Goal: Task Accomplishment & Management: Manage account settings

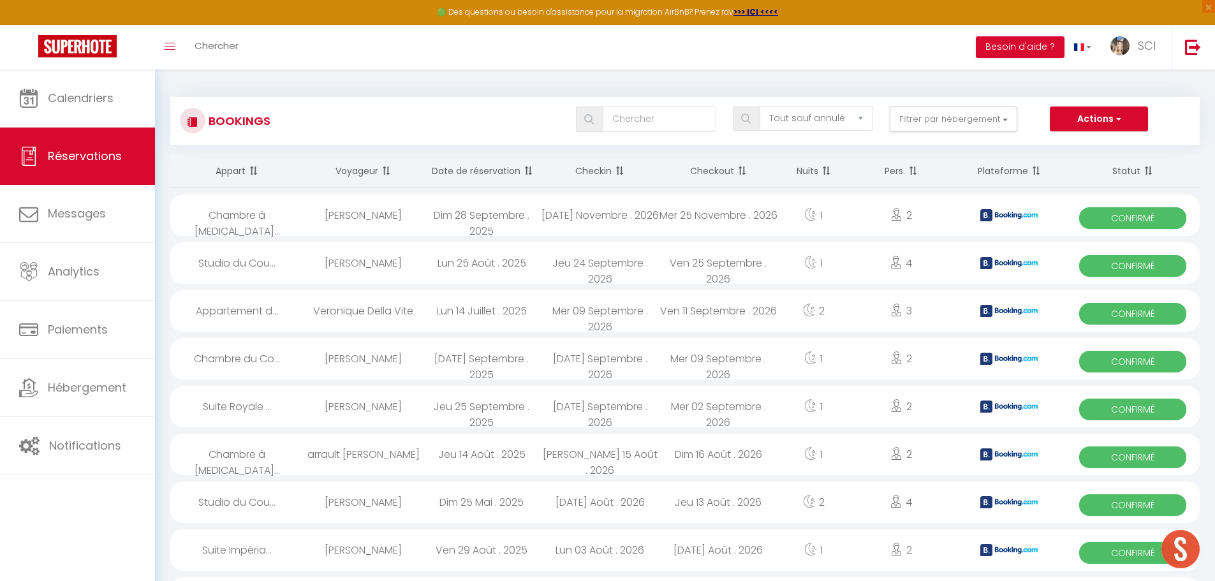
select select "not_cancelled"
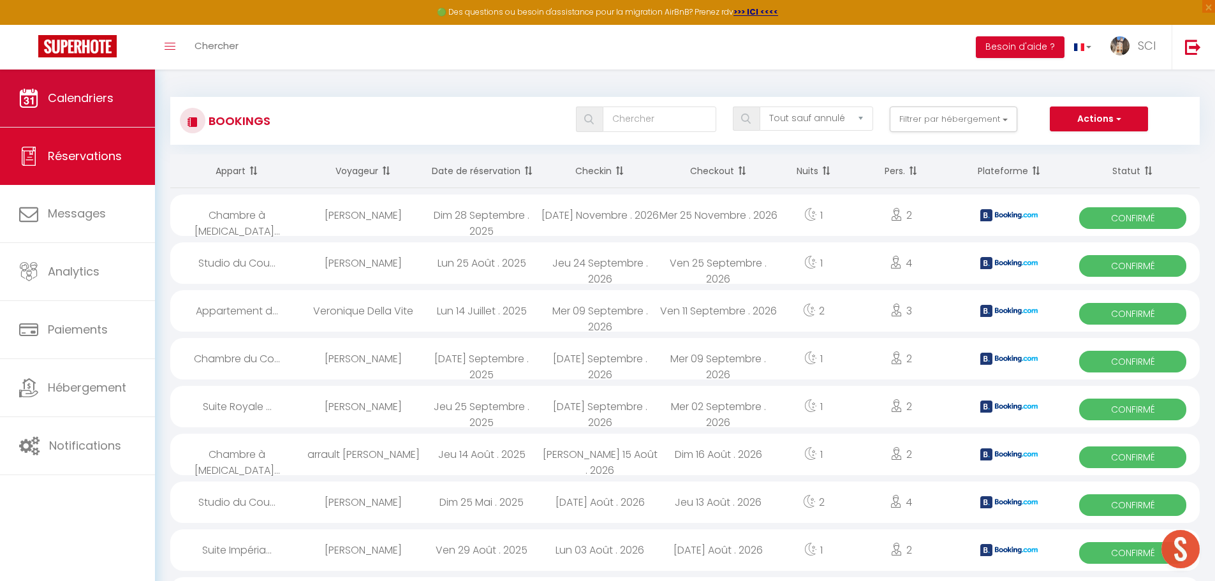
scroll to position [452, 0]
click at [105, 80] on link "Calendriers" at bounding box center [77, 98] width 155 height 57
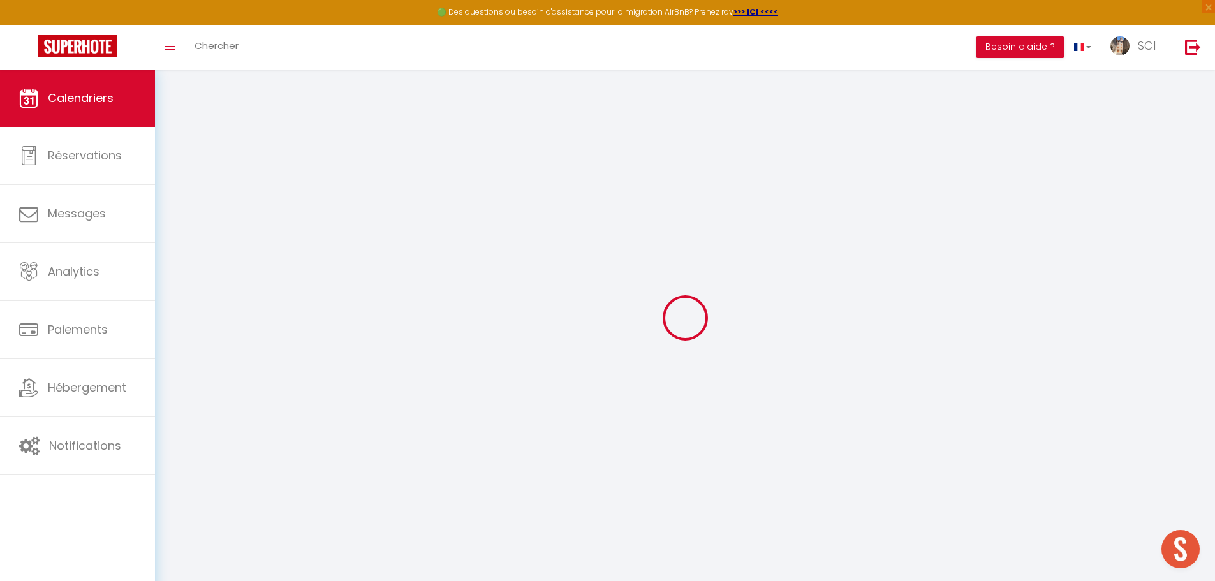
select select
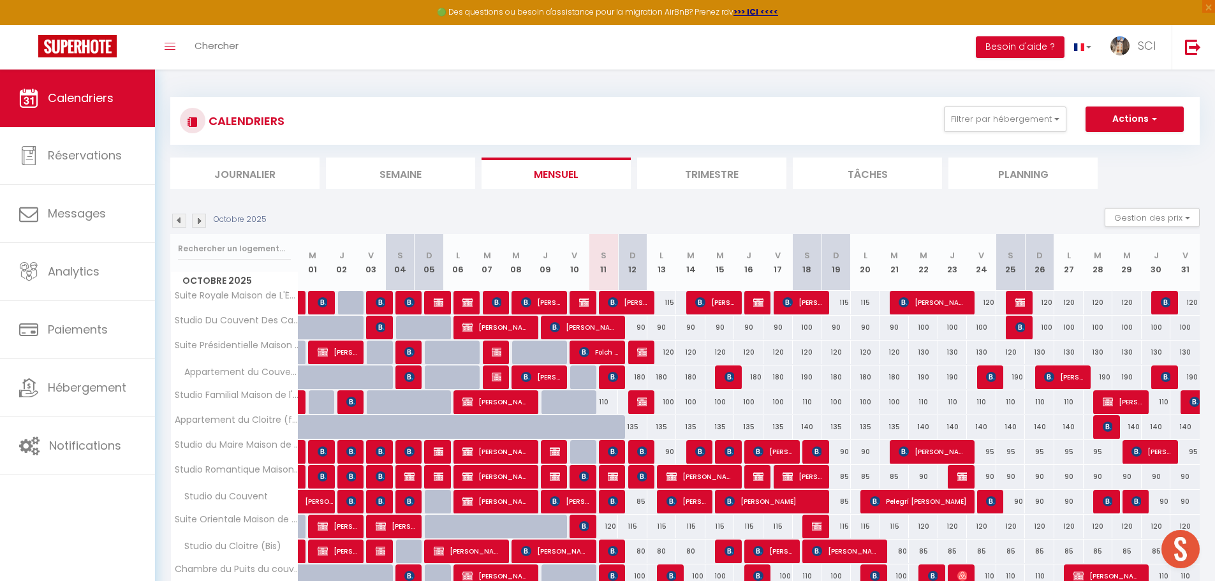
click at [608, 401] on div "110" at bounding box center [603, 402] width 29 height 24
type input "110"
select select "1"
type input "Sam 11 Octobre 2025"
type input "Dim 12 Octobre 2025"
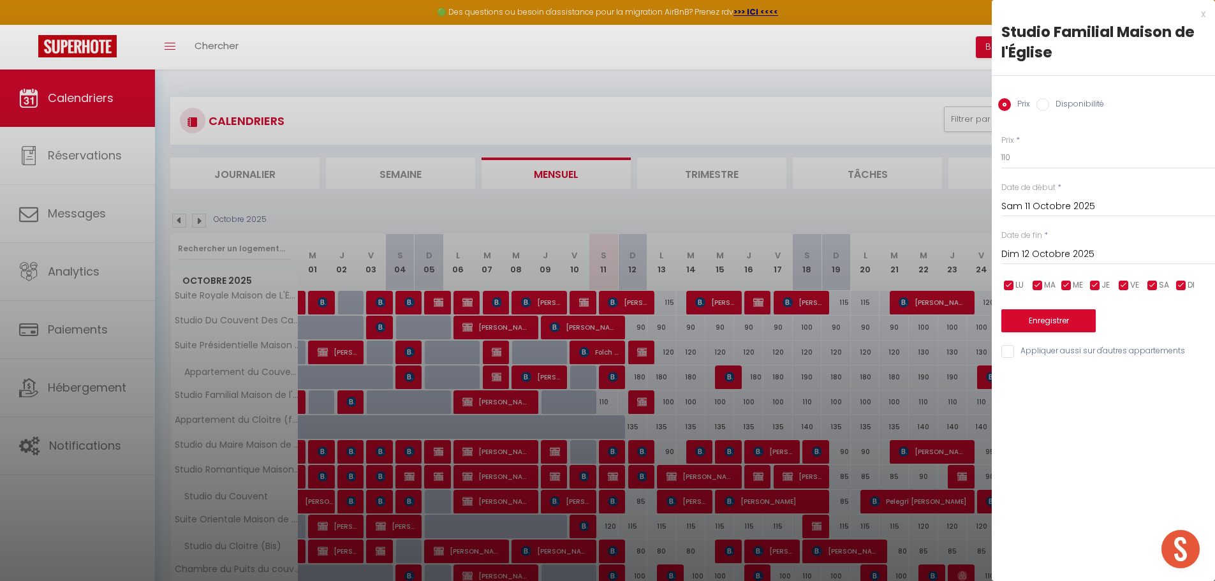
click at [1061, 105] on label "Disponibilité" at bounding box center [1076, 105] width 55 height 14
click at [1049, 105] on input "Disponibilité" at bounding box center [1042, 104] width 13 height 13
radio input "true"
radio input "false"
click at [1062, 158] on select "Disponible Indisponible" at bounding box center [1108, 158] width 214 height 24
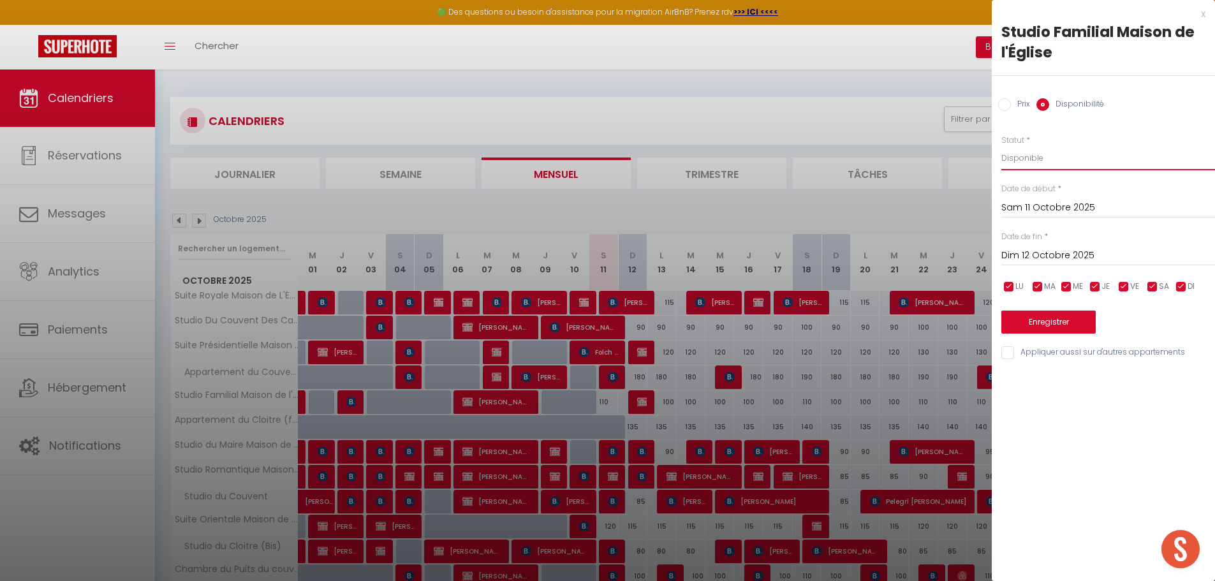
select select "0"
click at [1001, 146] on select "Disponible Indisponible" at bounding box center [1108, 158] width 214 height 24
click at [1048, 326] on button "Enregistrer" at bounding box center [1048, 322] width 94 height 23
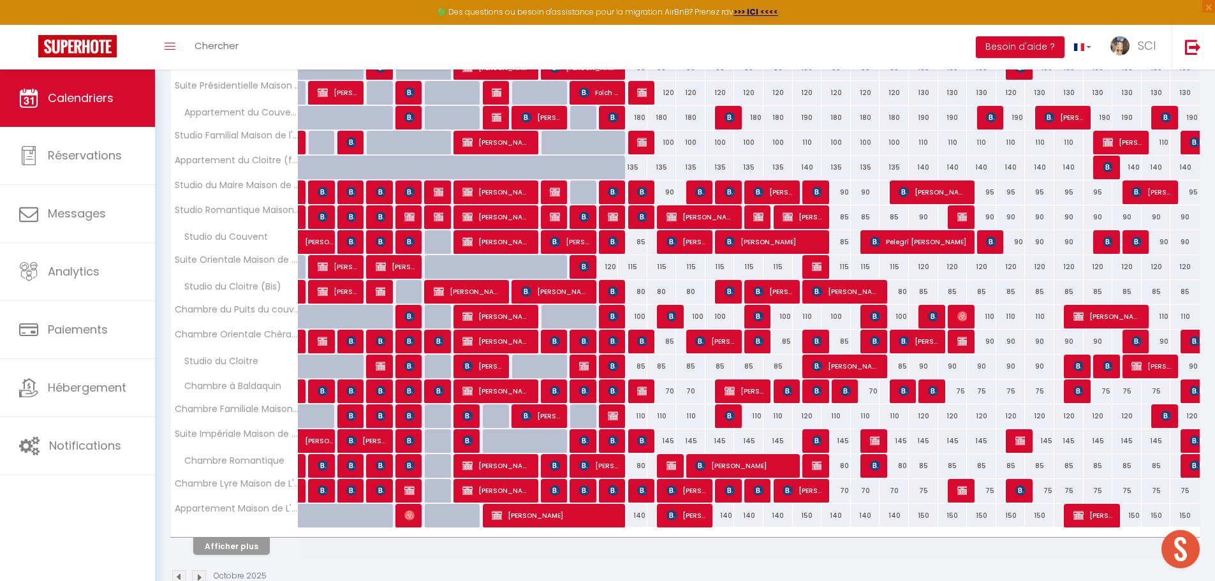
scroll to position [291, 0]
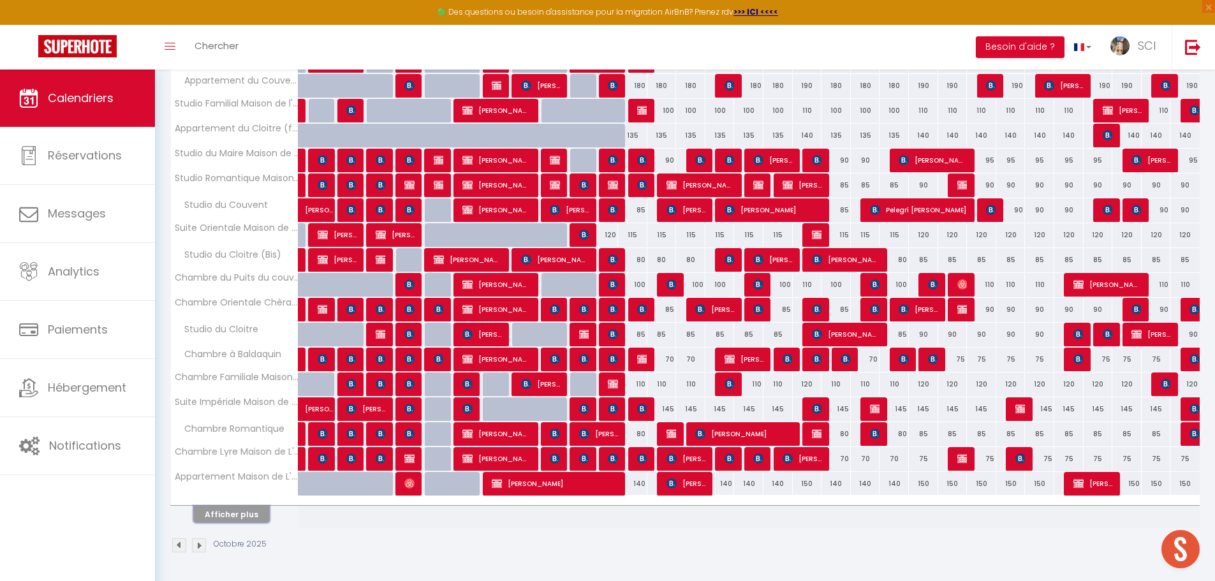
click at [251, 515] on button "Afficher plus" at bounding box center [231, 514] width 77 height 17
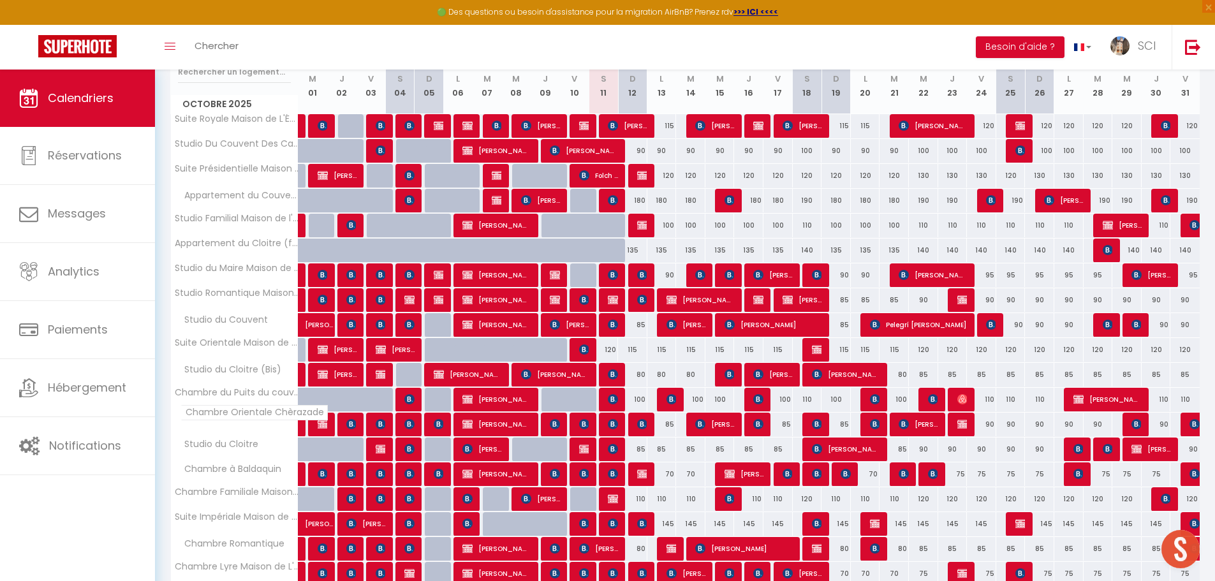
scroll to position [191, 0]
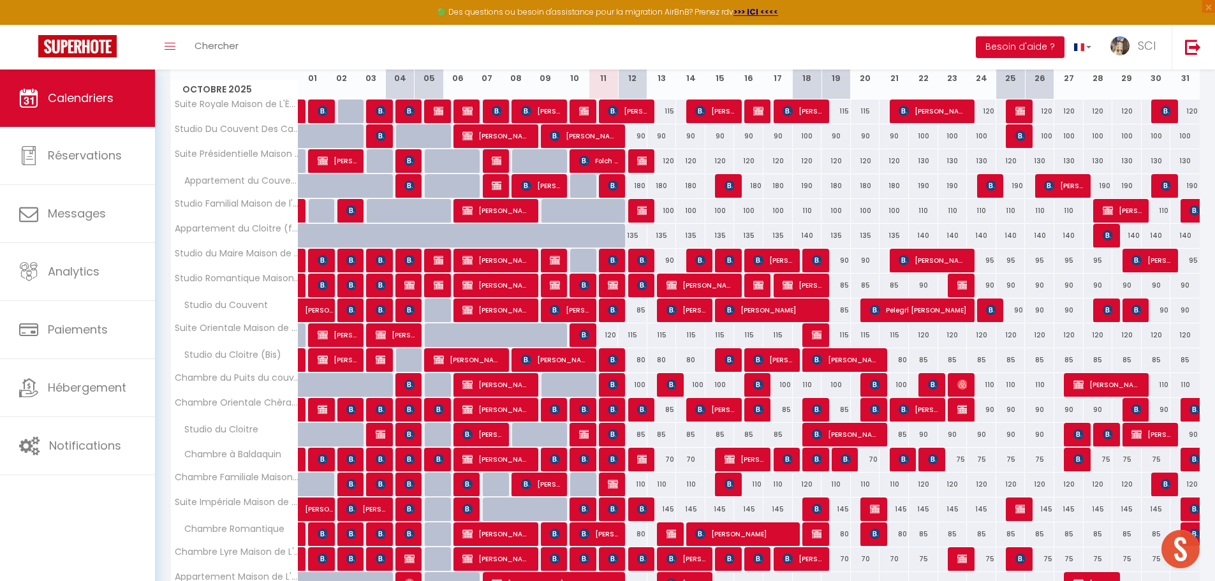
click at [960, 463] on div "75" at bounding box center [952, 460] width 29 height 24
select select "1"
type input "Jeu 23 Octobre 2025"
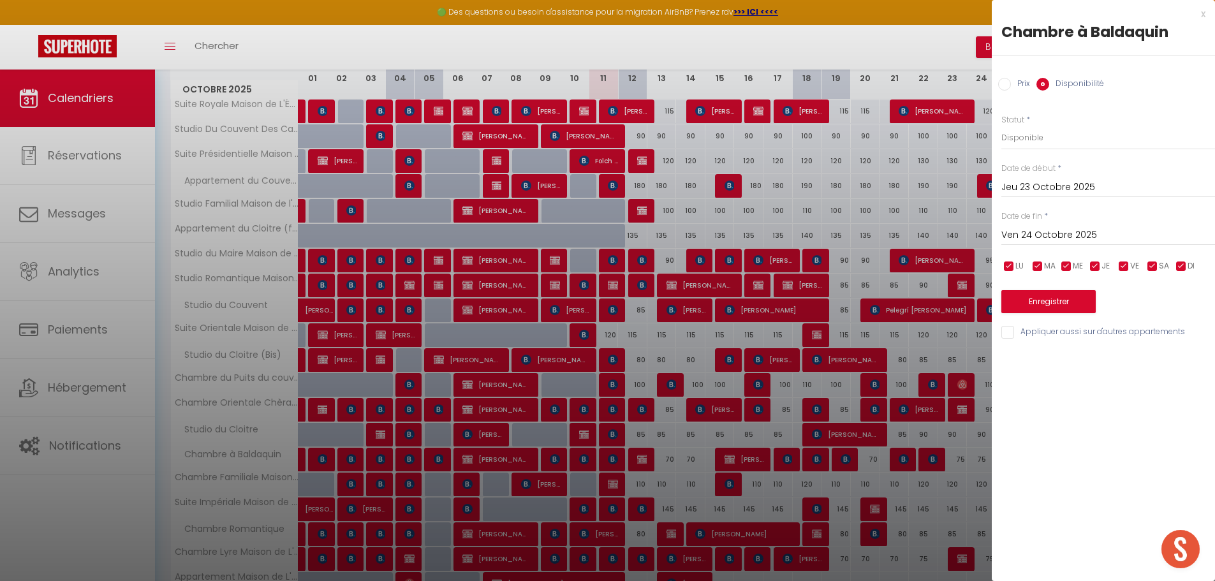
click at [1040, 230] on input "Ven 24 Octobre 2025" at bounding box center [1108, 235] width 214 height 17
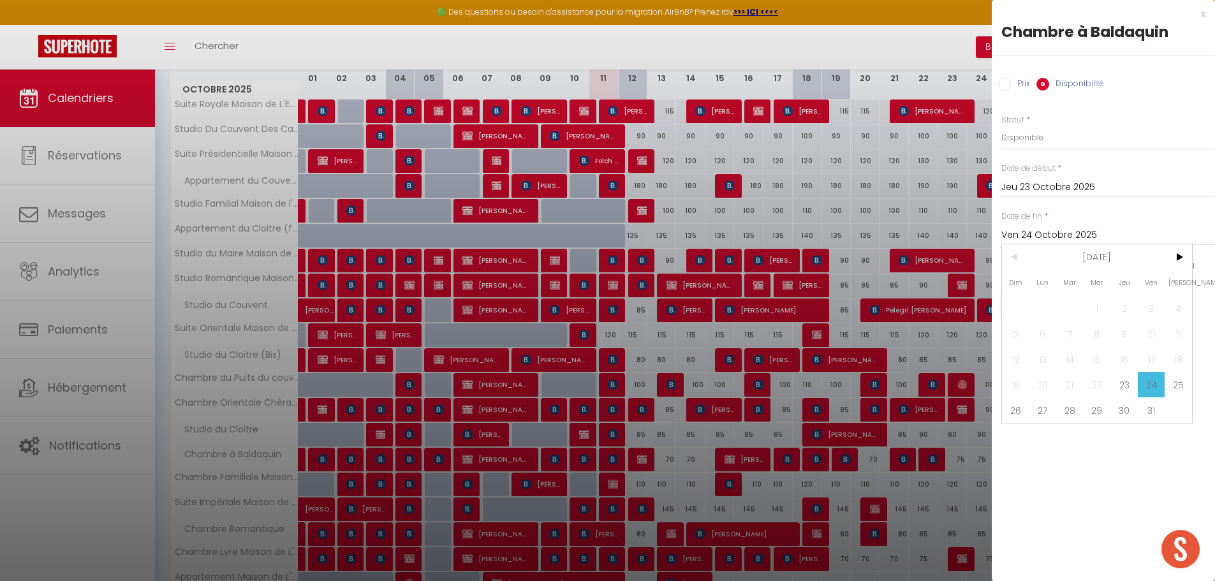
drag, startPoint x: 1175, startPoint y: 383, endPoint x: 1112, endPoint y: 275, distance: 125.5
click at [1176, 383] on span "25" at bounding box center [1178, 385] width 27 height 26
type input "Sam 25 Octobre 2025"
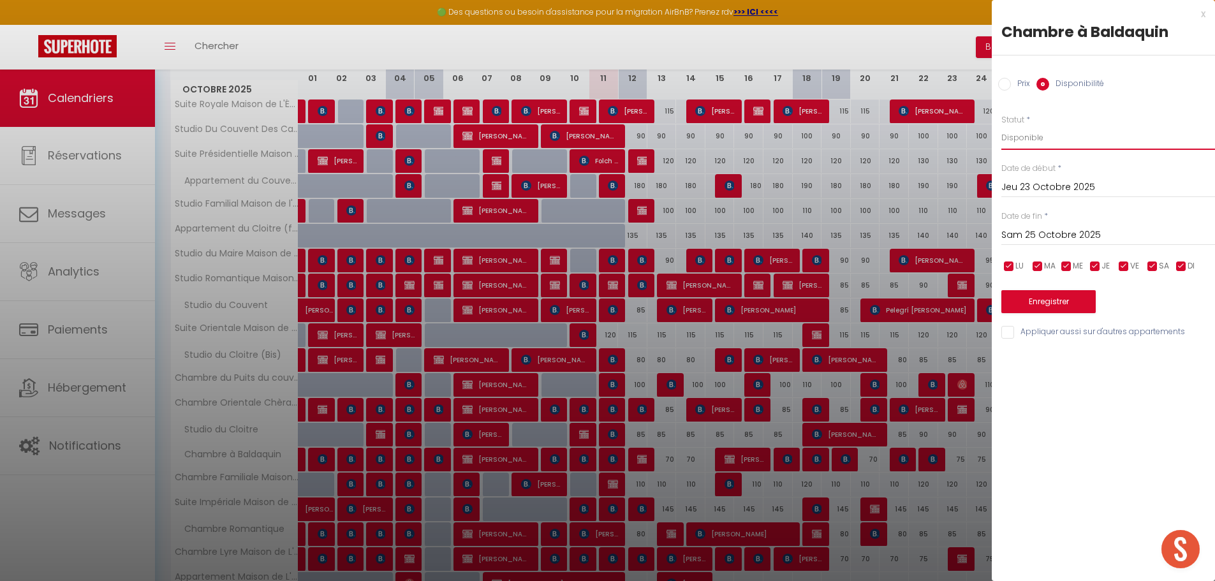
click at [1036, 139] on select "Disponible Indisponible" at bounding box center [1108, 138] width 214 height 24
select select "0"
click at [1001, 126] on select "Disponible Indisponible" at bounding box center [1108, 138] width 214 height 24
click at [1058, 301] on button "Enregistrer" at bounding box center [1048, 301] width 94 height 23
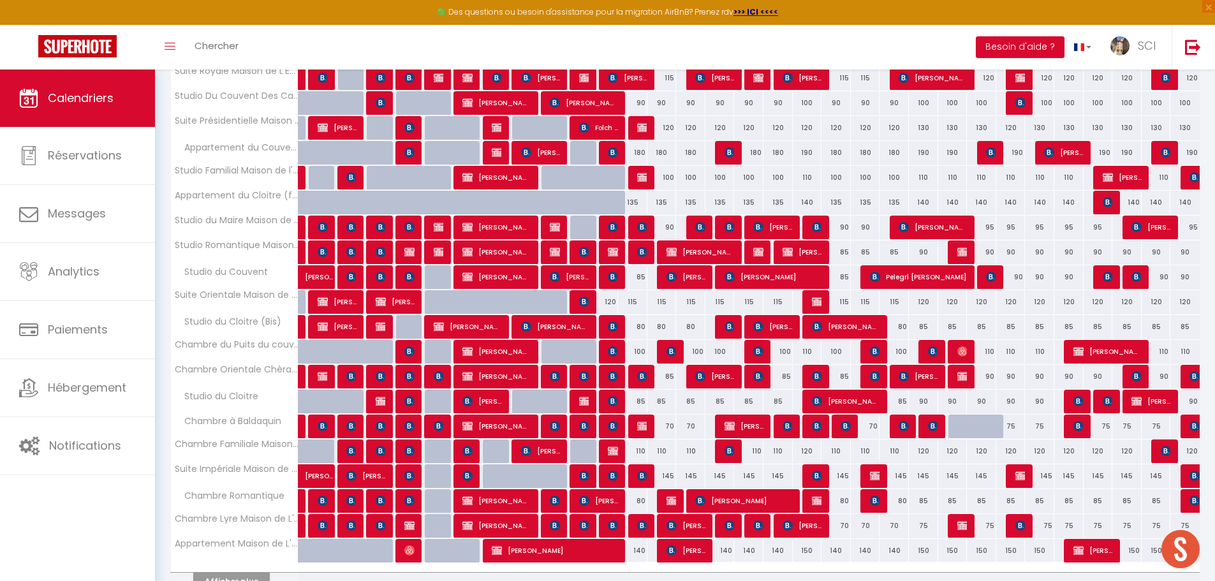
scroll to position [291, 0]
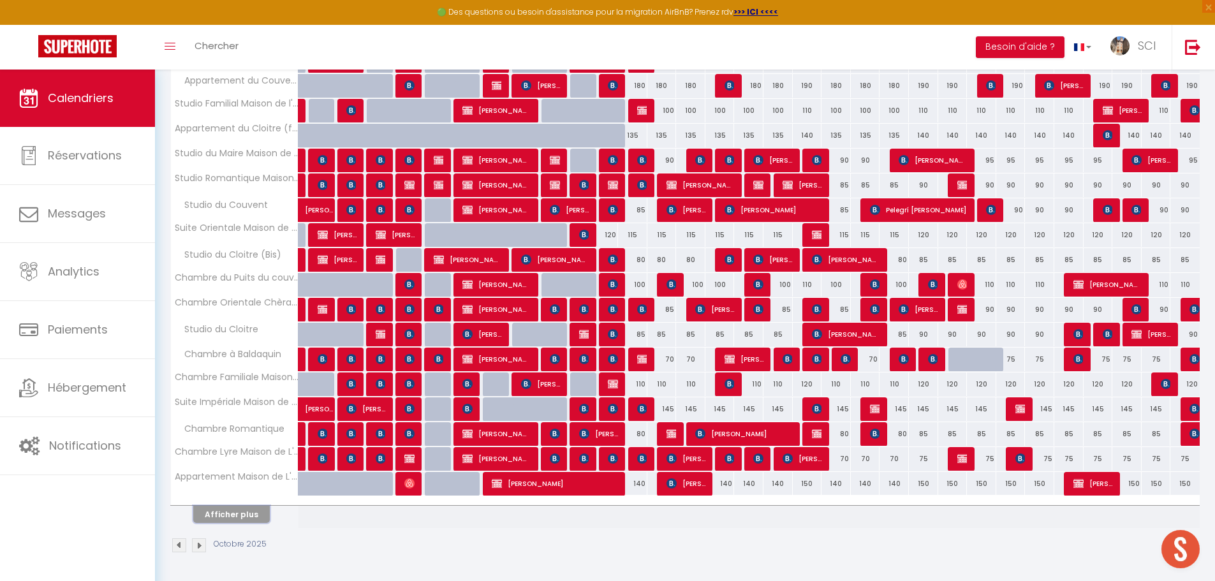
click at [247, 511] on button "Afficher plus" at bounding box center [231, 514] width 77 height 17
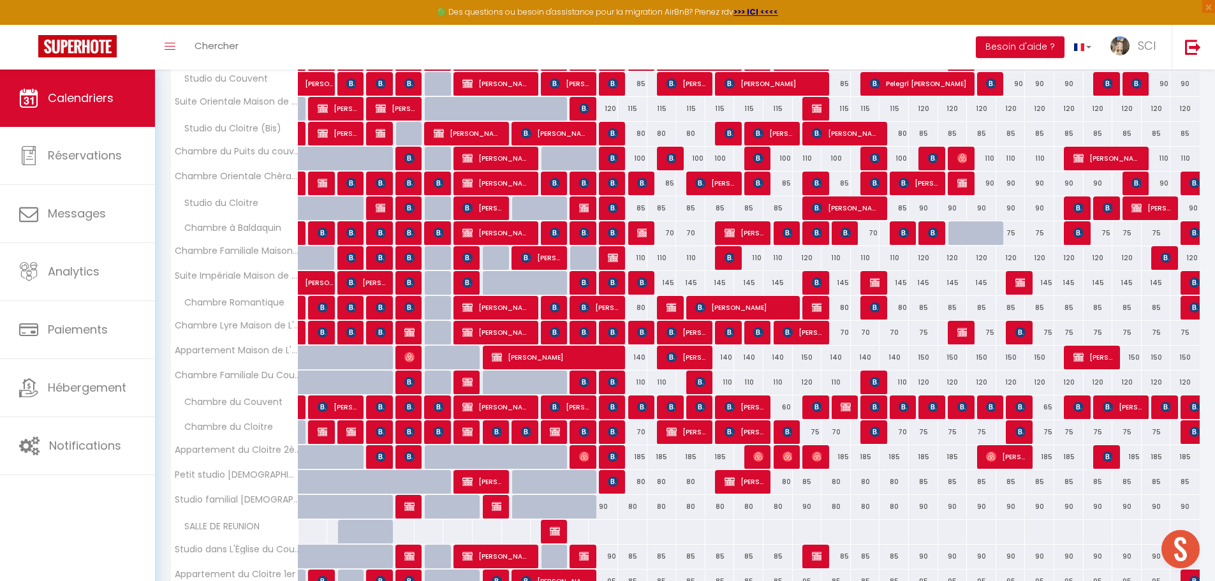
scroll to position [419, 0]
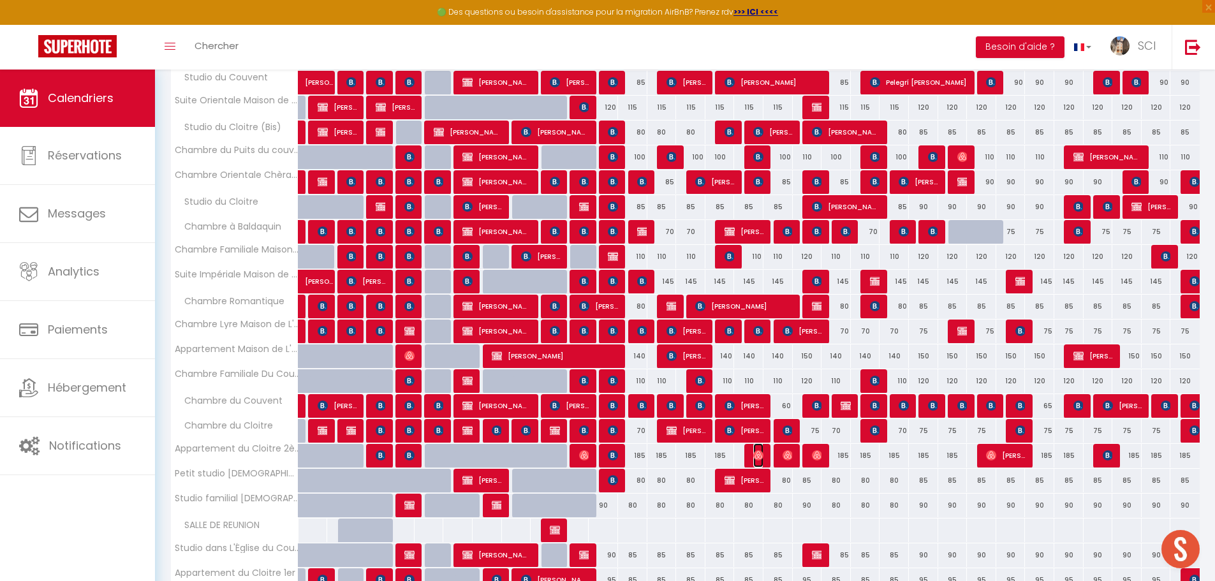
click at [760, 457] on img at bounding box center [758, 455] width 10 height 10
select select "OK"
select select "0"
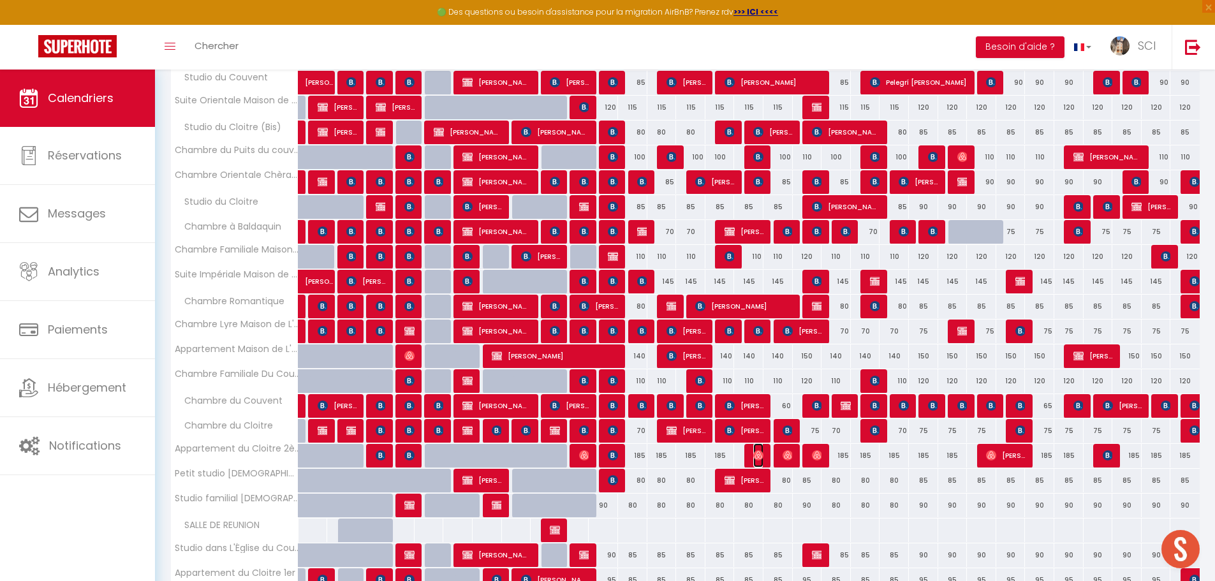
select select "1"
select select
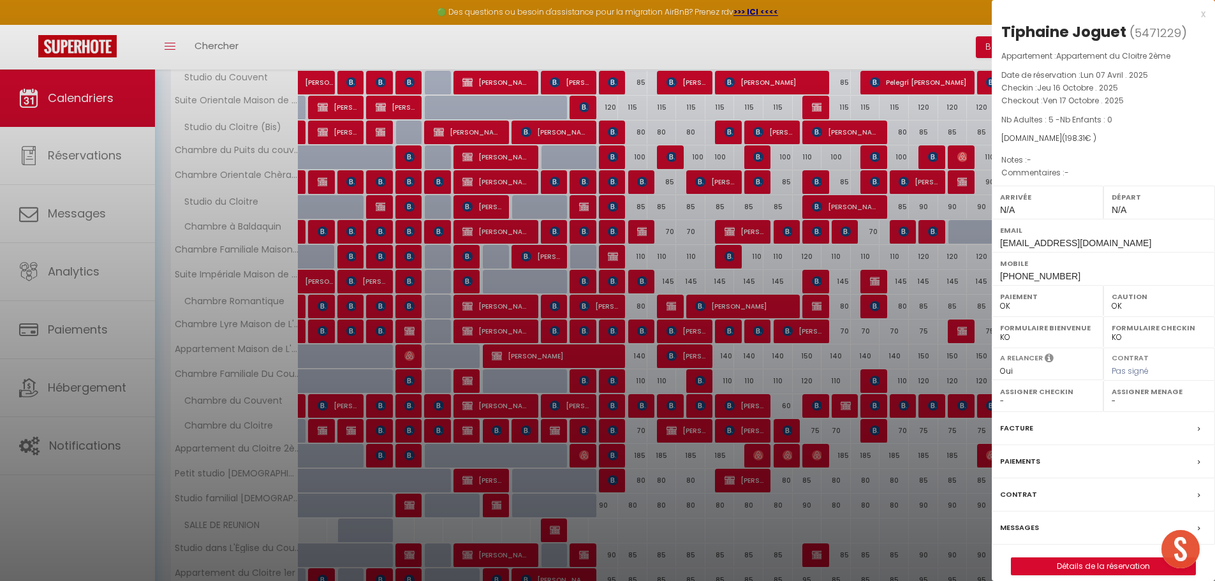
click at [760, 457] on div at bounding box center [607, 290] width 1215 height 581
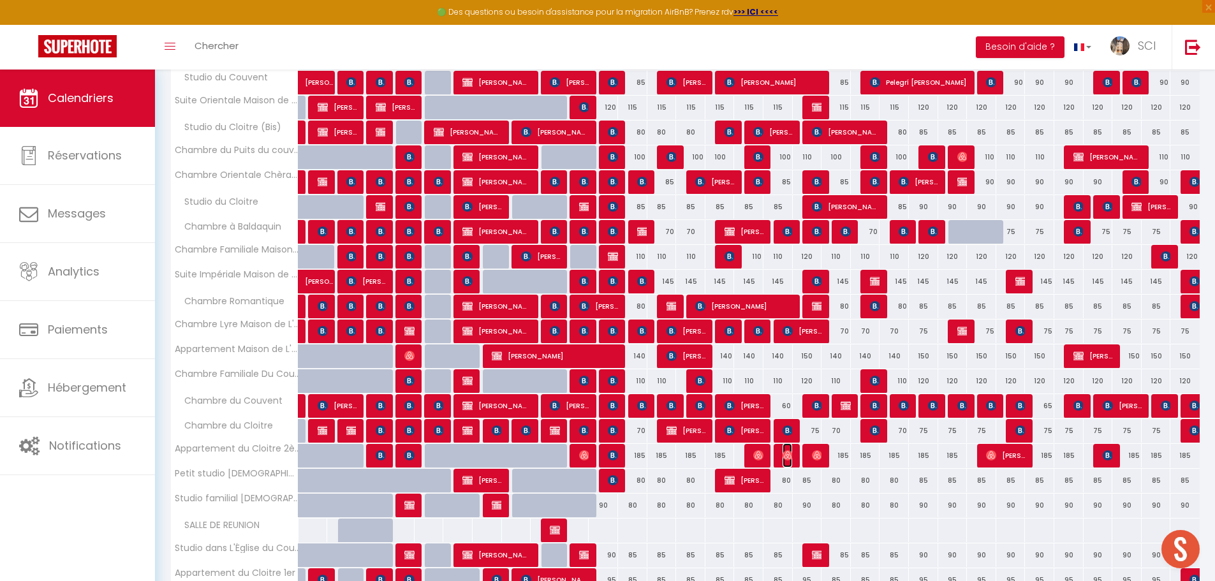
click at [787, 459] on img at bounding box center [788, 455] width 10 height 10
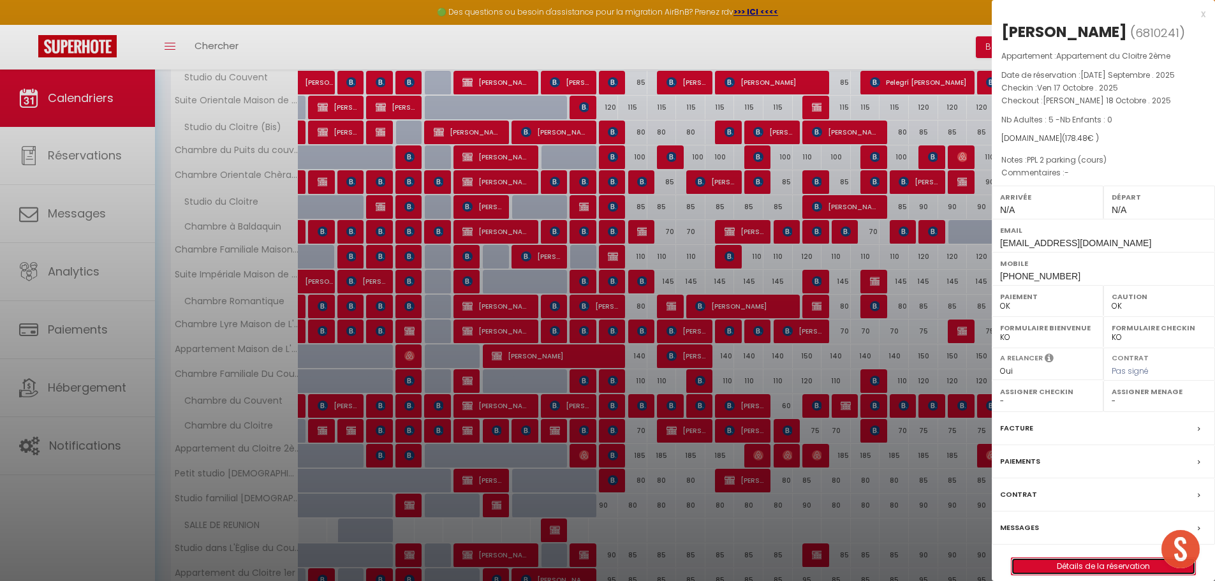
click at [1067, 561] on link "Détails de la réservation" at bounding box center [1103, 566] width 184 height 17
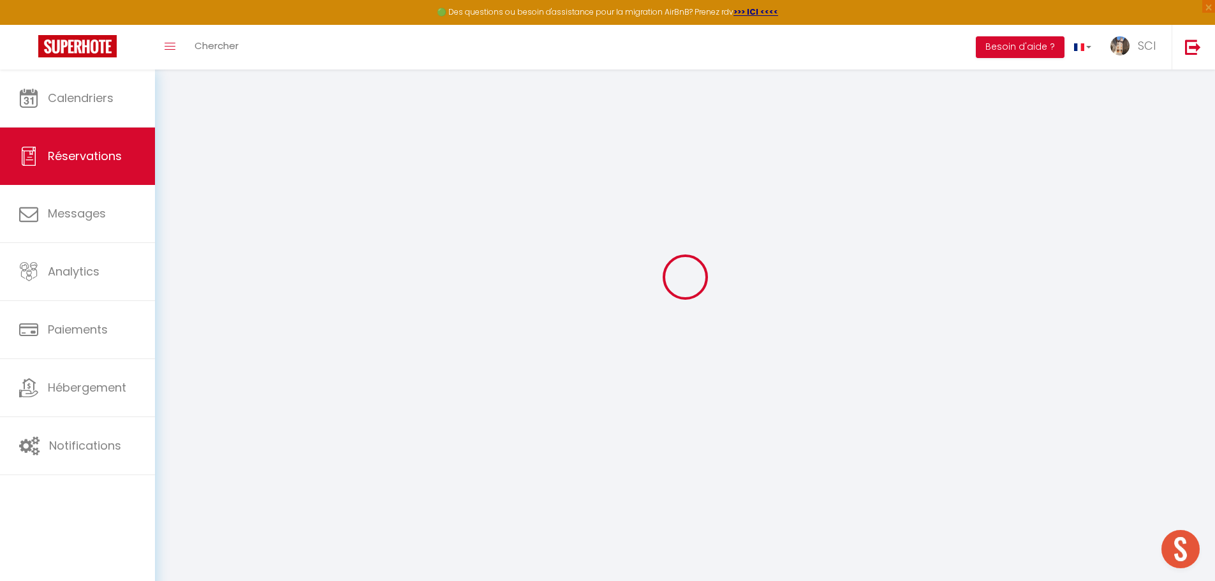
scroll to position [70, 0]
type input "Laura"
type input "Médus"
type input "zl1irkp8epywlvdhdvvaqi6iaqi5@reply.superhote.com"
type input "laurameds@icloud.com"
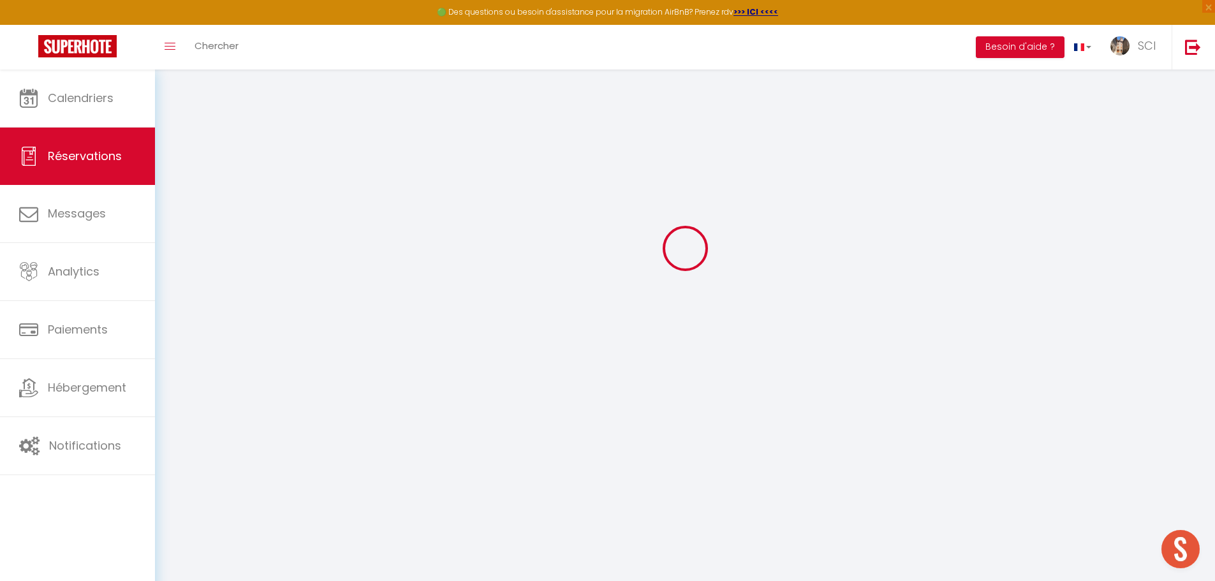
type input "+33786763290"
select select
type input "5"
select select "20083"
select select "1"
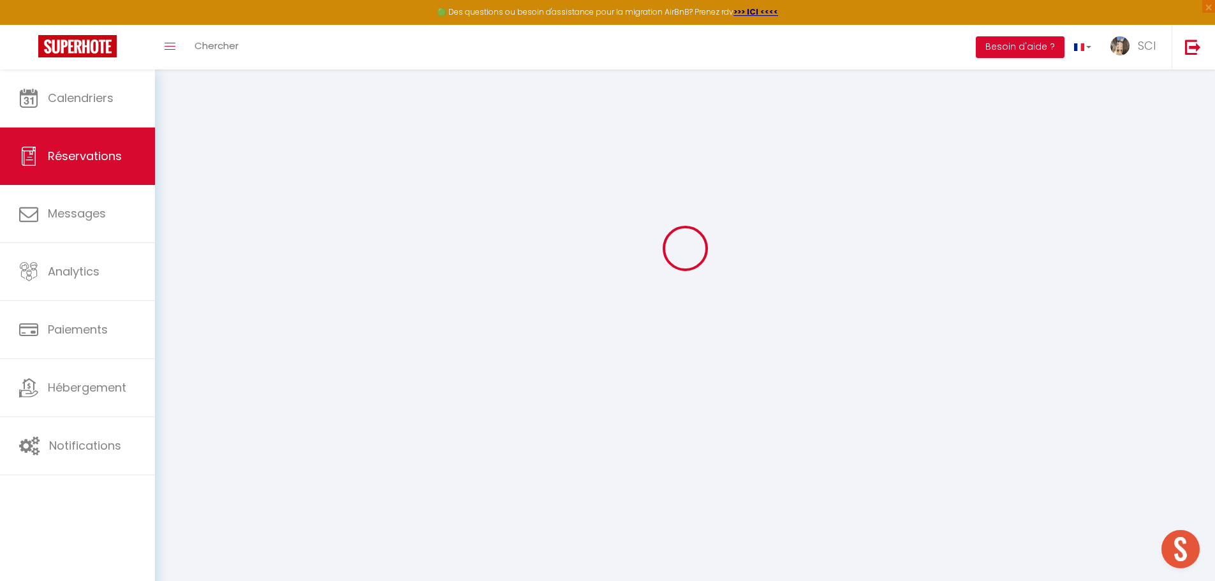
select select
type input "5"
select select "12"
select select
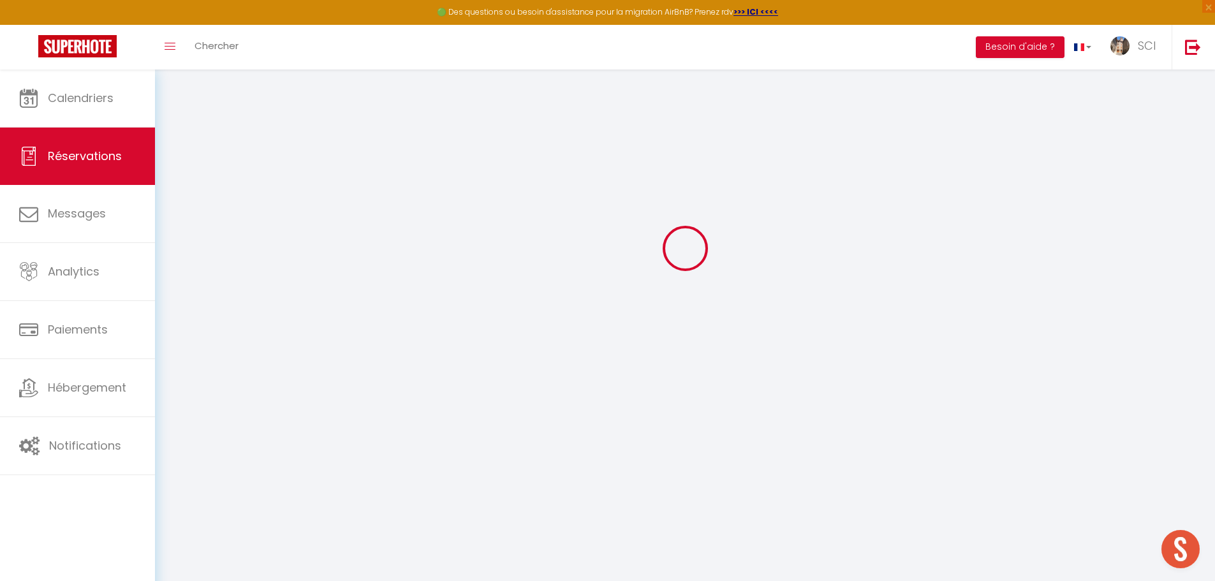
type input "166.5"
checkbox input "false"
type input "0"
select select "1"
type input "0"
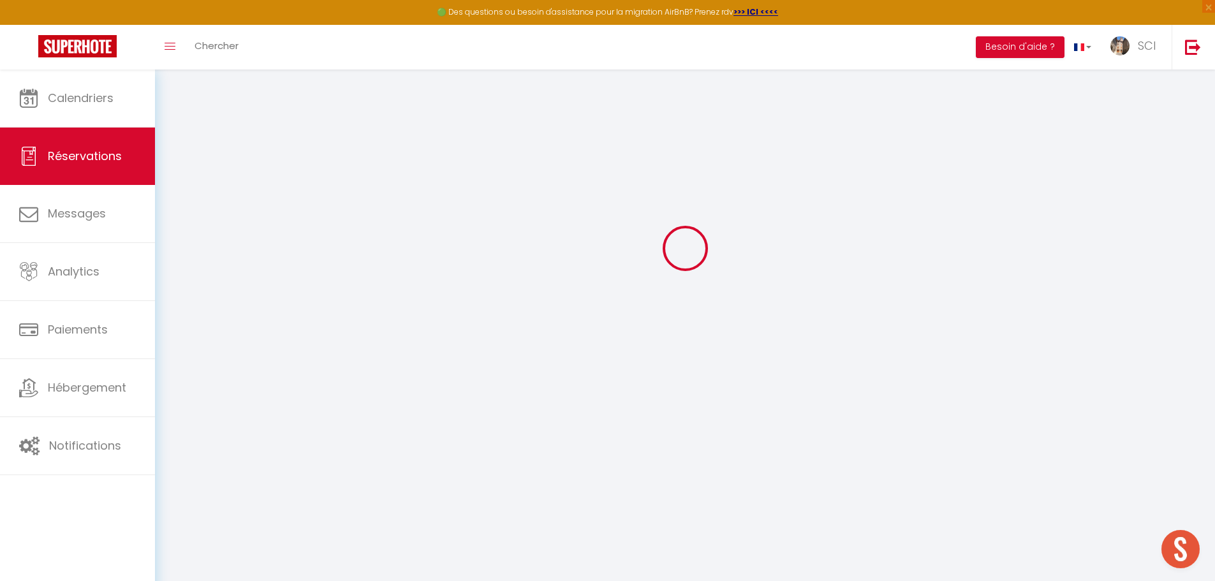
type input "0"
select select
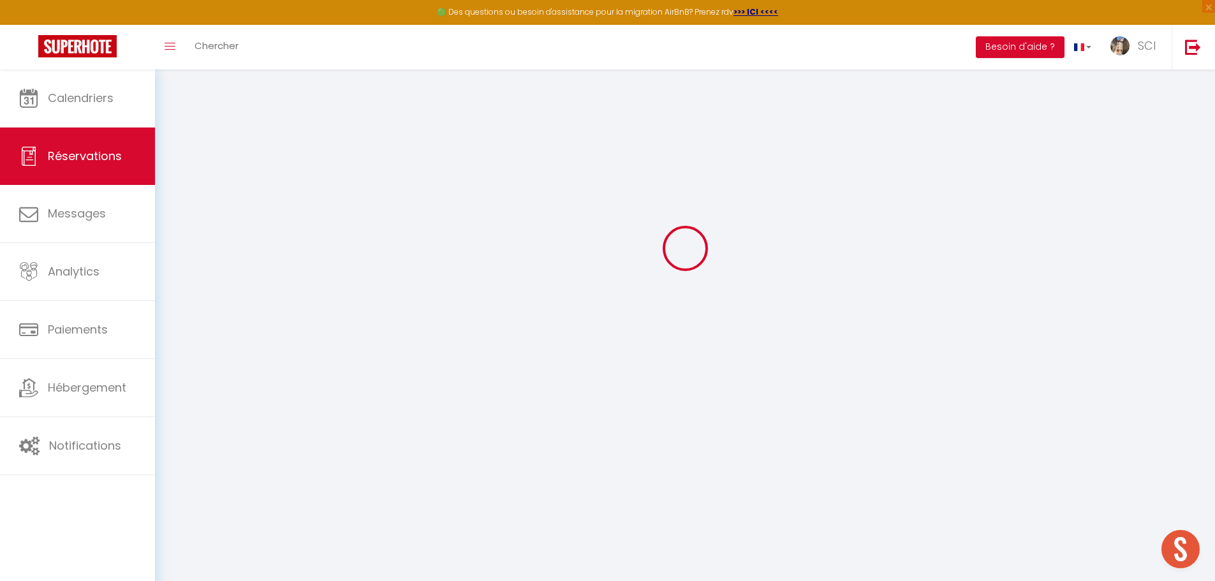
select select "15"
checkbox input "false"
select select
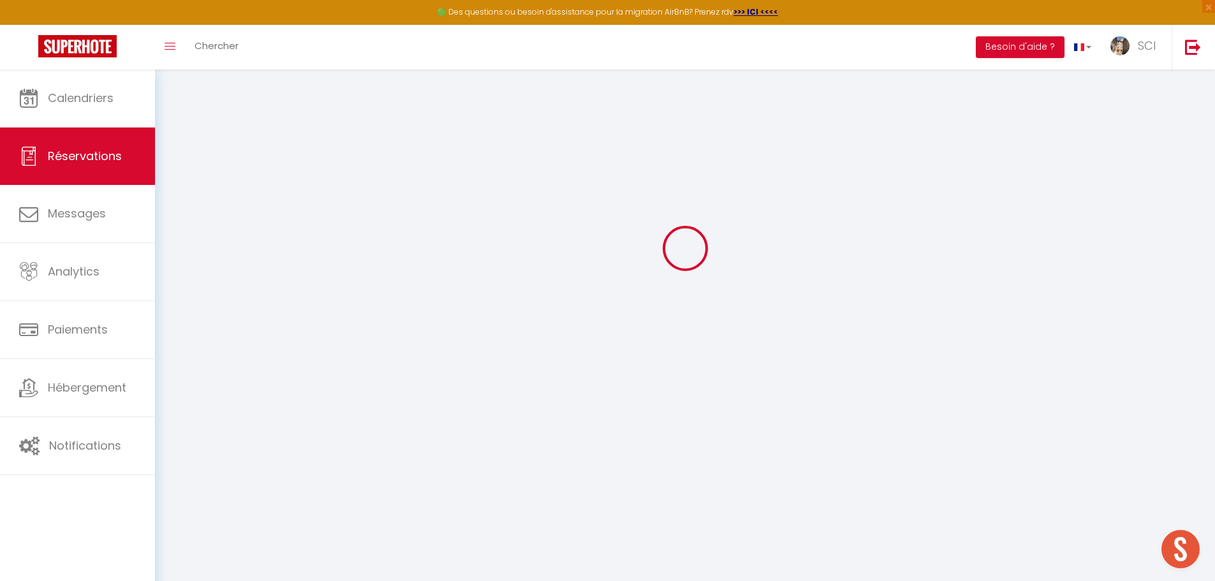
checkbox input "false"
select select
checkbox input "false"
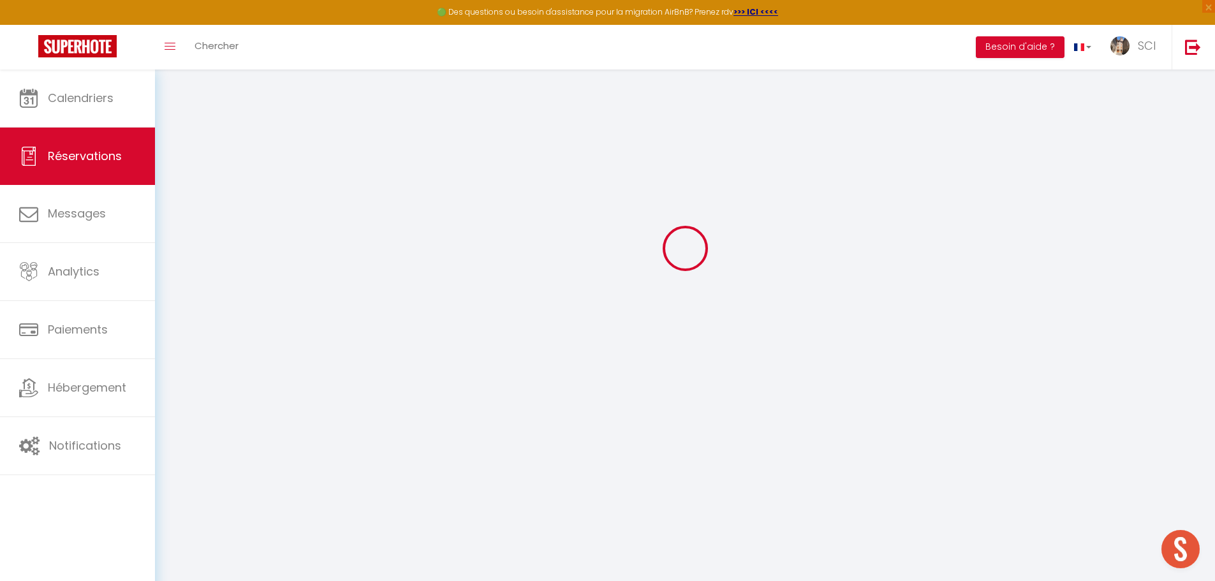
type textarea "PPL 2 parking (cours)"
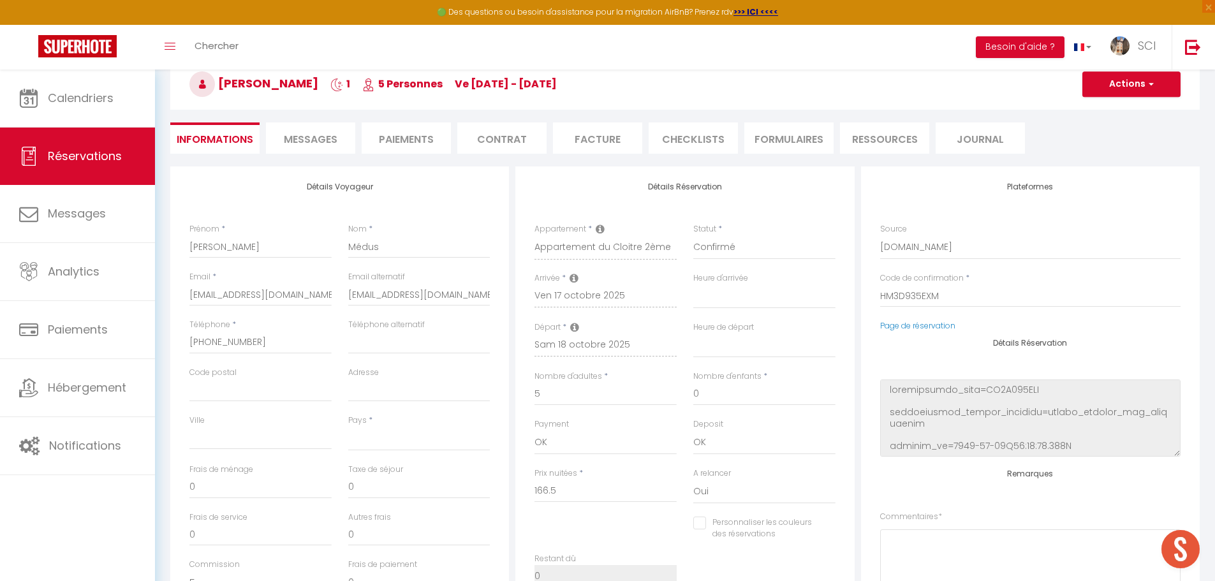
select select
type input "11.98"
select select
checkbox input "false"
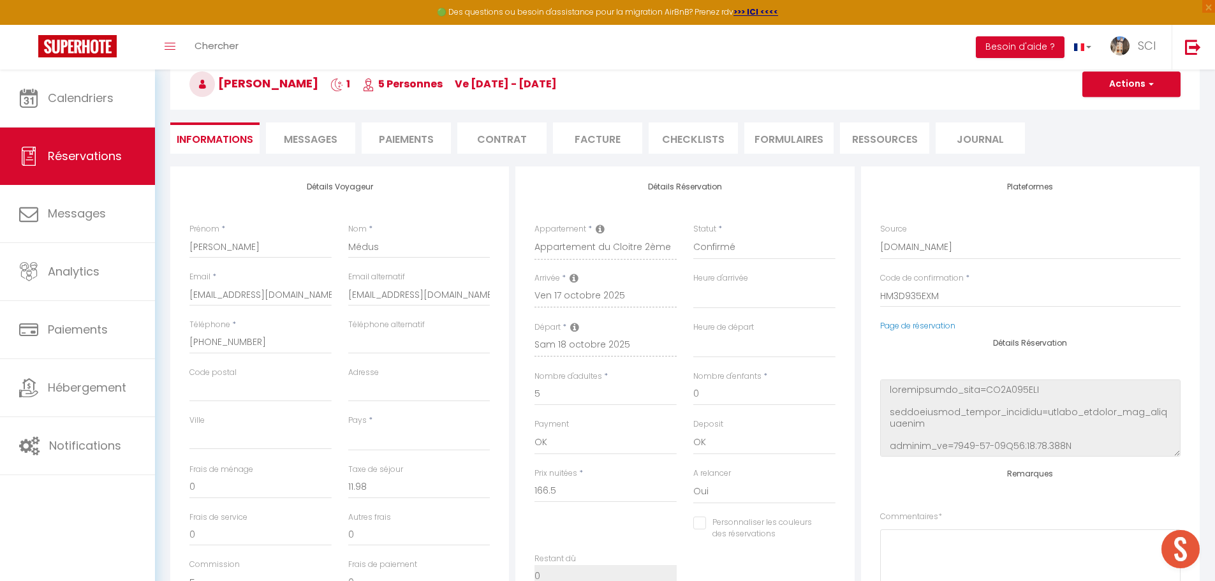
select select
checkbox input "false"
select select
drag, startPoint x: 461, startPoint y: 292, endPoint x: 341, endPoint y: 298, distance: 120.0
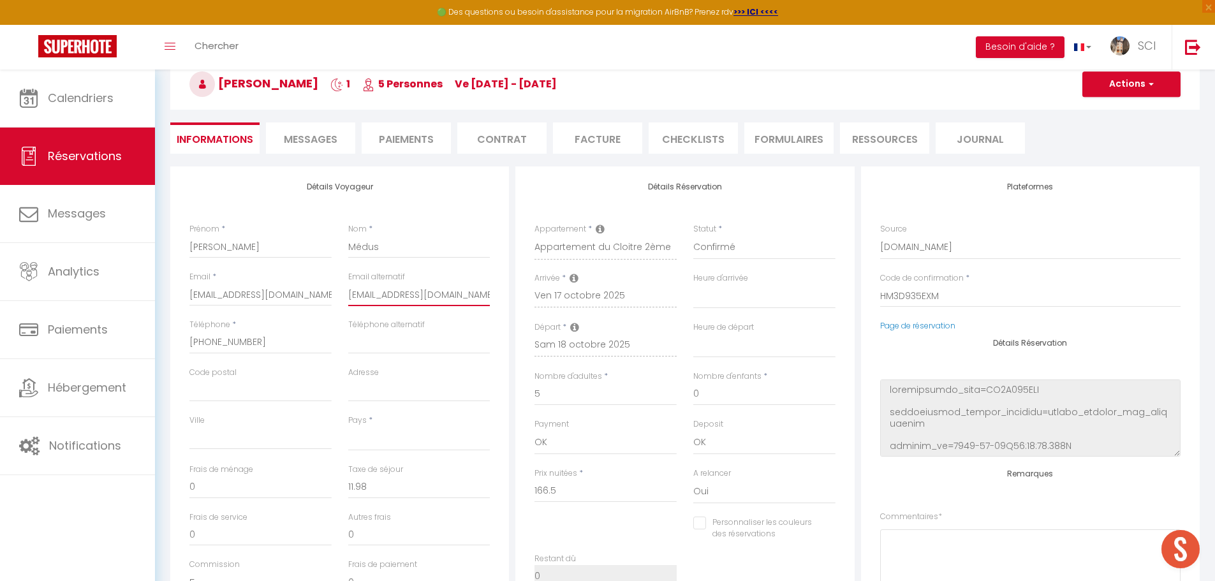
click at [341, 298] on div "Email alternatif laurameds@icloud.com" at bounding box center [419, 295] width 159 height 48
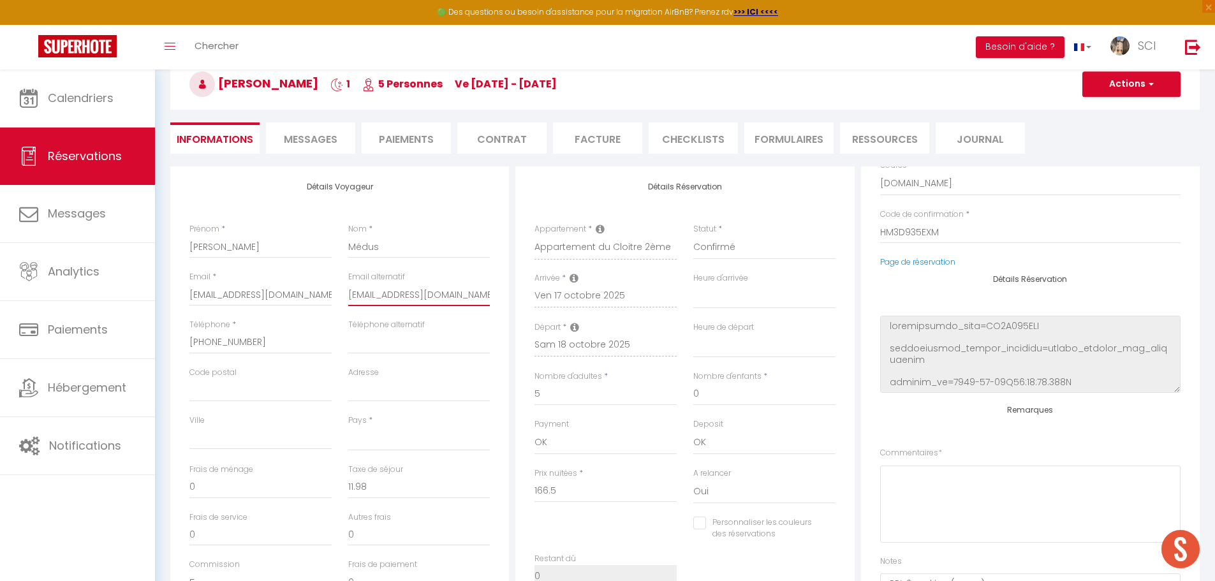
scroll to position [162, 0]
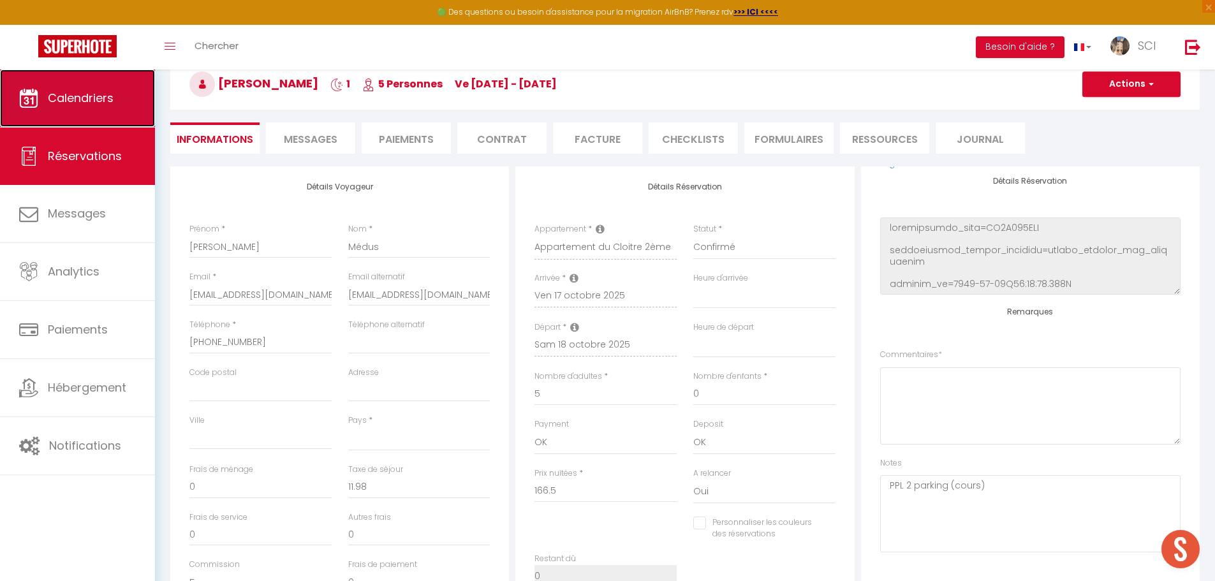
click at [73, 98] on span "Calendriers" at bounding box center [81, 98] width 66 height 16
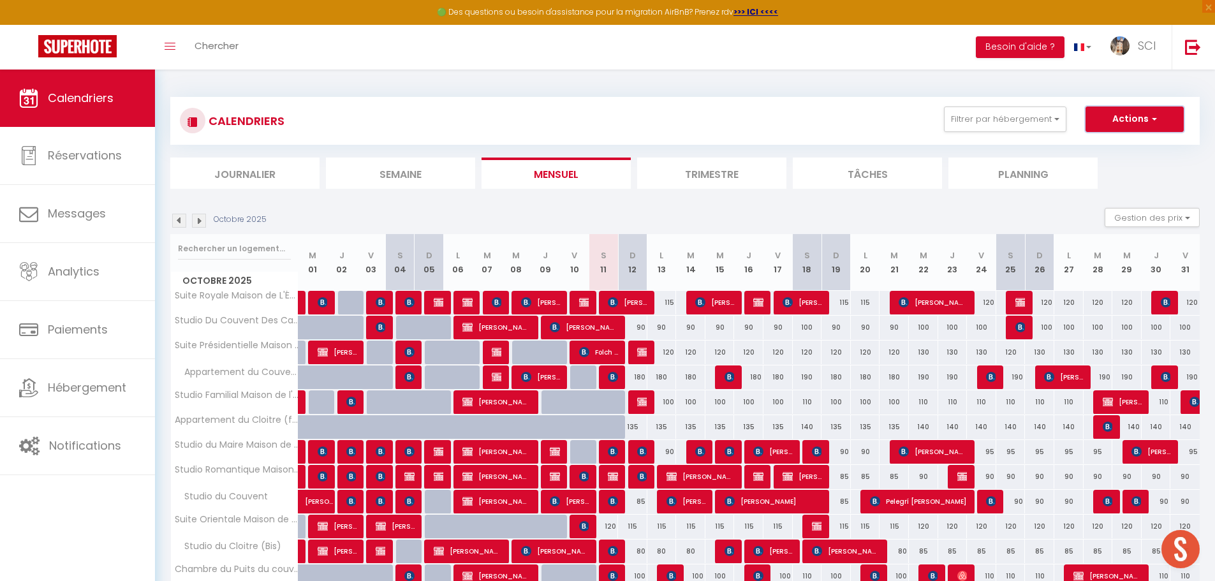
click at [1138, 120] on button "Actions" at bounding box center [1134, 120] width 98 height 26
click at [1092, 149] on link "Nouvelle réservation" at bounding box center [1121, 148] width 111 height 19
select select
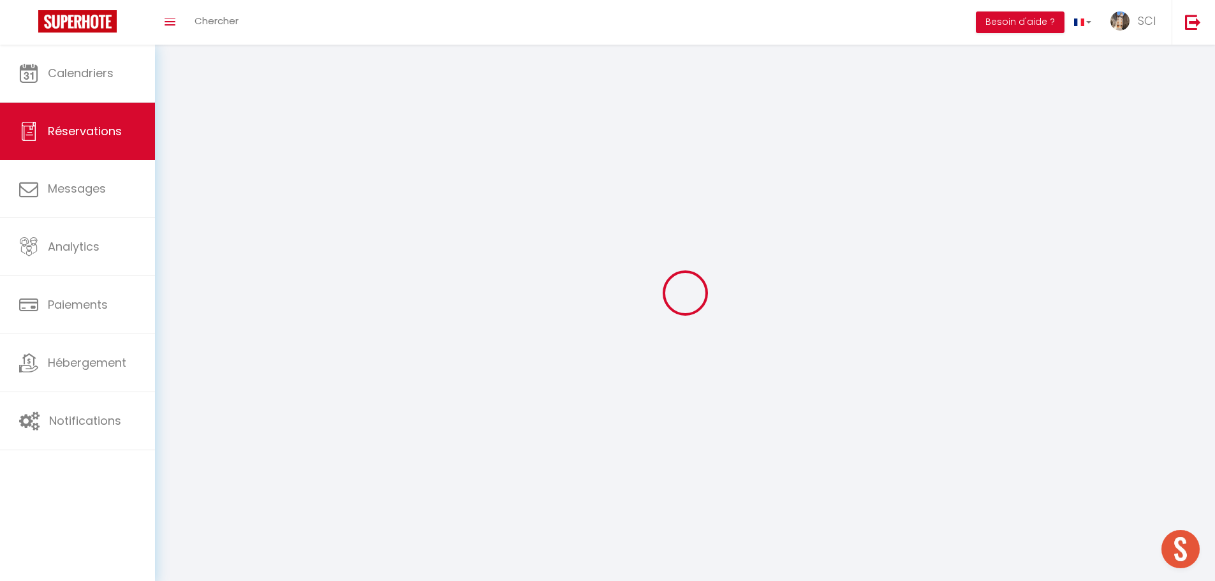
select select
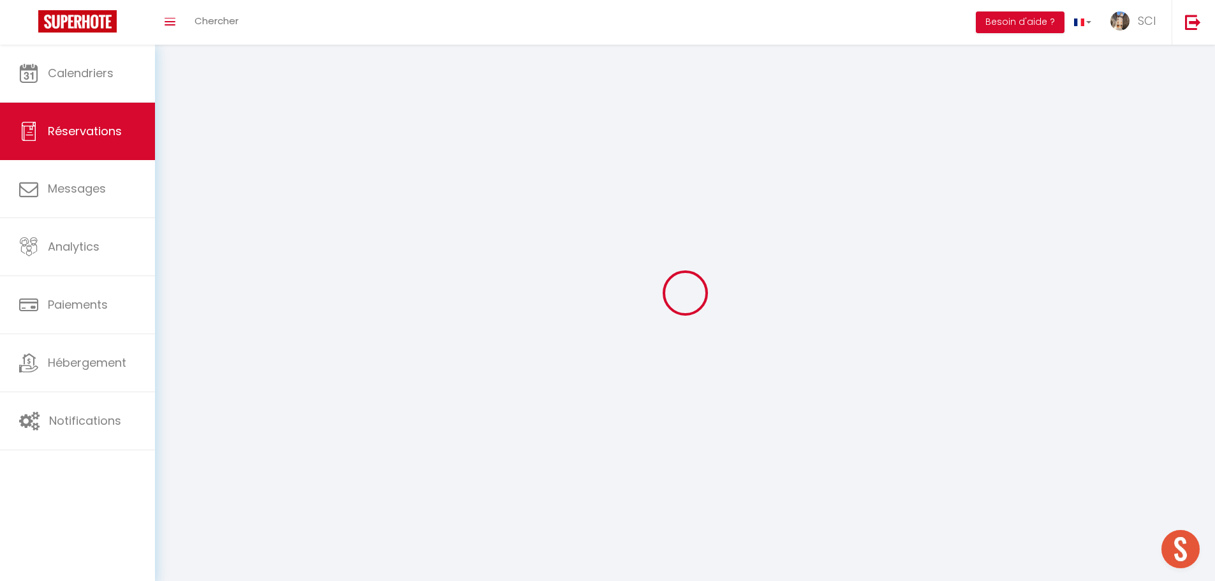
select select
checkbox input "false"
select select
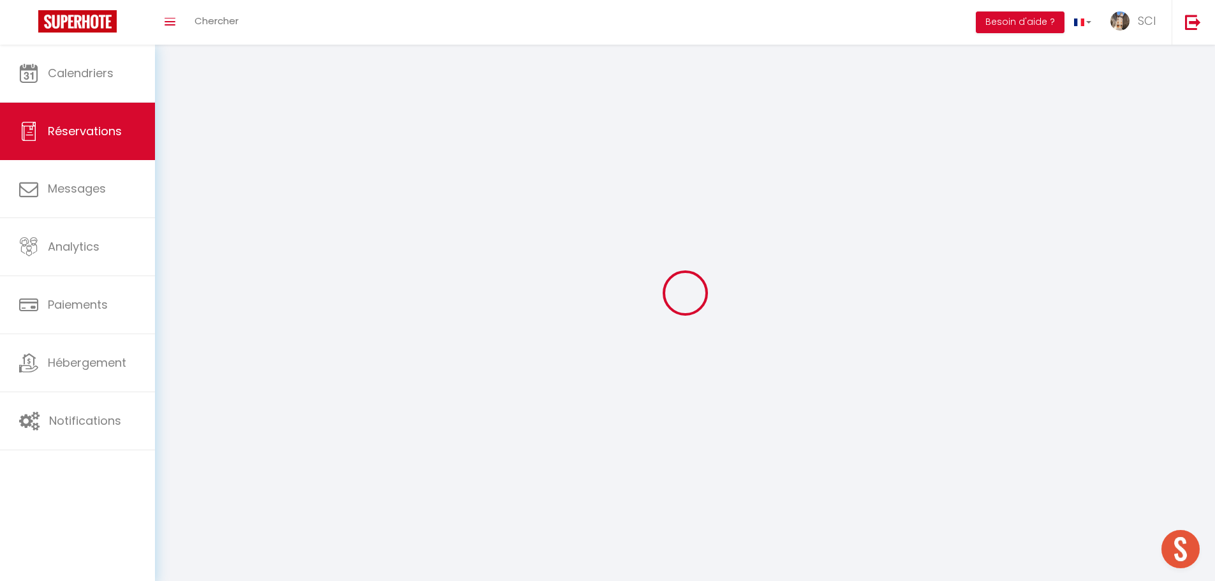
select select
checkbox input "false"
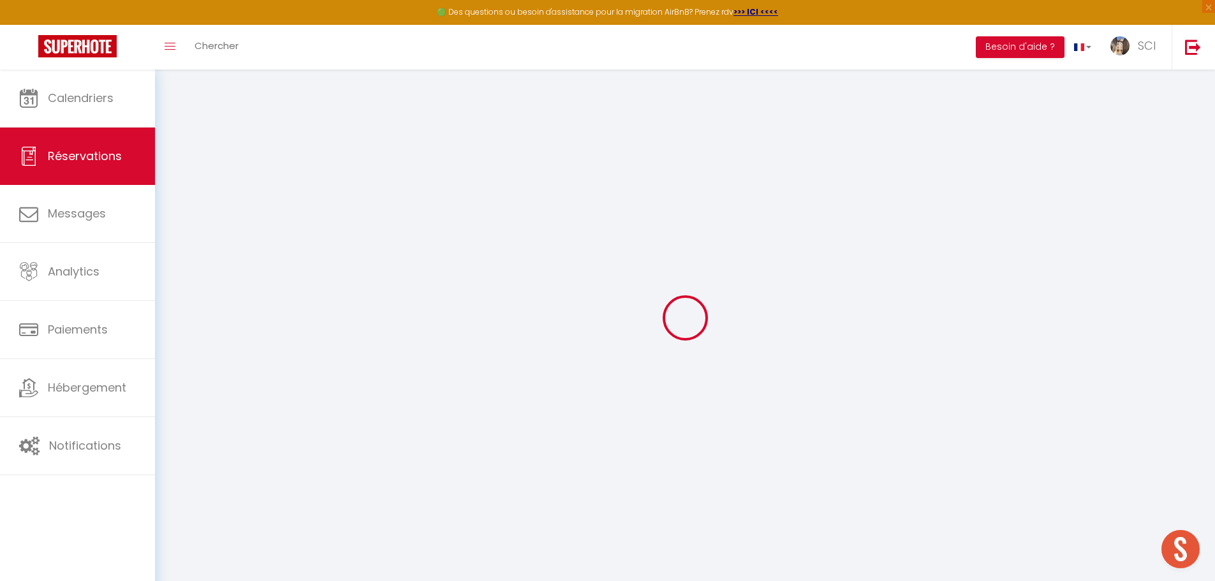
select select
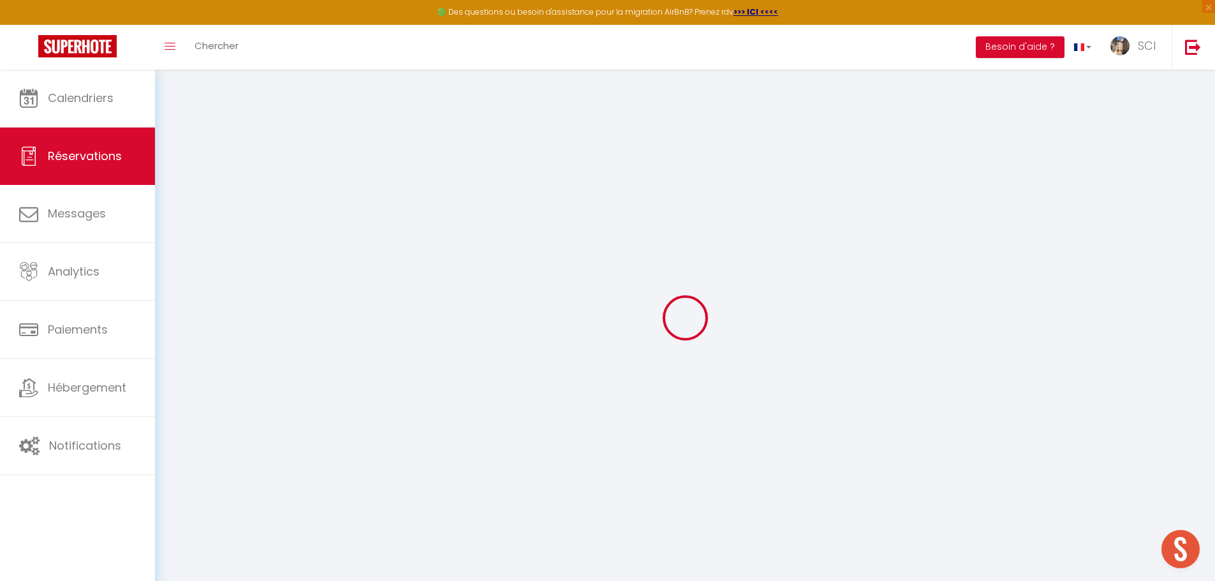
select select
checkbox input "false"
select select
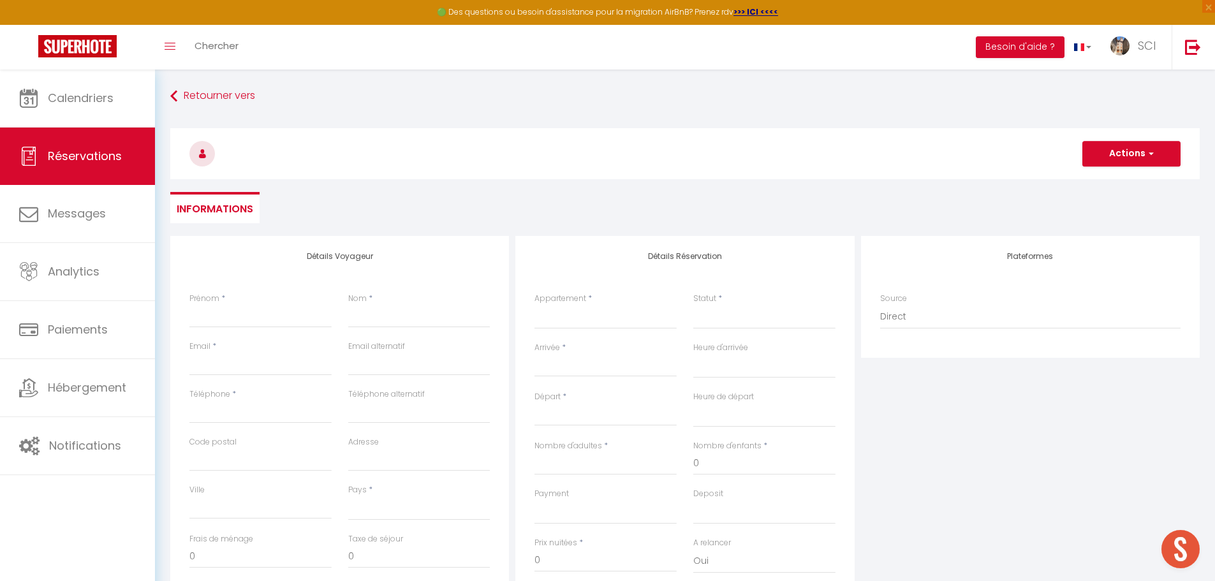
select select
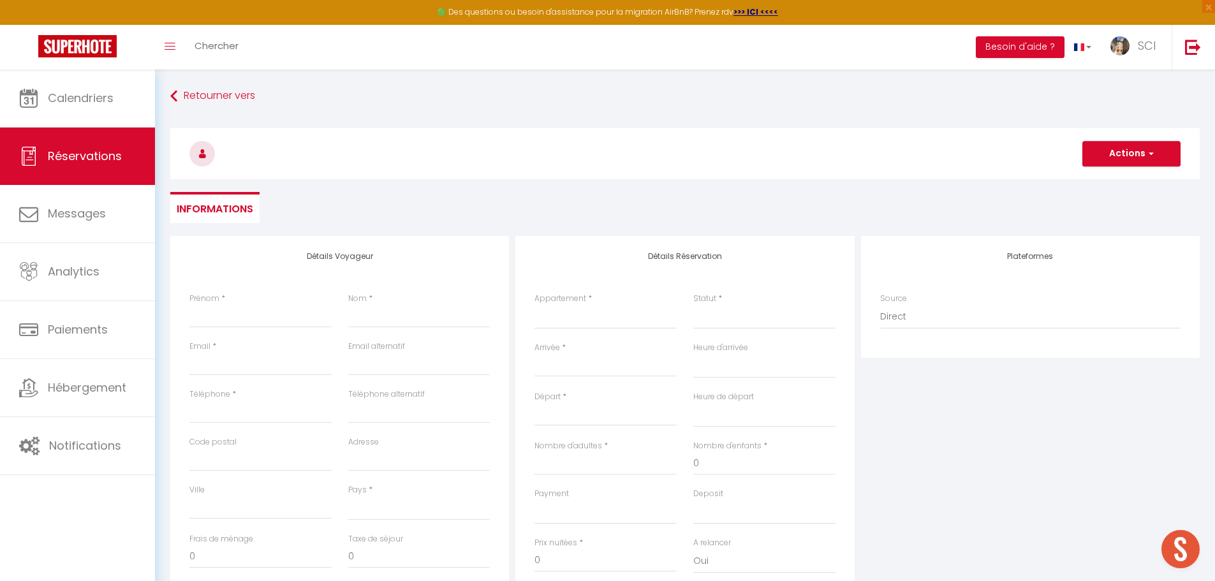
checkbox input "false"
select select
click at [267, 317] on input "Prénom" at bounding box center [260, 316] width 142 height 23
type input "T"
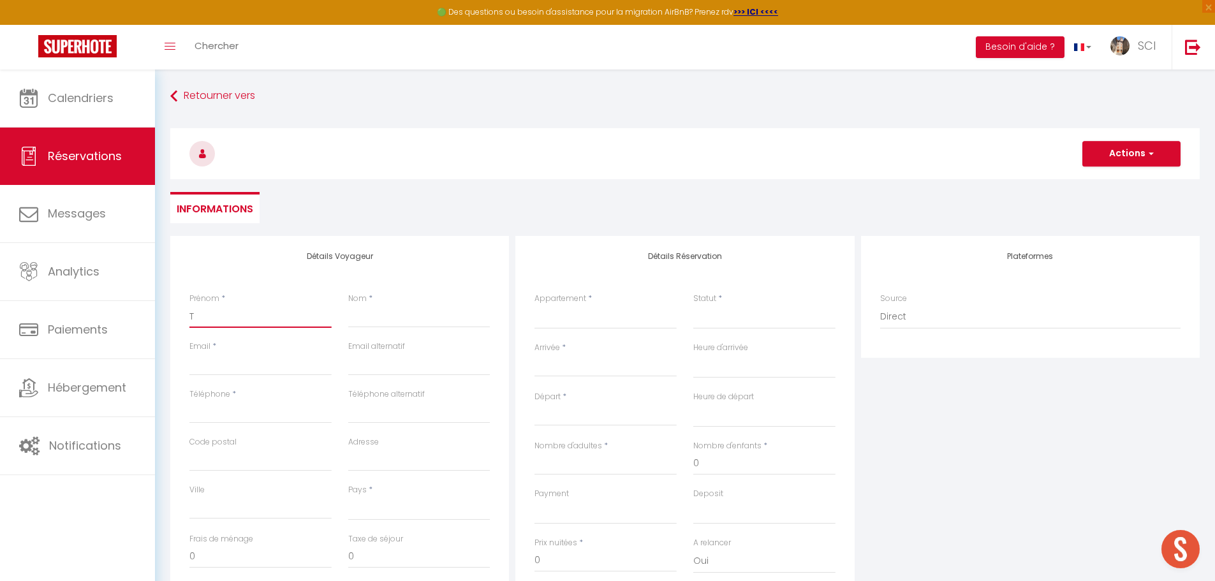
select select
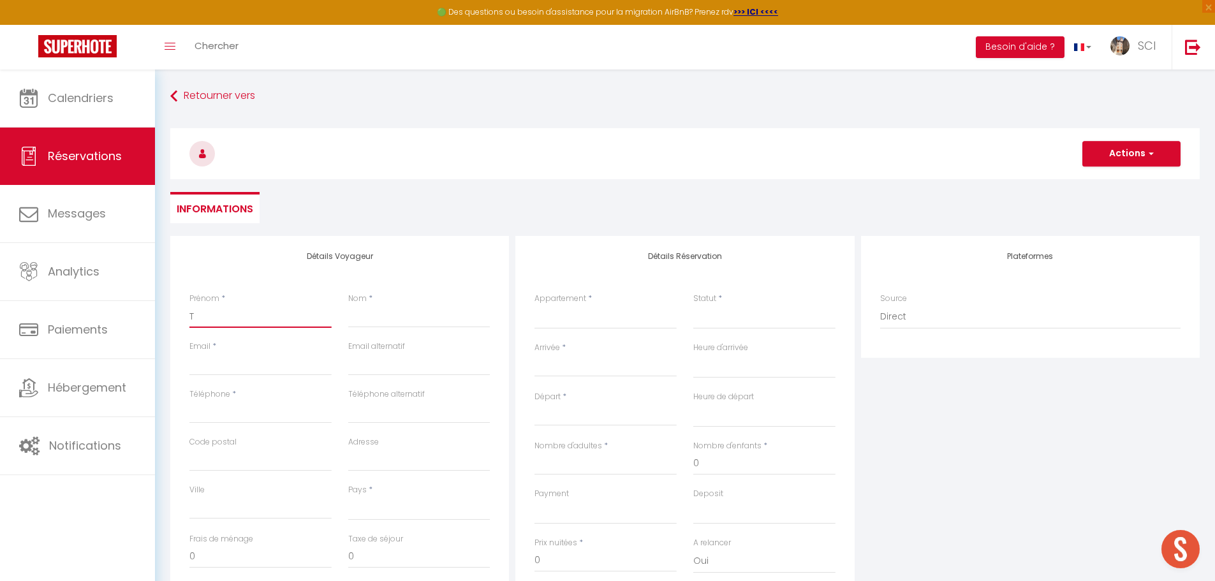
select select
checkbox input "false"
type input "Ti"
select select
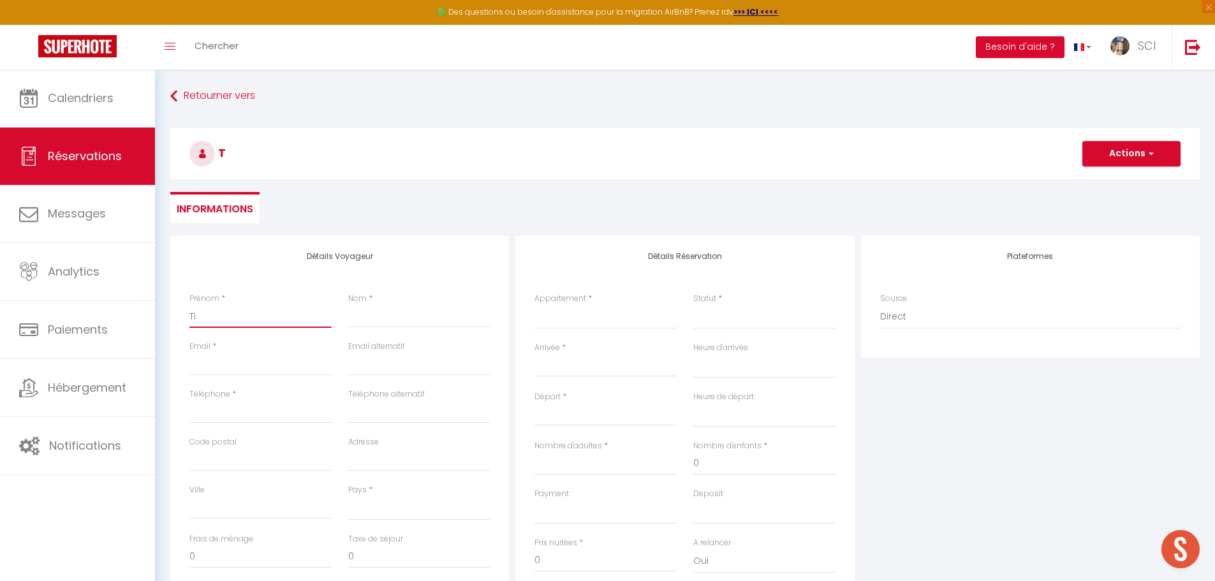
select select
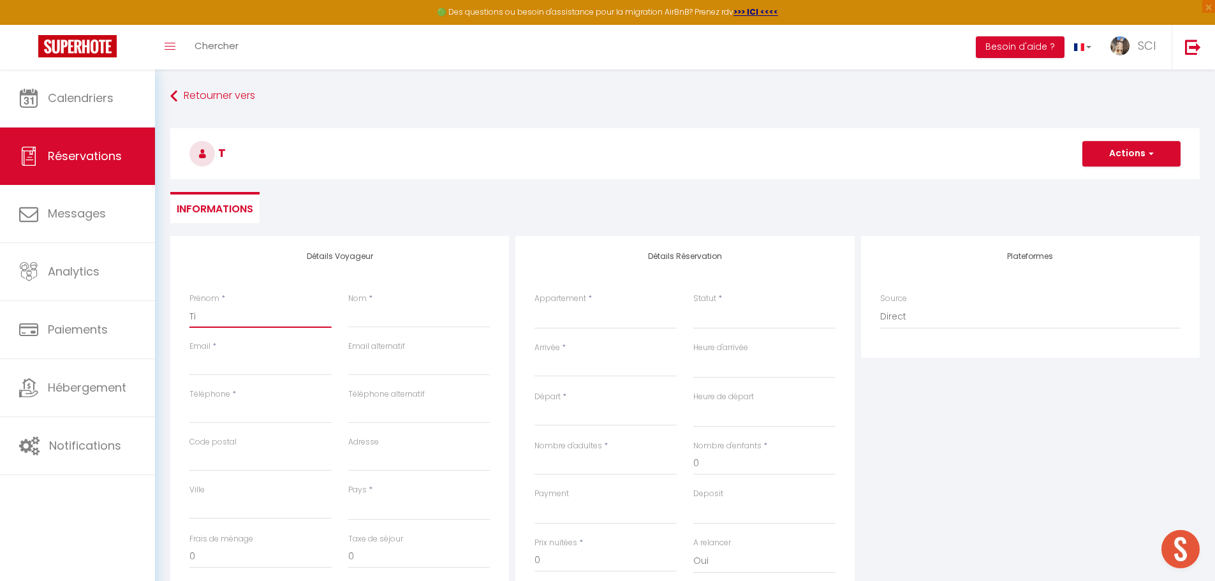
select select
checkbox input "false"
type input "Tix"
select select
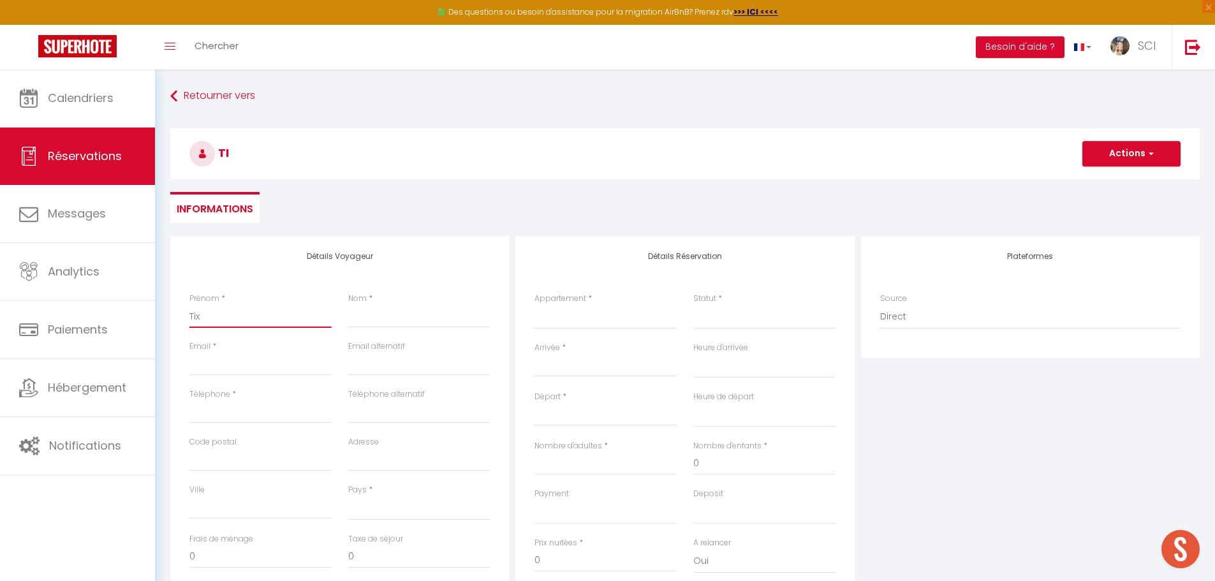
select select
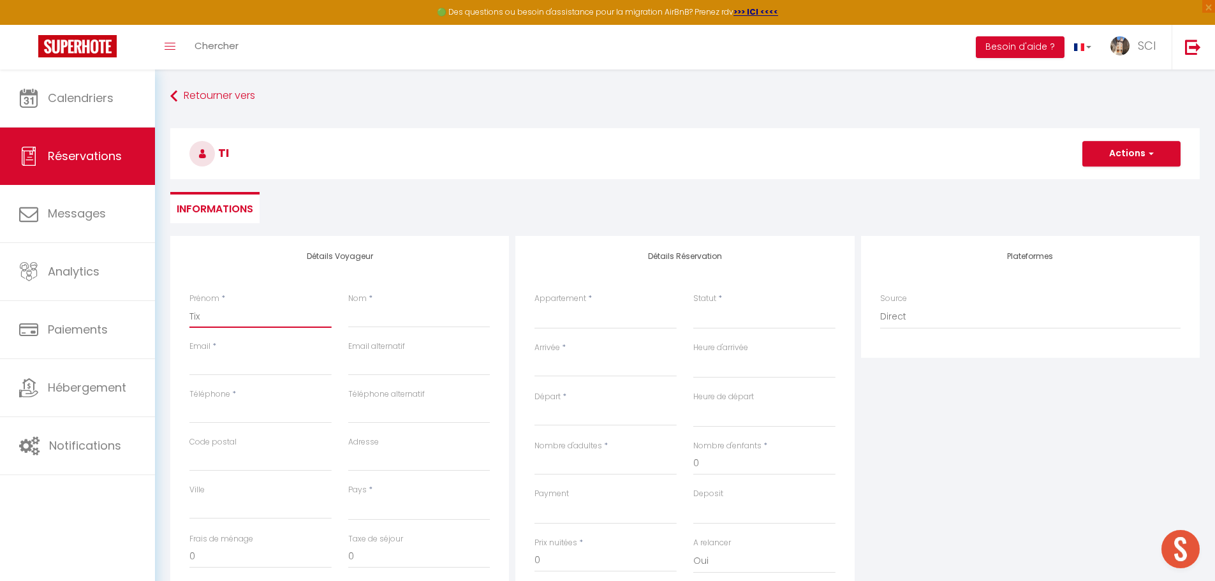
checkbox input "false"
type input "Tixe"
select select
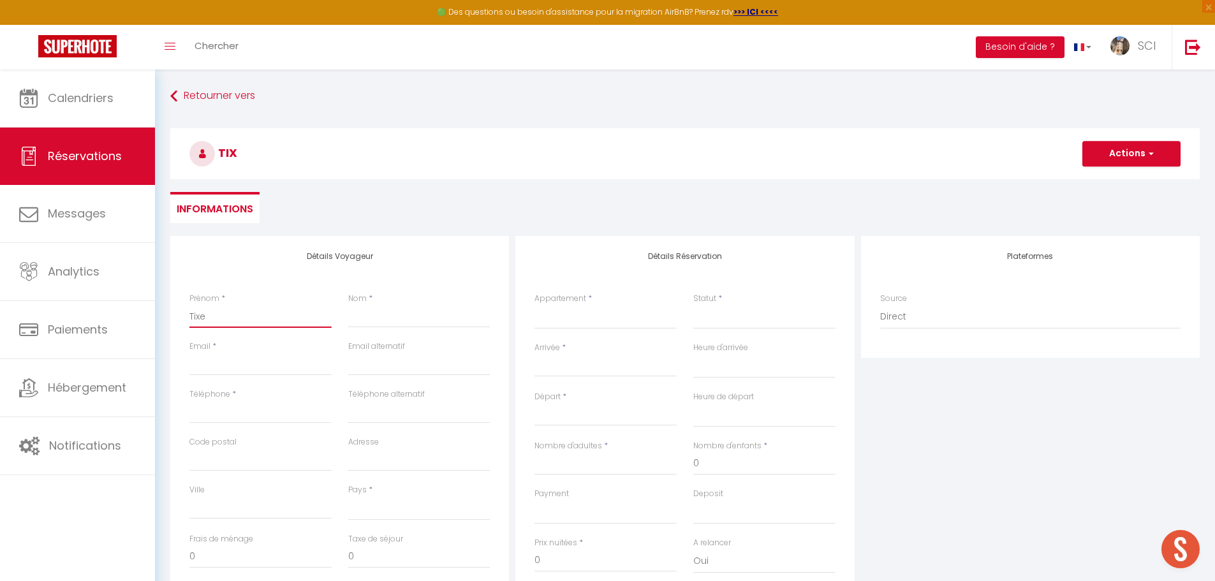
select select
checkbox input "false"
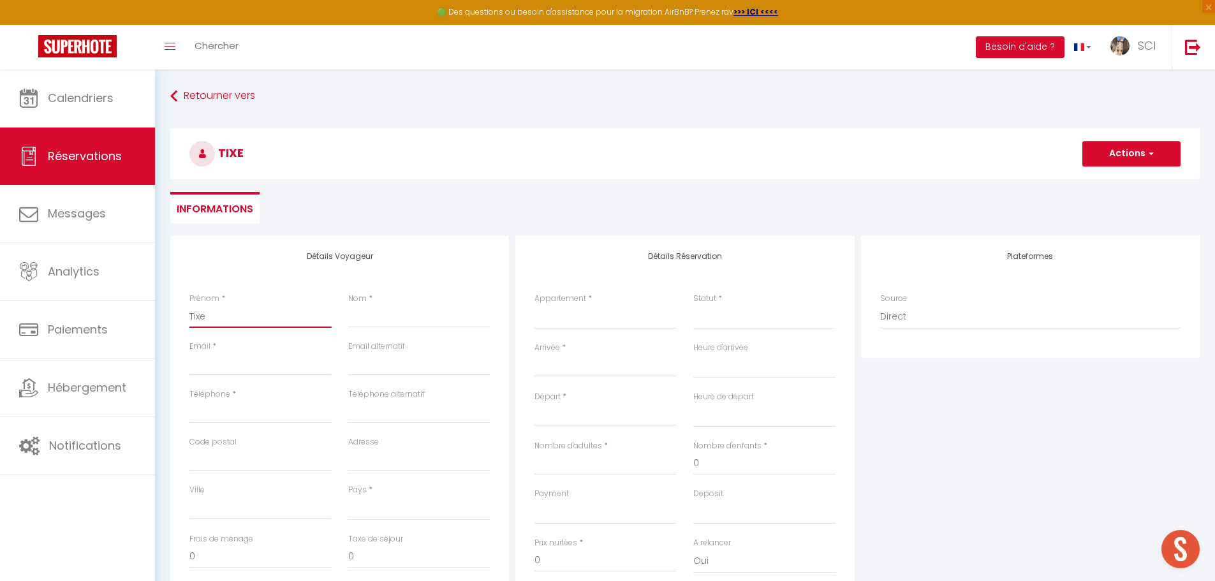
type input "Tixer"
select select
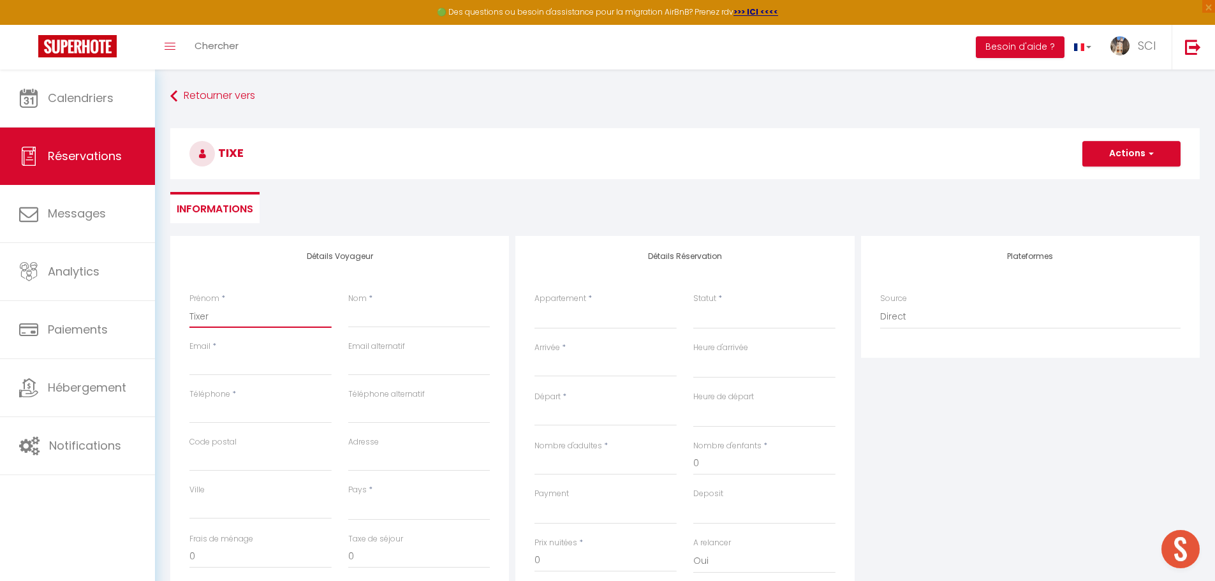
select select
checkbox input "false"
drag, startPoint x: 195, startPoint y: 318, endPoint x: 186, endPoint y: 317, distance: 9.0
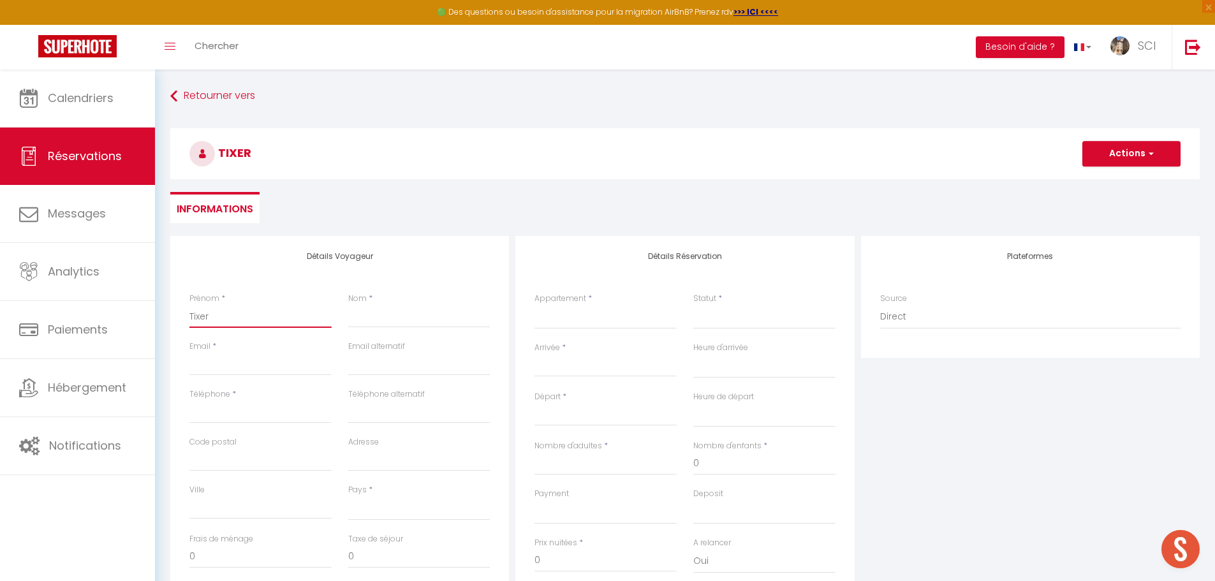
click at [186, 317] on div "Prénom * Tixer" at bounding box center [260, 317] width 159 height 48
select select
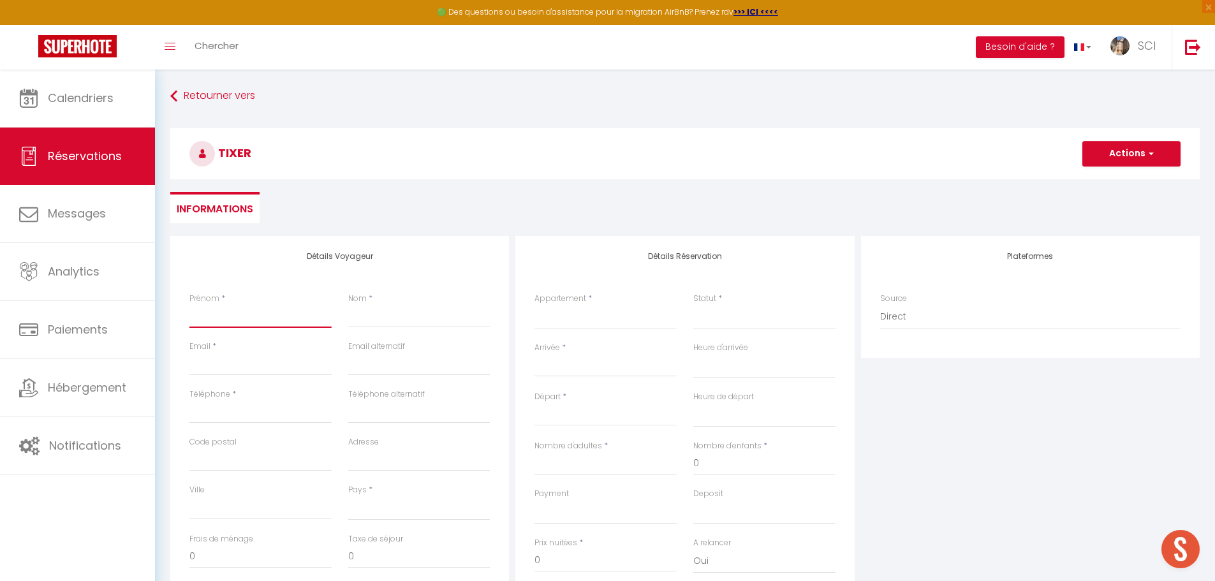
select select
checkbox input "false"
paste input "Tixer"
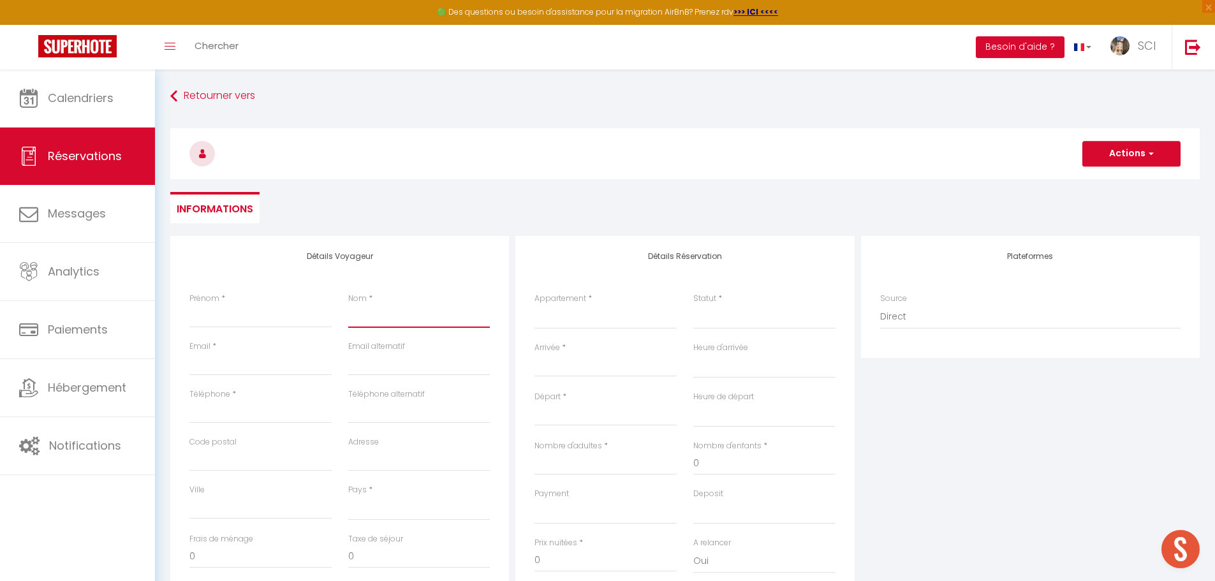
type input "Tixer"
select select
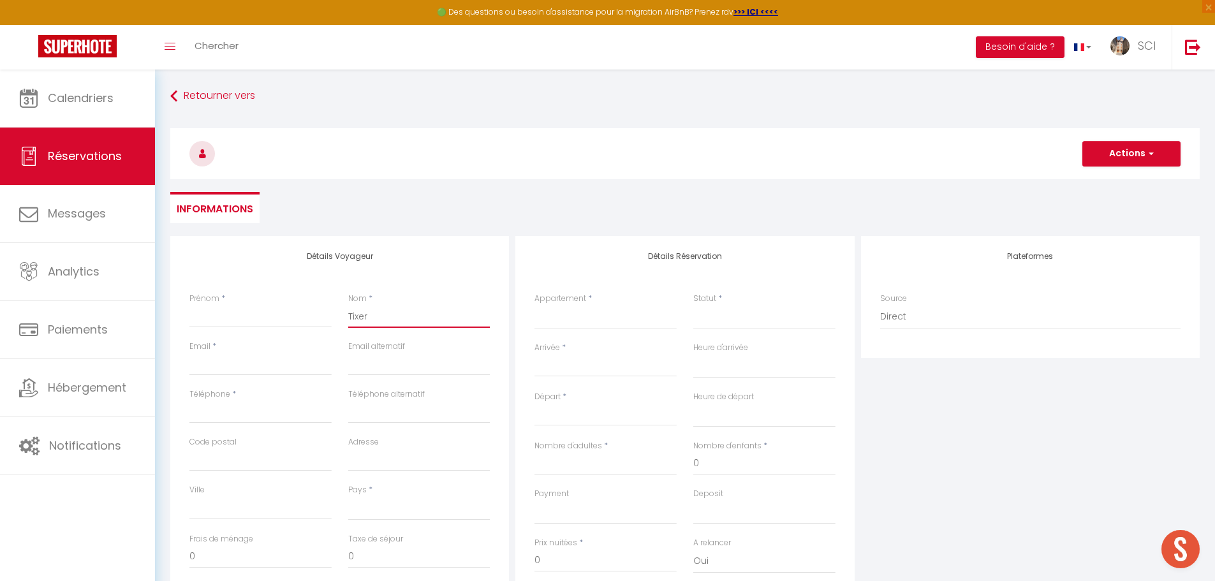
select select
checkbox input "false"
type input "Tixer"
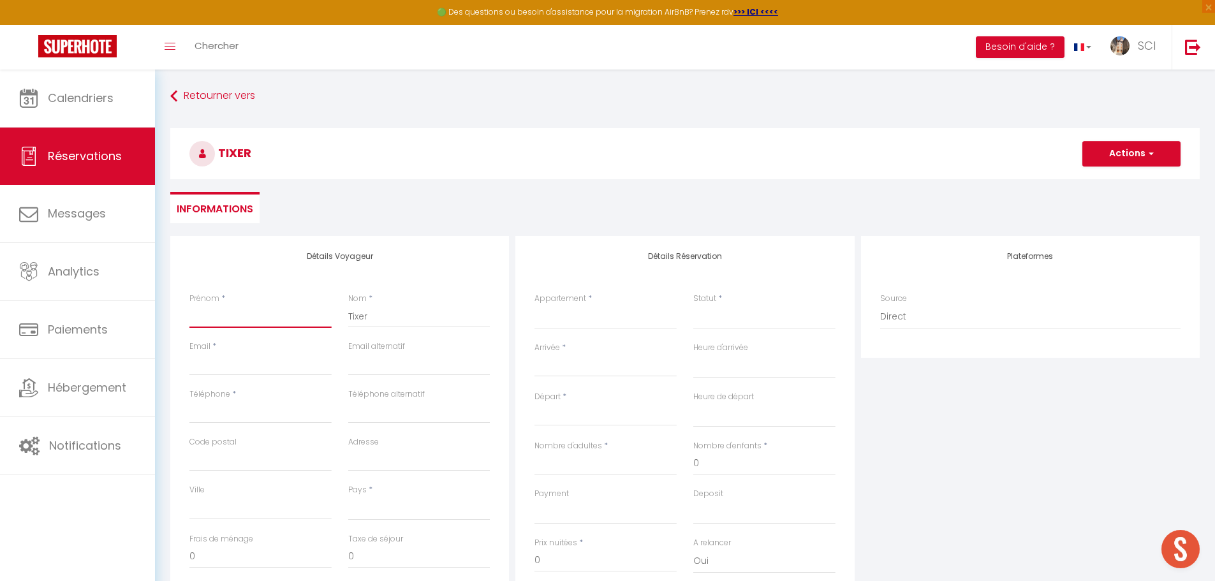
drag, startPoint x: 262, startPoint y: 317, endPoint x: 251, endPoint y: 321, distance: 12.1
click at [251, 321] on input "Prénom" at bounding box center [260, 316] width 142 height 23
type input "D"
select select
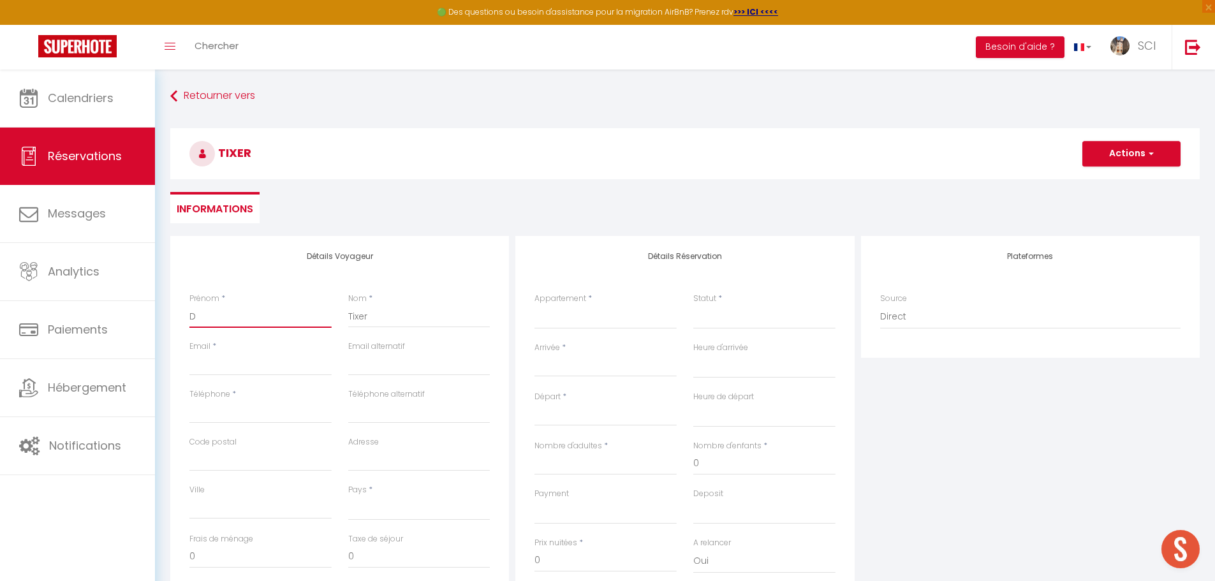
select select
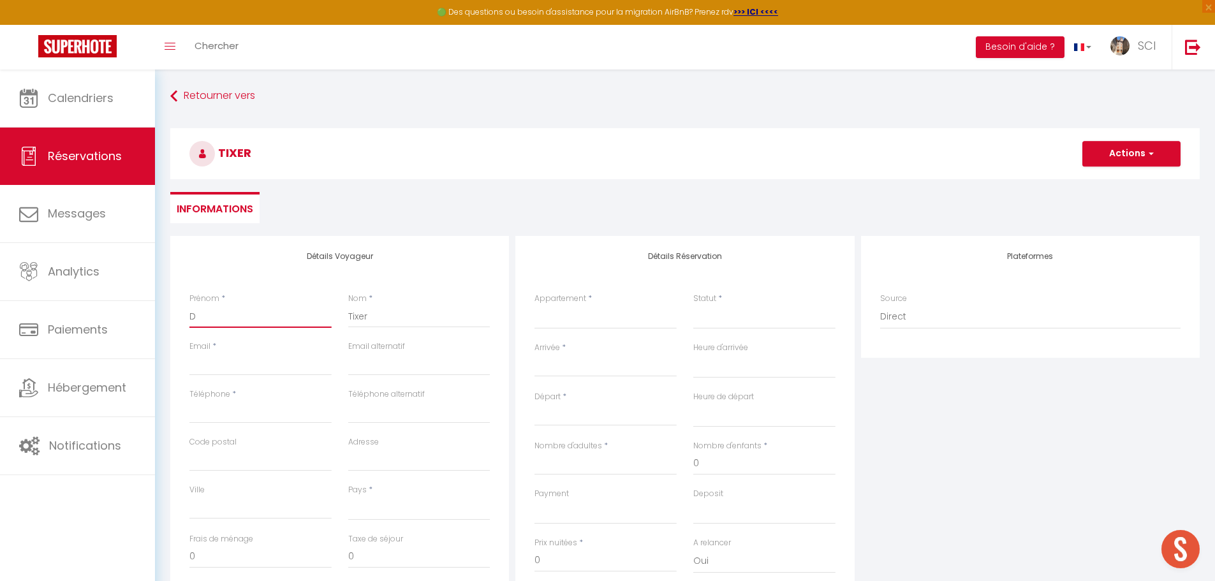
checkbox input "false"
type input "Da"
select select
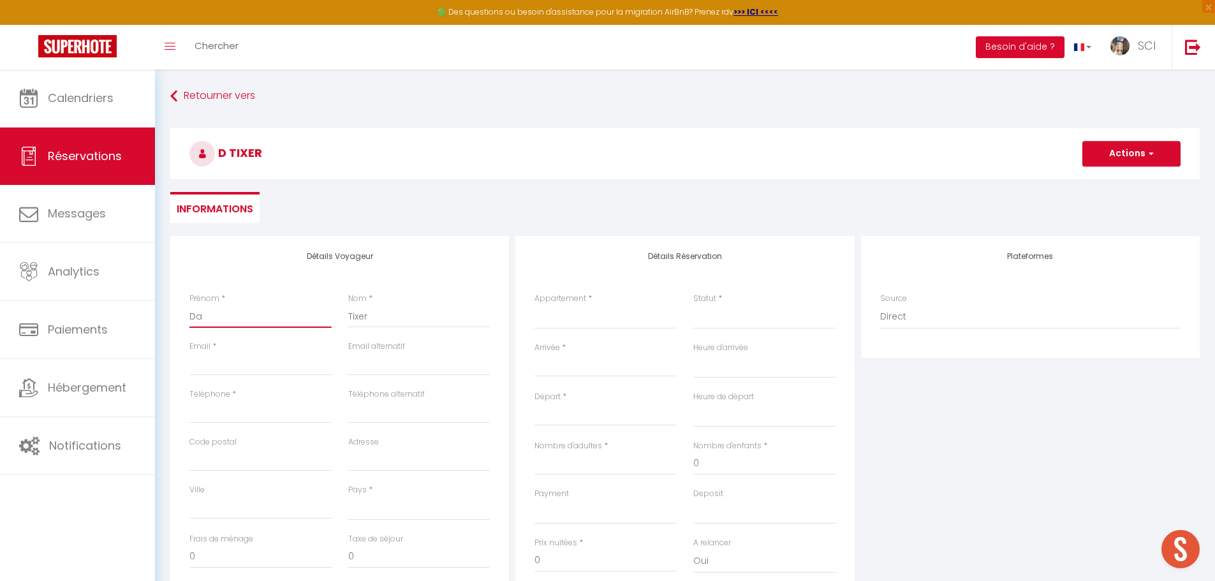
select select
checkbox input "false"
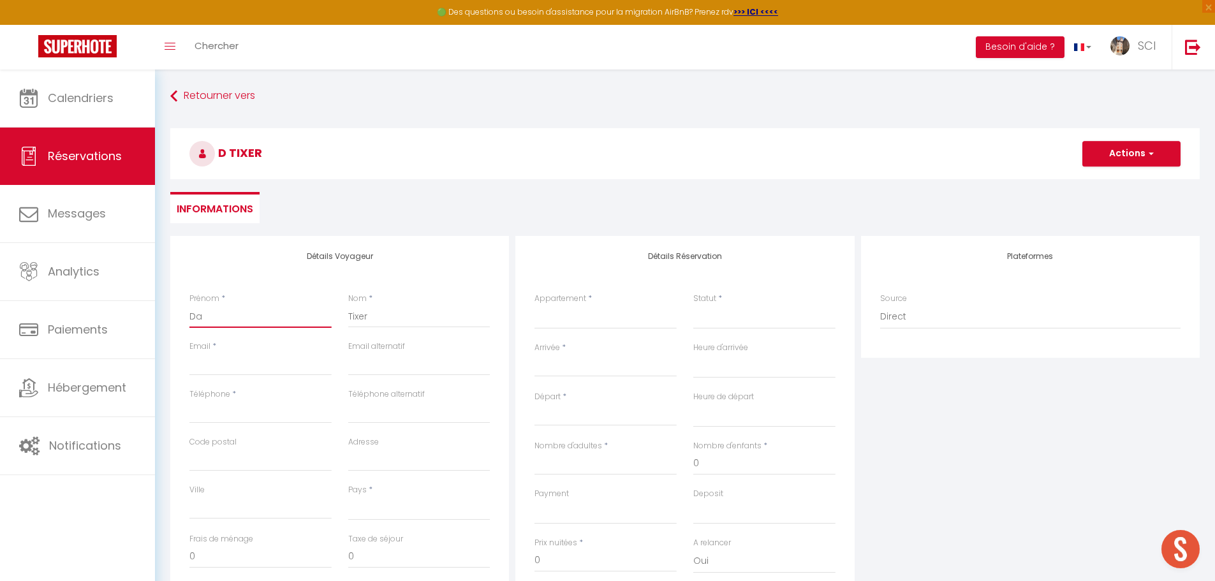
type input "Dav"
select select
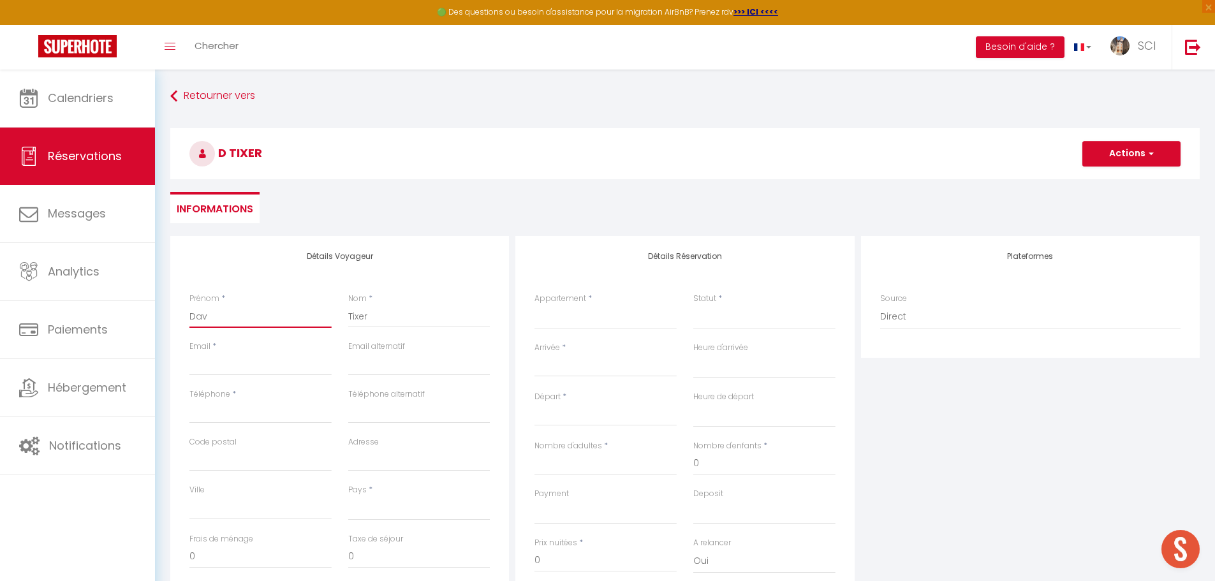
select select
checkbox input "false"
type input "Davi"
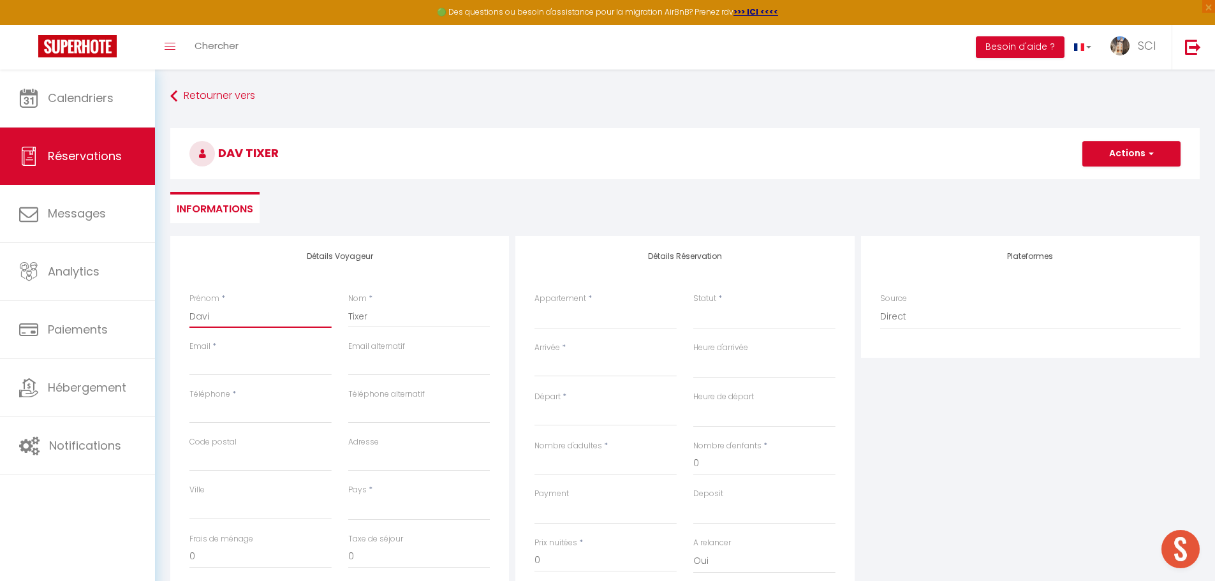
select select
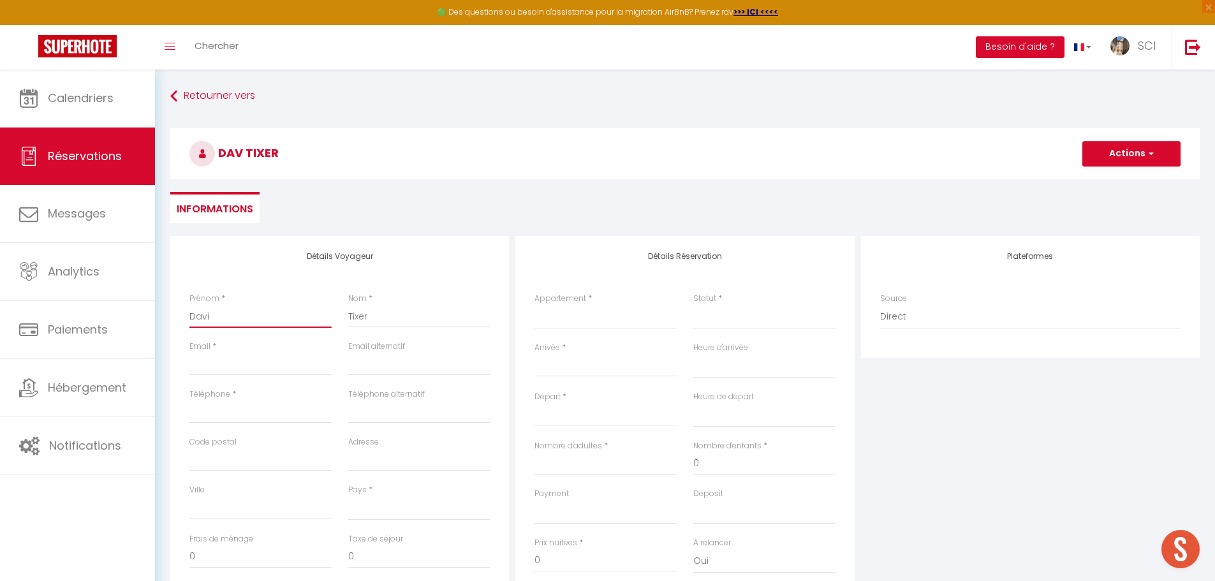
select select
checkbox input "false"
type input "[PERSON_NAME]"
select select
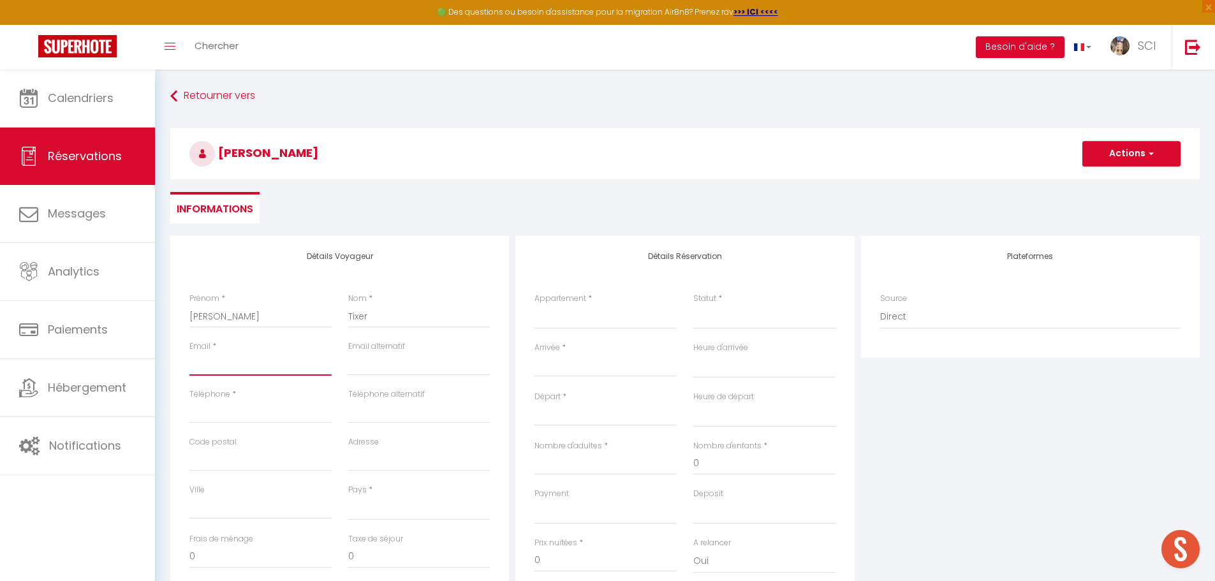
click at [246, 356] on input "Email client" at bounding box center [260, 364] width 142 height 23
click at [272, 418] on input "Téléphone" at bounding box center [260, 412] width 142 height 23
drag, startPoint x: 369, startPoint y: 500, endPoint x: 384, endPoint y: 499, distance: 15.3
click at [369, 500] on select "France Portugal Afghanistan Albania Algeria American Samoa Andorra Angola Angui…" at bounding box center [419, 508] width 142 height 24
click at [348, 496] on select "France Portugal Afghanistan Albania Algeria American Samoa Andorra Angola Angui…" at bounding box center [419, 508] width 142 height 24
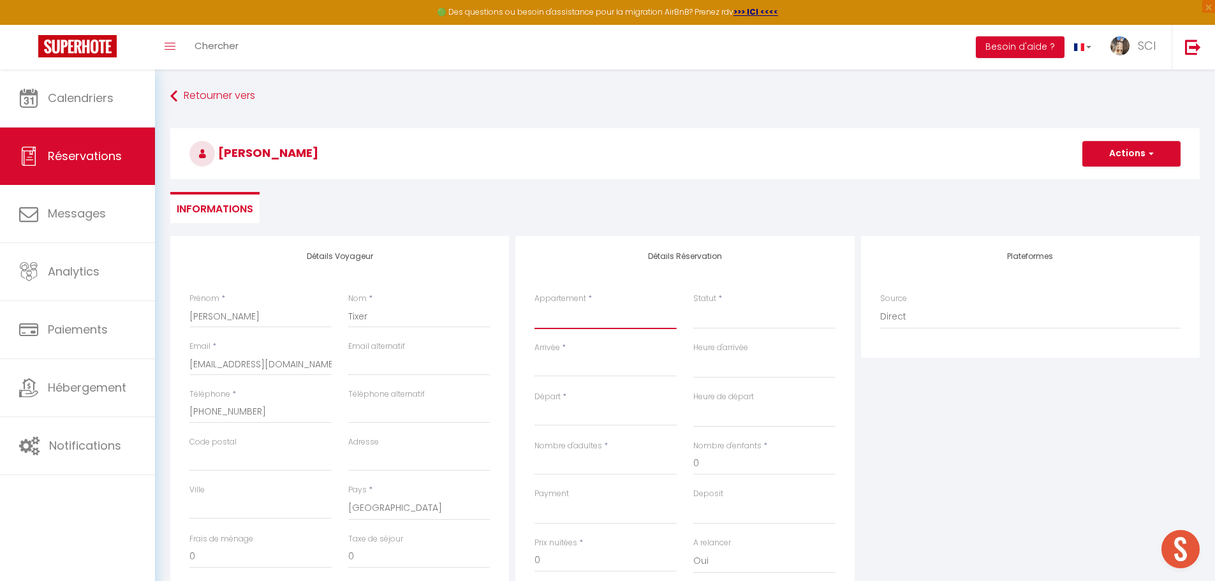
click at [585, 318] on select "Suite Royale Maison de L'Église Studio Du Couvent Des Carmes Suite Présidentiel…" at bounding box center [605, 317] width 142 height 24
click at [534, 305] on select "Suite Royale Maison de L'Église Studio Du Couvent Des Carmes Suite Présidentiel…" at bounding box center [605, 317] width 142 height 24
click at [721, 325] on select "Confirmé Non Confirmé Annulé Annulé par le voyageur No Show Request" at bounding box center [764, 317] width 142 height 24
click at [724, 316] on select "Confirmé Non Confirmé Annulé Annulé par le voyageur No Show Request" at bounding box center [764, 317] width 142 height 24
click at [712, 318] on select "Confirmé Non Confirmé Annulé Annulé par le voyageur No Show Request" at bounding box center [764, 317] width 142 height 24
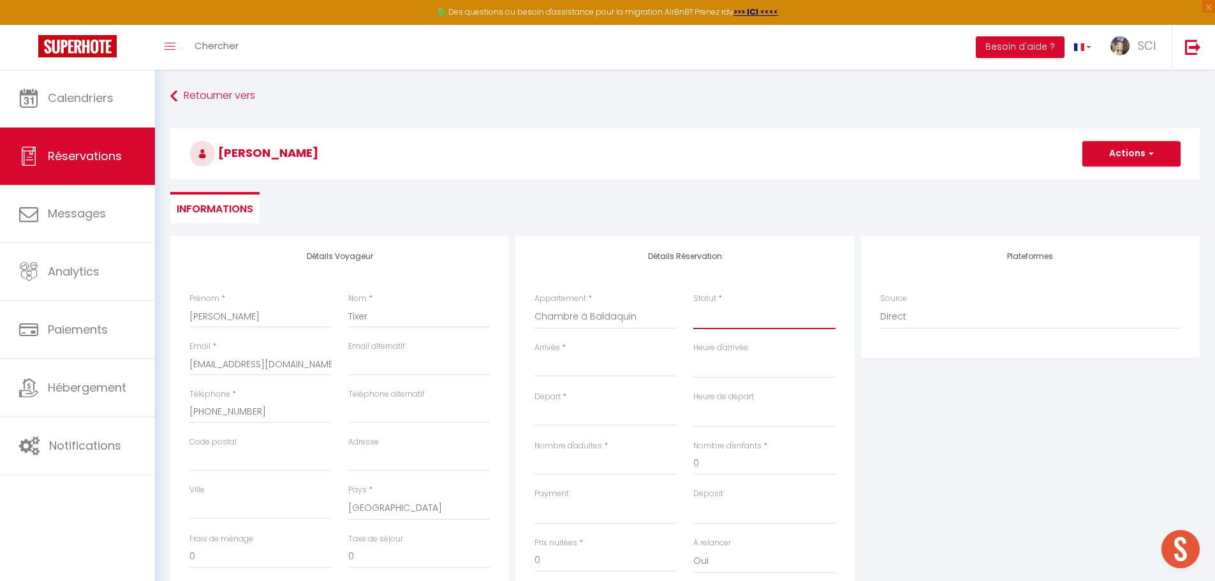
click at [693, 305] on select "Confirmé Non Confirmé Annulé Annulé par le voyageur No Show Request" at bounding box center [764, 317] width 142 height 24
click at [578, 362] on input "Arrivée" at bounding box center [605, 366] width 142 height 17
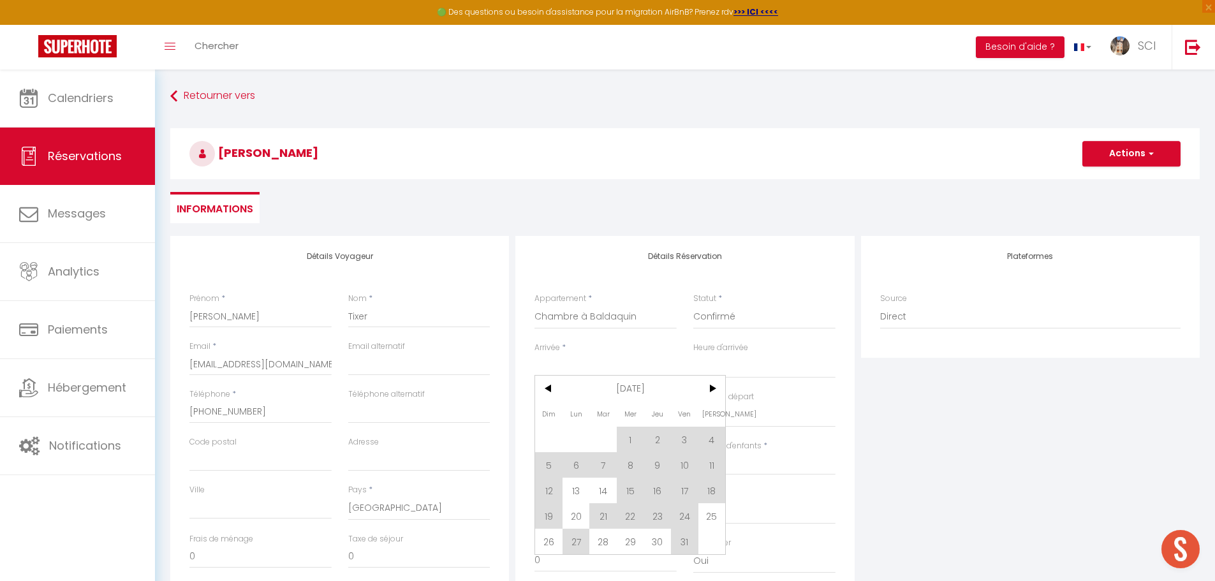
click at [659, 517] on span "23" at bounding box center [657, 516] width 27 height 26
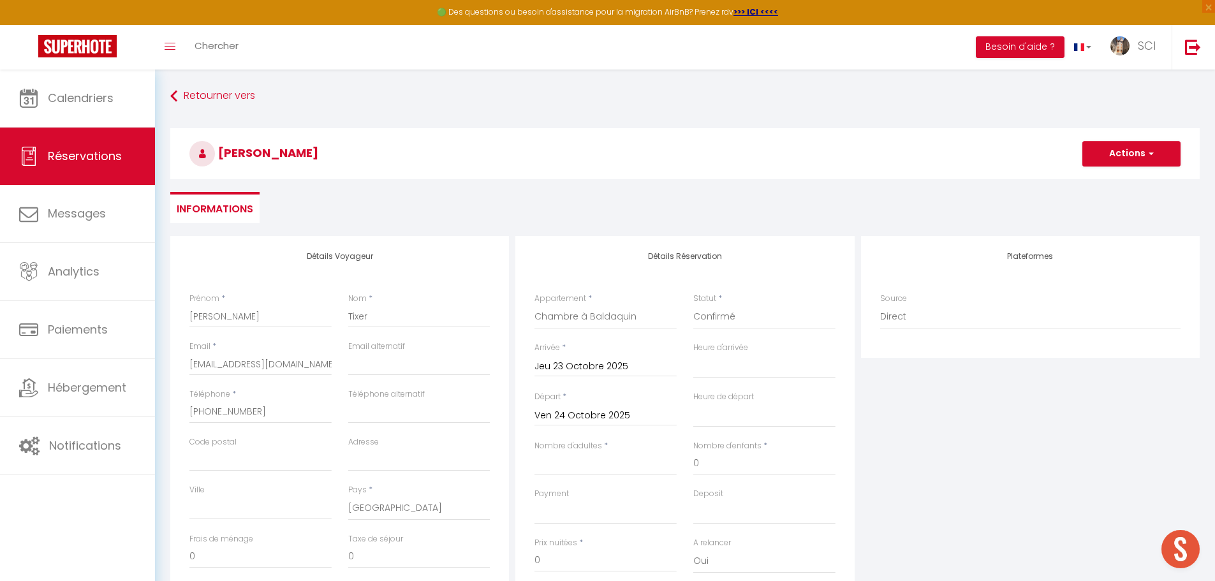
drag, startPoint x: 576, startPoint y: 415, endPoint x: 592, endPoint y: 436, distance: 26.8
click at [576, 413] on input "Ven 24 Octobre 2025" at bounding box center [605, 416] width 142 height 17
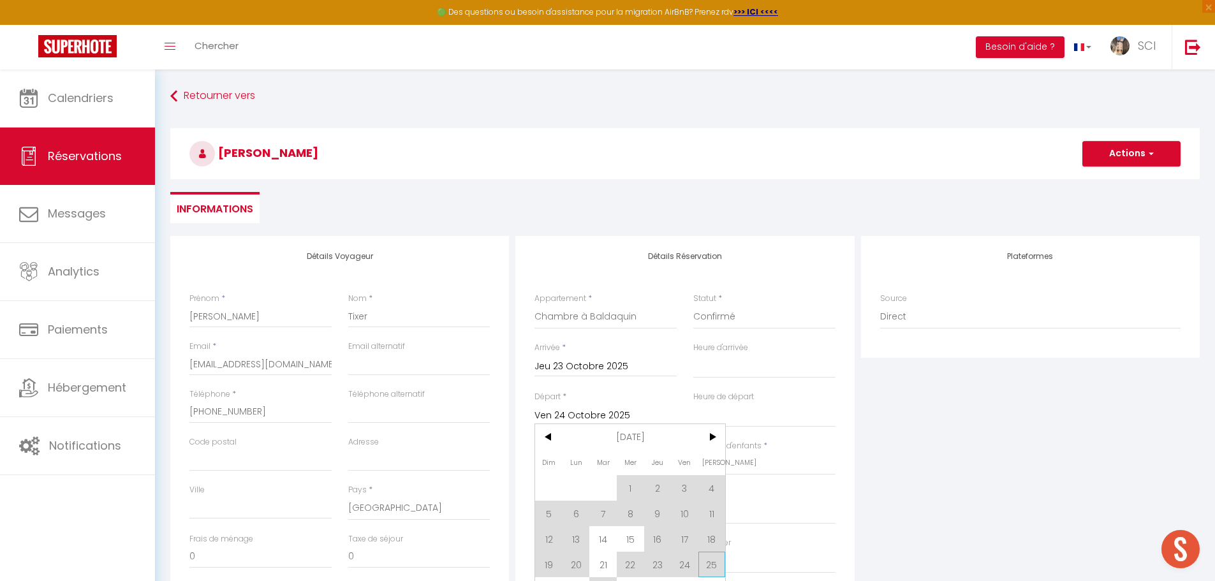
click at [722, 573] on span "25" at bounding box center [711, 565] width 27 height 26
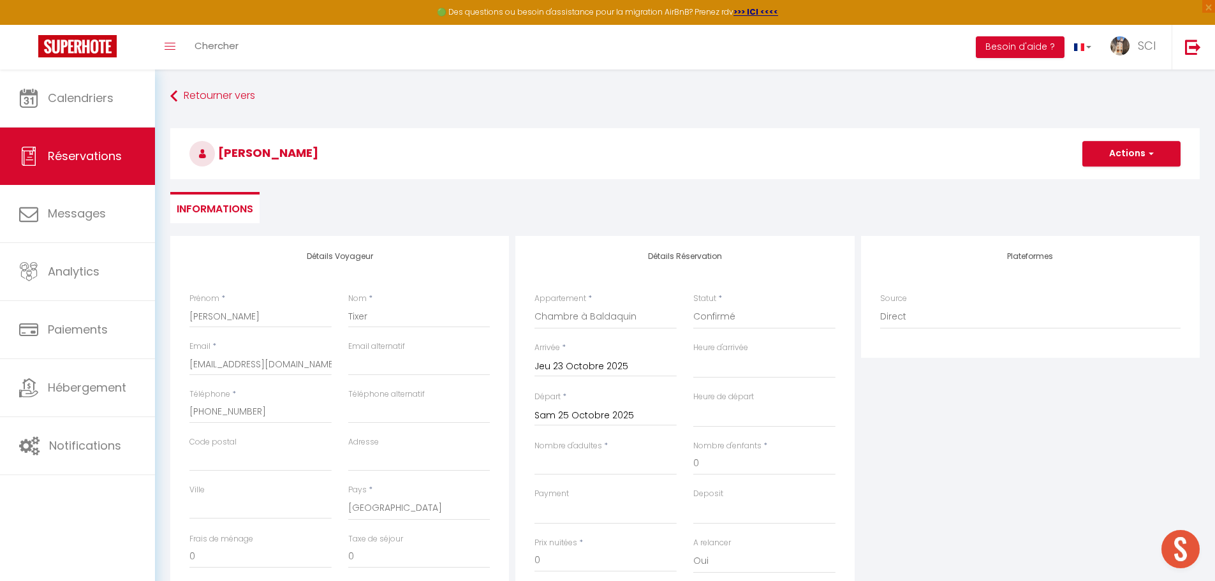
scroll to position [64, 0]
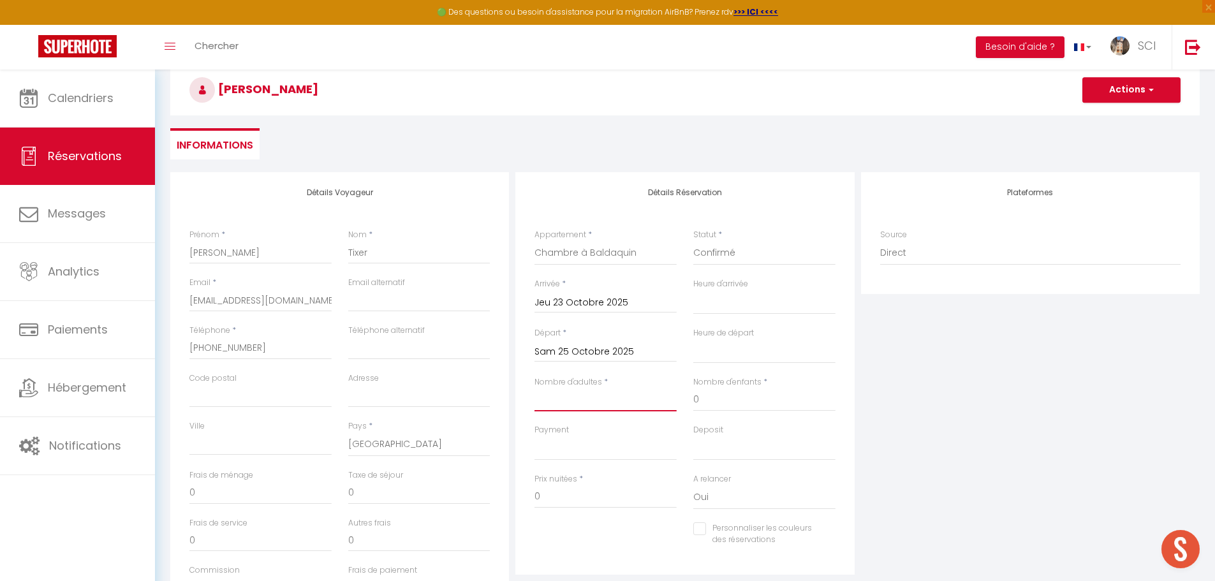
click at [583, 393] on input "Nombre d'adultes" at bounding box center [605, 399] width 142 height 23
click at [568, 453] on select "OK KO" at bounding box center [605, 448] width 142 height 24
click at [534, 436] on select "OK KO" at bounding box center [605, 448] width 142 height 24
click at [561, 507] on input "0" at bounding box center [605, 496] width 142 height 23
click at [560, 499] on input "0" at bounding box center [605, 496] width 142 height 23
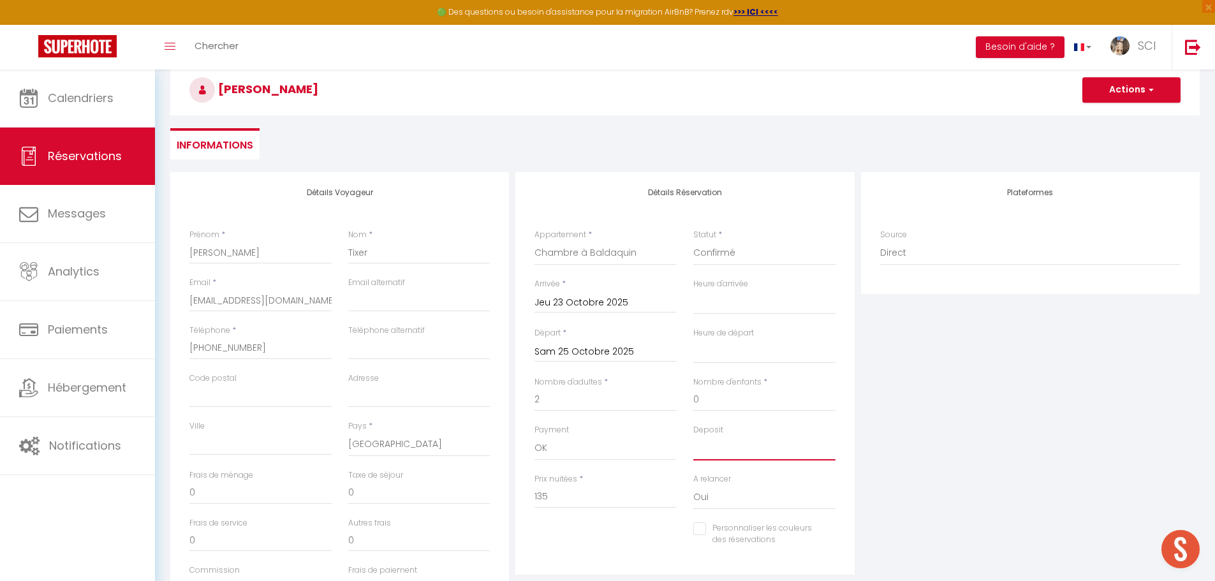
click at [726, 455] on select "OK KO" at bounding box center [764, 448] width 142 height 24
click at [693, 436] on select "OK KO" at bounding box center [764, 448] width 142 height 24
click at [359, 254] on input "Tixer" at bounding box center [419, 252] width 142 height 23
click at [1147, 88] on span "button" at bounding box center [1149, 89] width 8 height 11
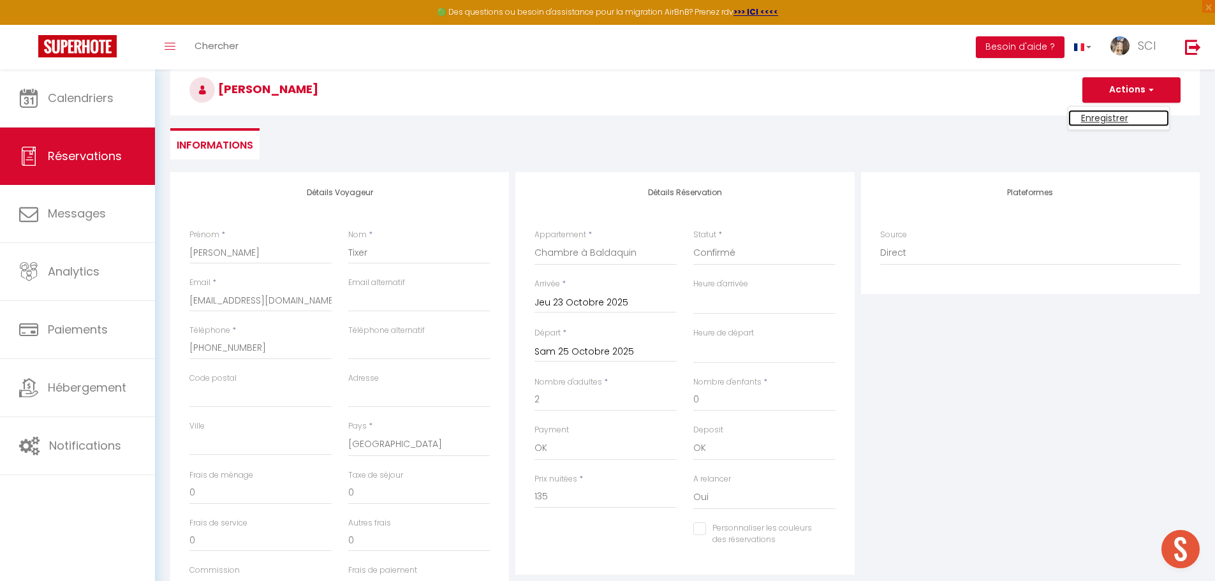
click at [1114, 113] on link "Enregistrer" at bounding box center [1118, 118] width 101 height 17
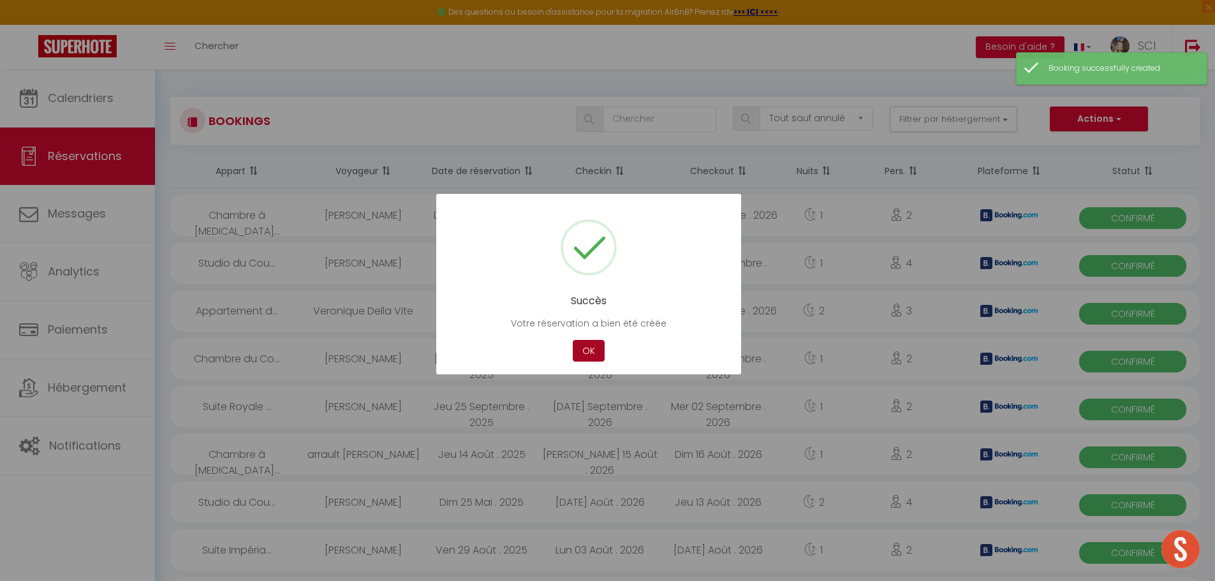
click at [594, 358] on button "OK" at bounding box center [589, 351] width 32 height 22
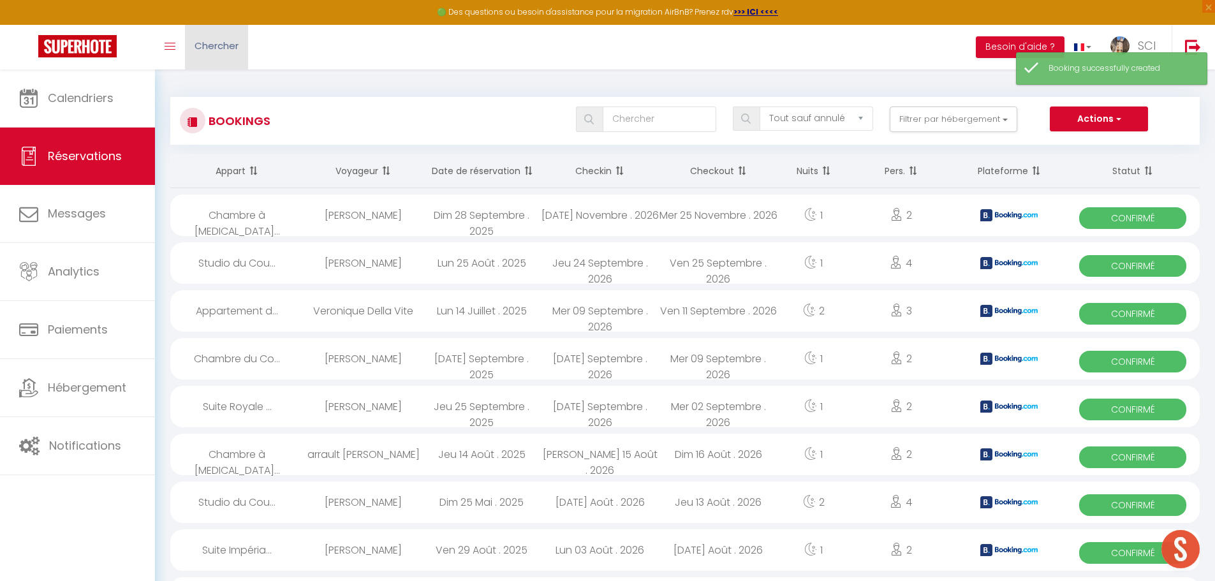
click at [232, 50] on span "Chercher" at bounding box center [217, 45] width 44 height 13
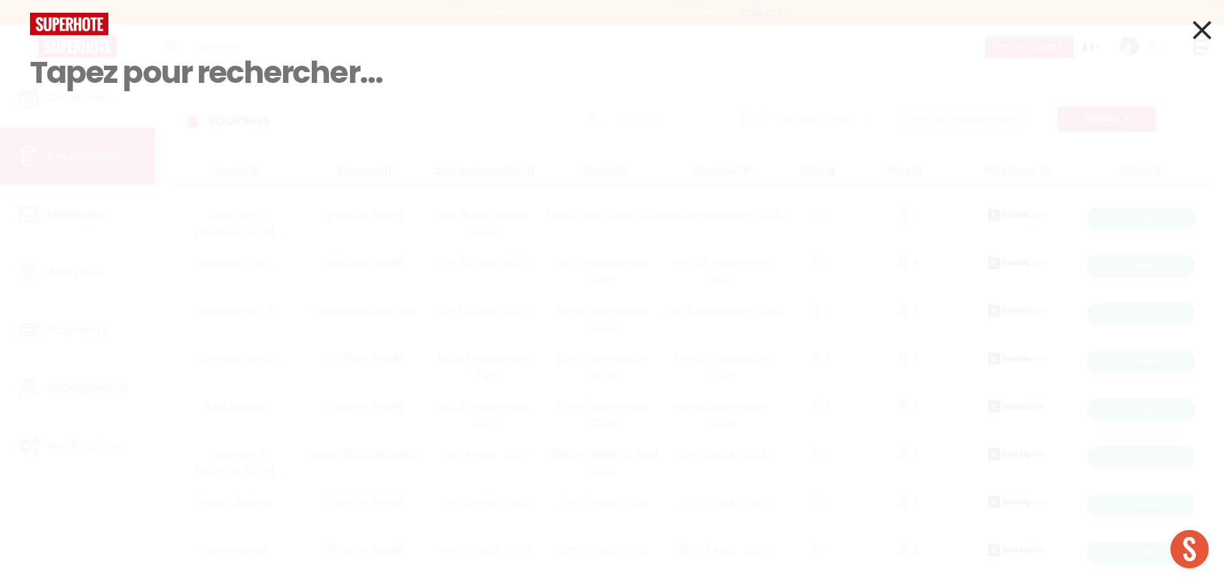
paste input "Tixer"
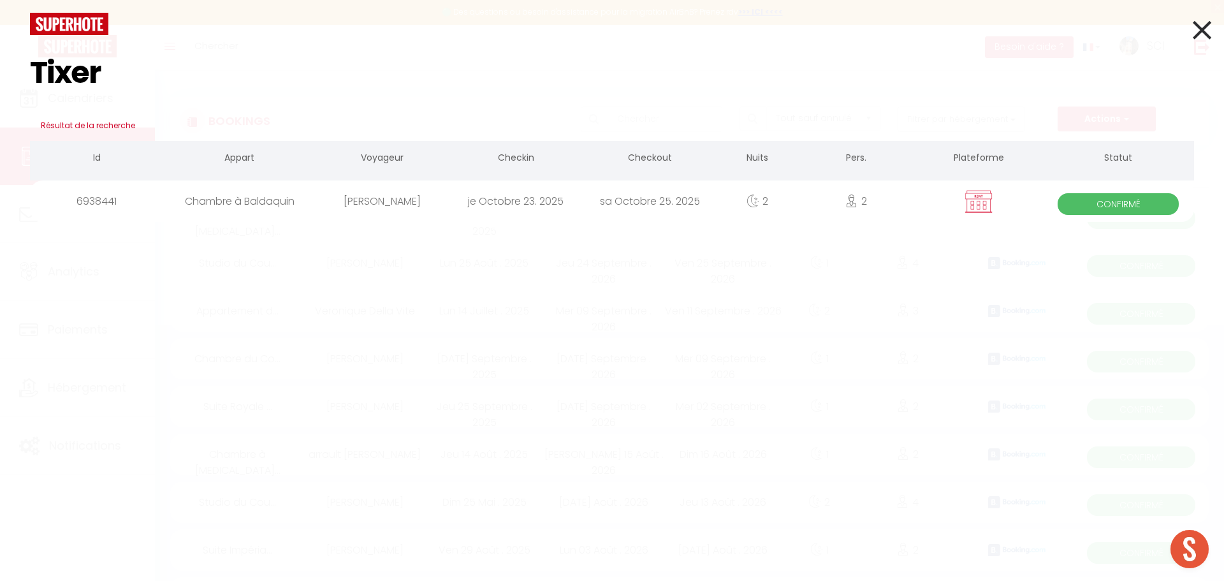
click at [539, 205] on div "je Octobre 23. 2025" at bounding box center [516, 200] width 134 height 41
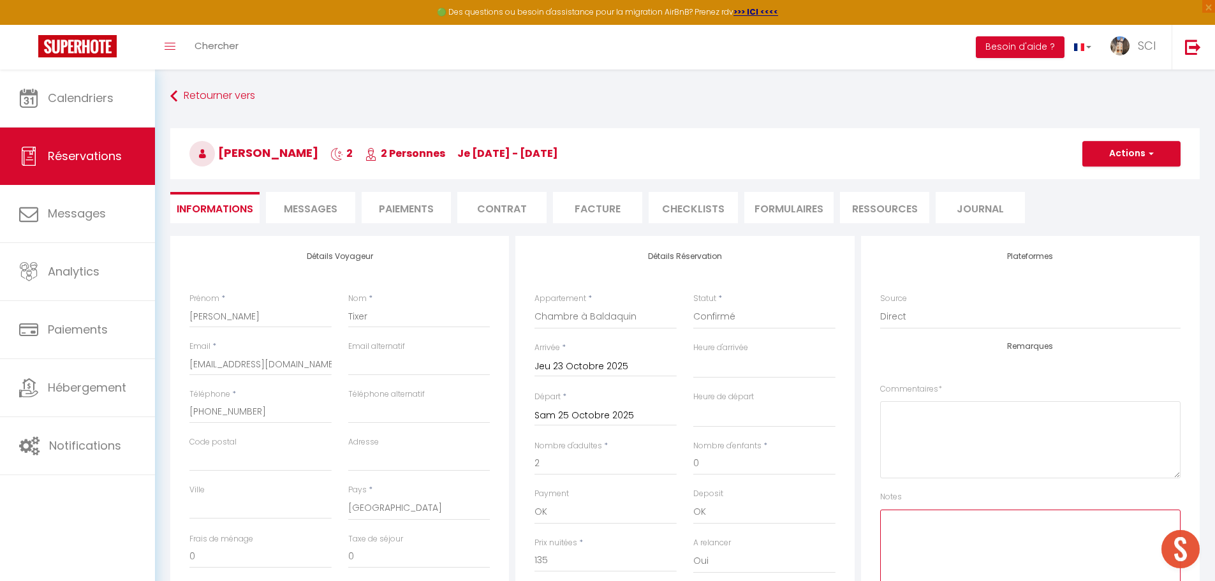
click at [947, 538] on textarea at bounding box center [1030, 548] width 300 height 77
click at [1135, 159] on button "Actions" at bounding box center [1131, 154] width 98 height 26
click at [399, 210] on li "Paiements" at bounding box center [406, 207] width 89 height 31
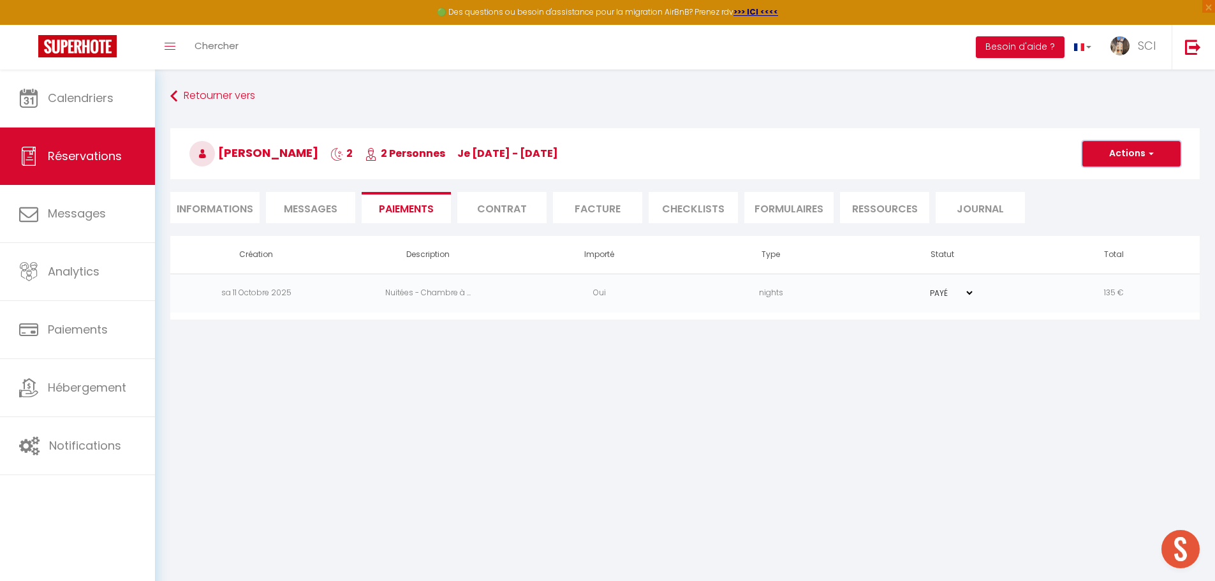
click at [1134, 155] on button "Actions" at bounding box center [1131, 154] width 98 height 26
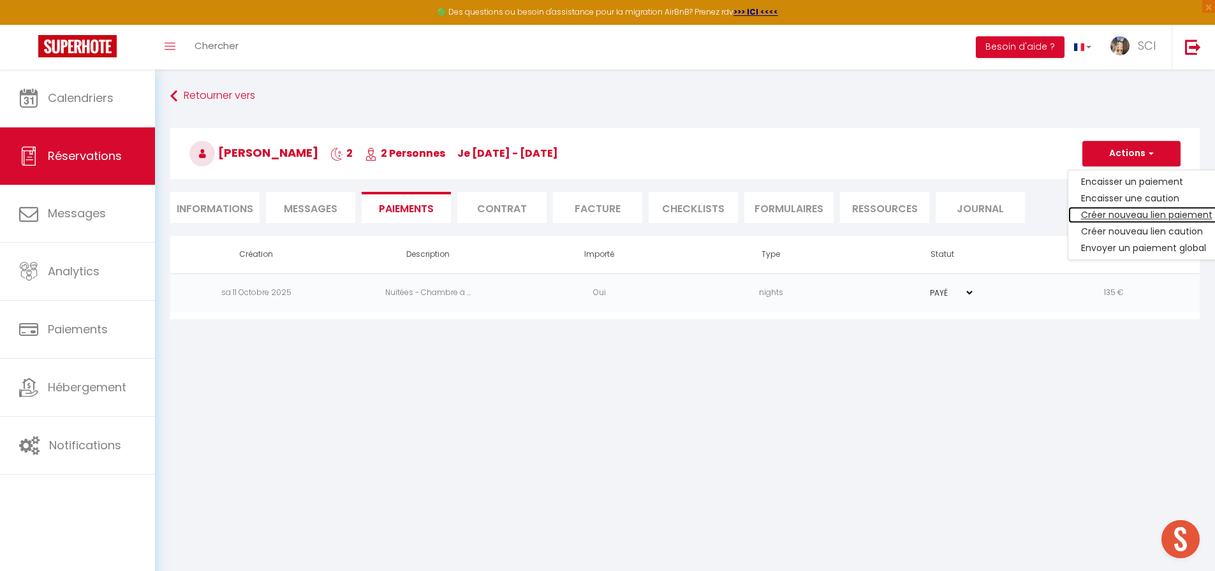
click at [1108, 217] on link "Créer nouveau lien paiement" at bounding box center [1146, 215] width 157 height 17
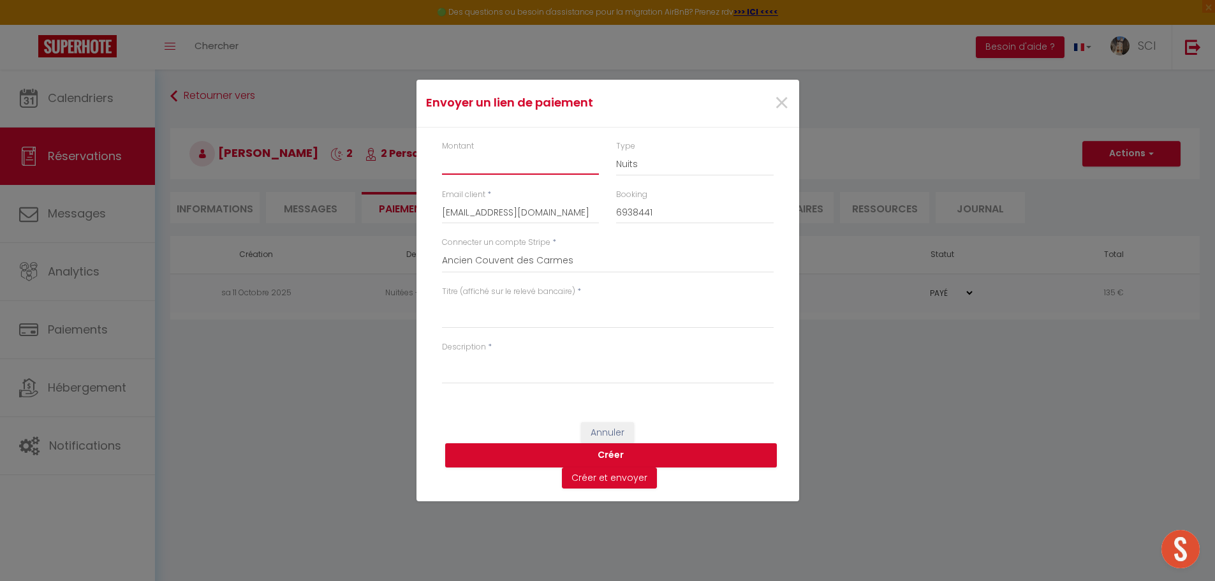
click at [490, 164] on input "Montant" at bounding box center [521, 163] width 158 height 23
click at [483, 319] on textarea "Titre (affiché sur le relevé bancaire)" at bounding box center [608, 313] width 332 height 31
click at [508, 369] on textarea "Description" at bounding box center [608, 368] width 332 height 31
click at [595, 454] on button "Créer" at bounding box center [611, 455] width 332 height 24
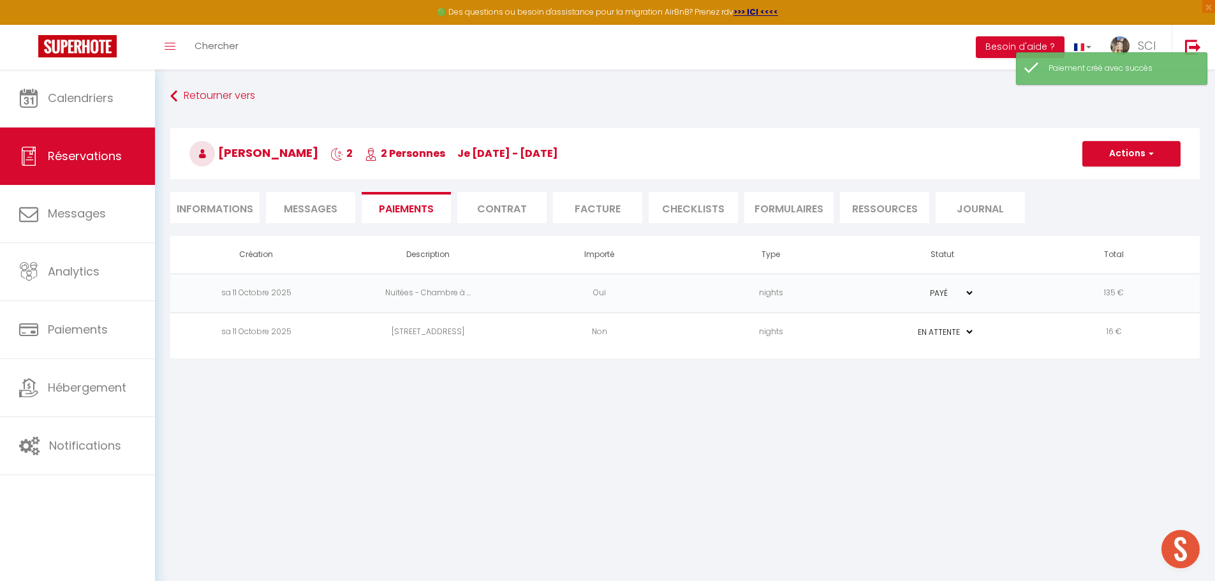
click at [930, 331] on select "PAYÉ EN ATTENTE" at bounding box center [943, 332] width 64 height 12
click at [911, 326] on select "PAYÉ EN ATTENTE" at bounding box center [943, 332] width 64 height 12
click at [591, 204] on li "Facture" at bounding box center [597, 207] width 89 height 31
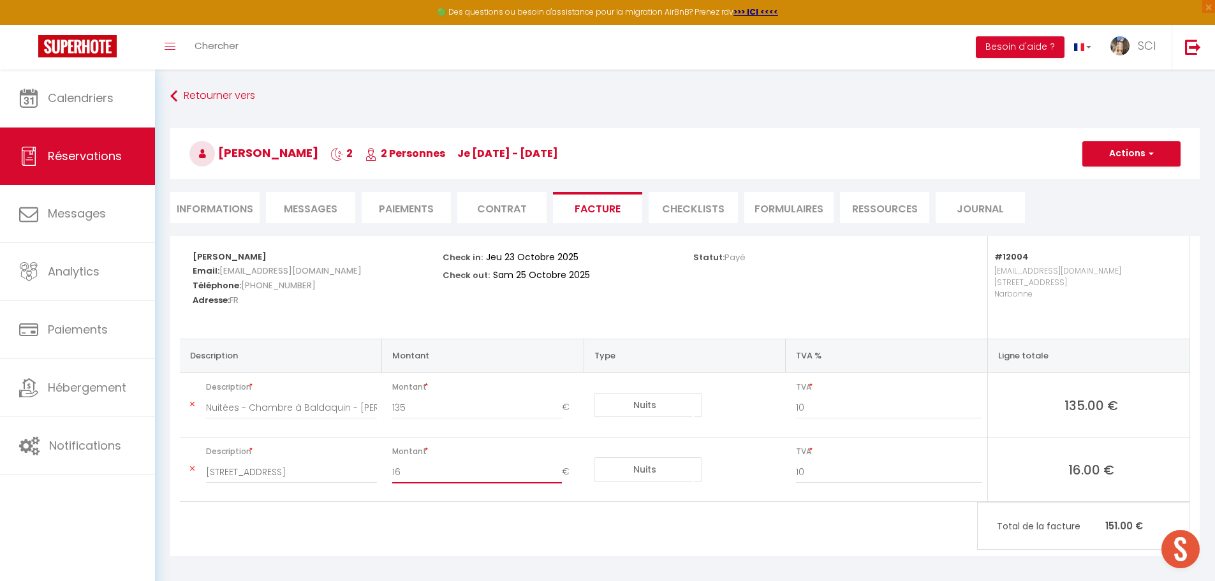
click at [425, 477] on input "16" at bounding box center [477, 471] width 170 height 23
click at [1130, 154] on button "Actions" at bounding box center [1131, 154] width 98 height 26
click at [1120, 217] on link "Envoyer la facture" at bounding box center [1121, 215] width 107 height 17
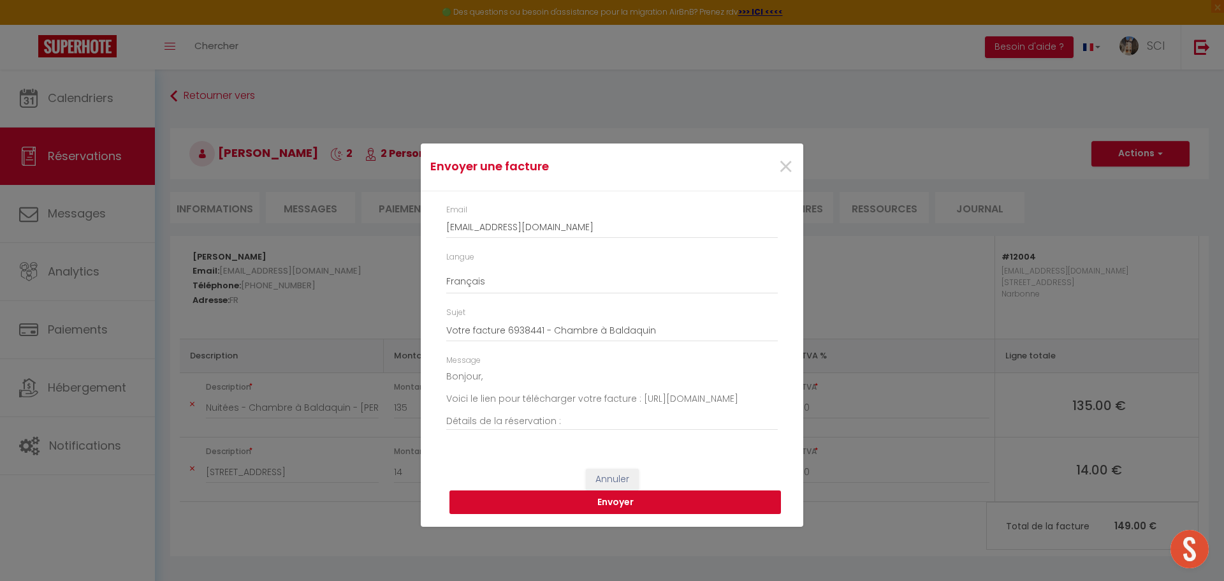
click at [605, 502] on button "Envoyer" at bounding box center [616, 502] width 332 height 24
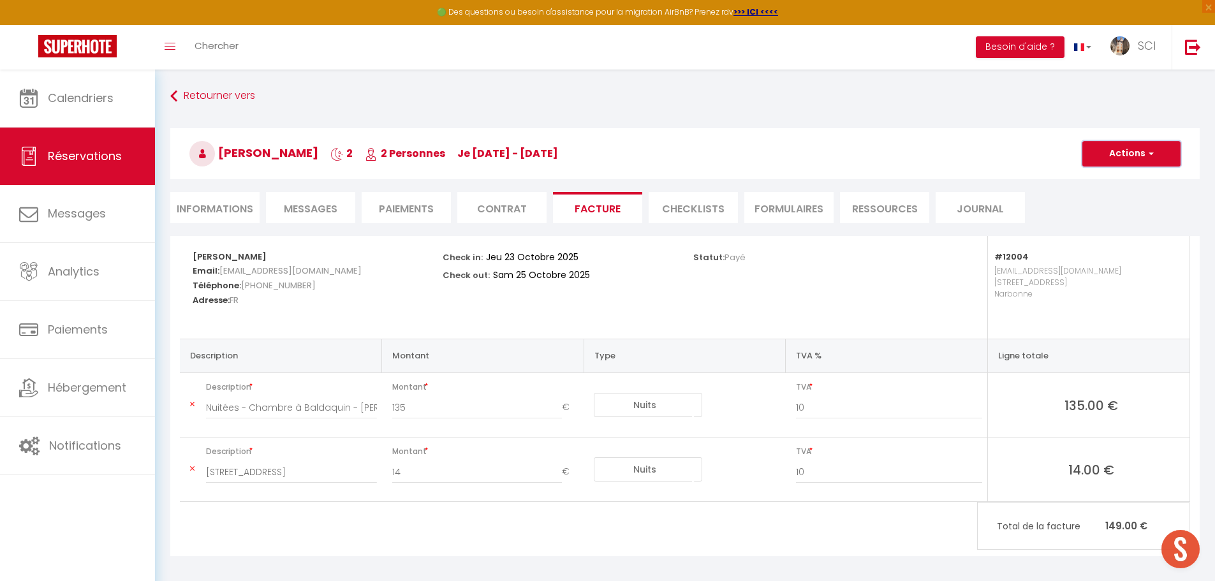
click at [1120, 158] on button "Actions" at bounding box center [1131, 154] width 98 height 26
click at [1103, 198] on link "Aperçu et éditer" at bounding box center [1121, 198] width 107 height 17
click at [1130, 154] on button "Actions" at bounding box center [1131, 154] width 98 height 26
click at [1103, 198] on link "Aperçu et éditer" at bounding box center [1121, 198] width 107 height 17
click at [1135, 156] on button "Actions" at bounding box center [1131, 154] width 98 height 26
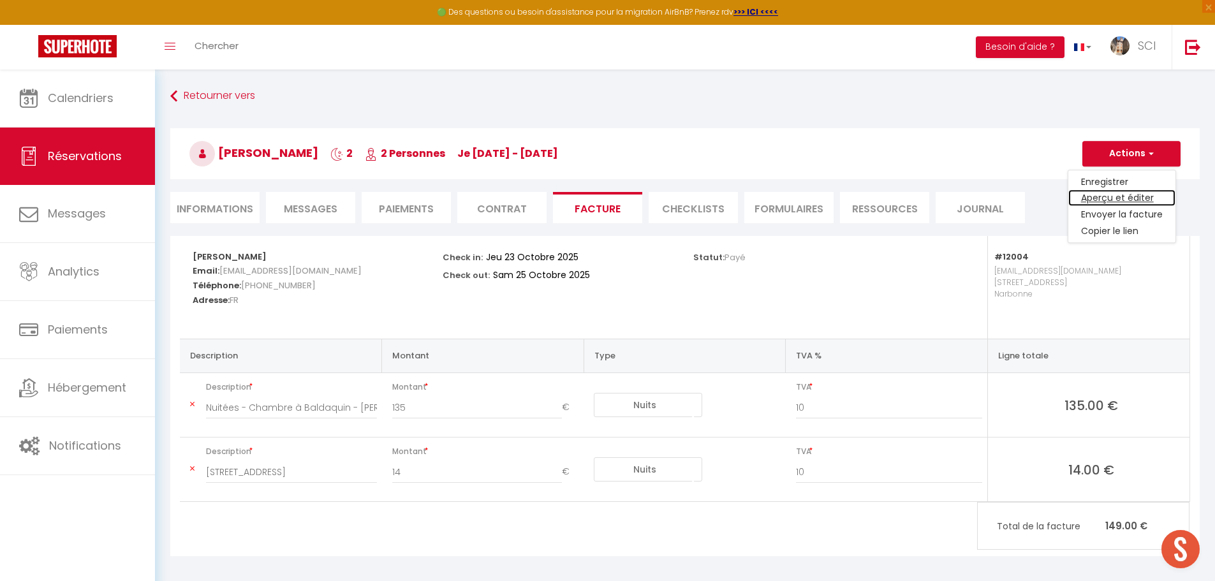
click at [1114, 195] on link "Aperçu et éditer" at bounding box center [1121, 198] width 107 height 17
click at [304, 212] on span "Messages" at bounding box center [311, 209] width 54 height 15
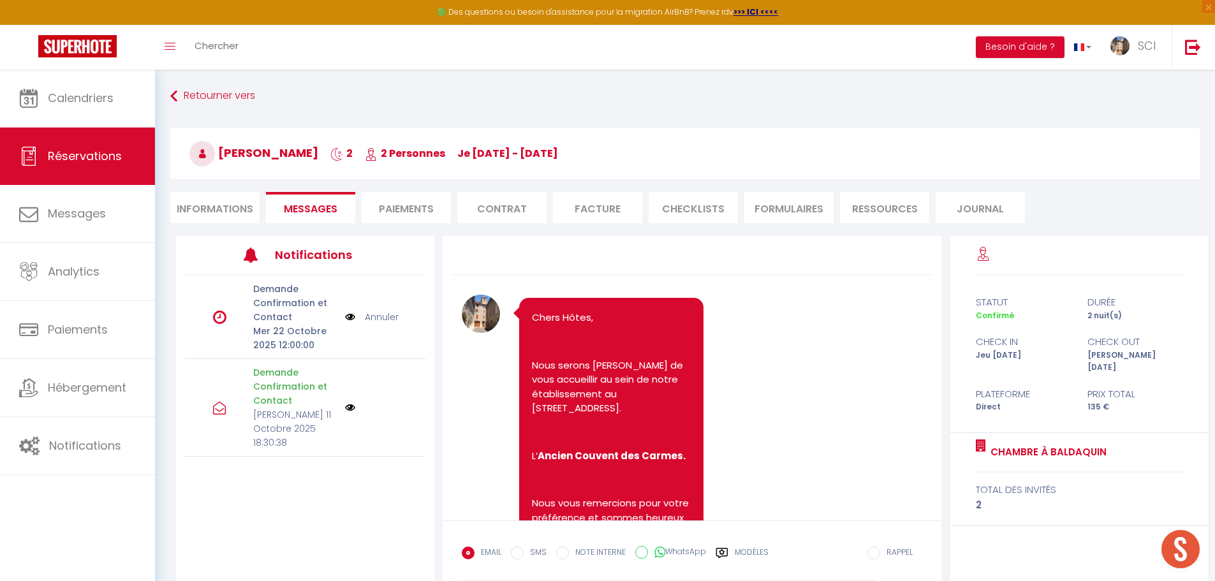
click at [210, 211] on li "Informations" at bounding box center [214, 207] width 89 height 31
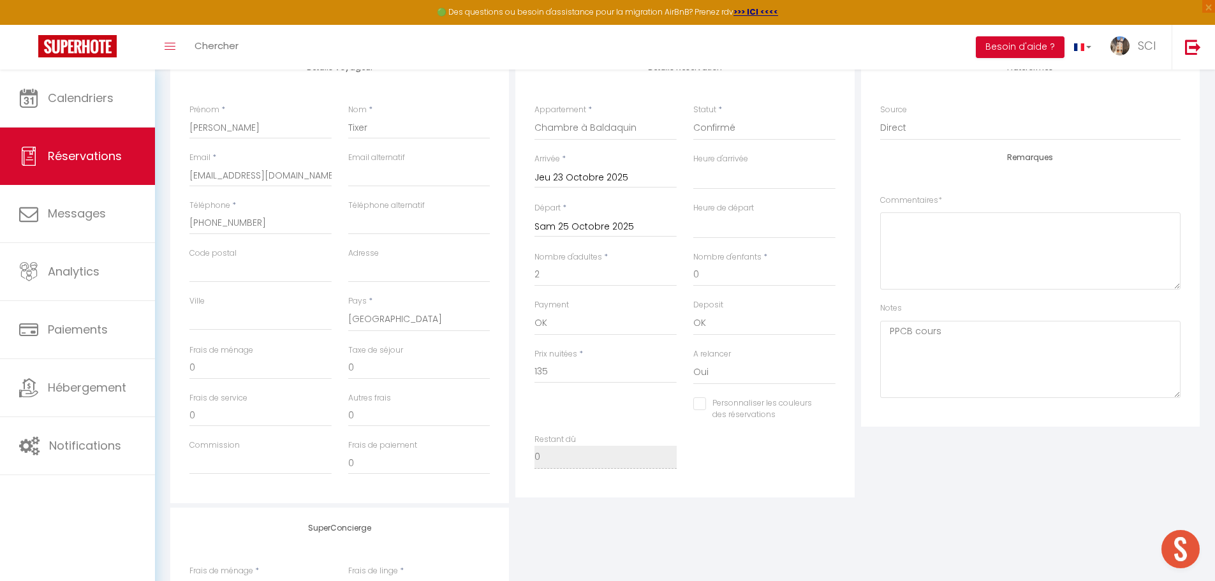
scroll to position [255, 0]
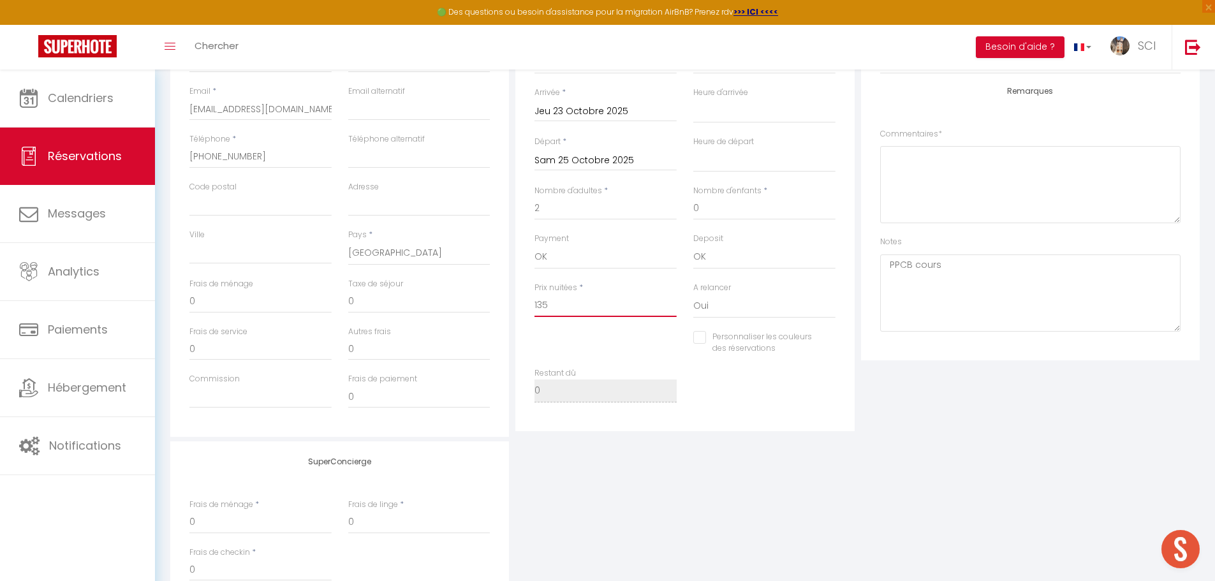
click at [554, 297] on input "135" at bounding box center [605, 305] width 142 height 23
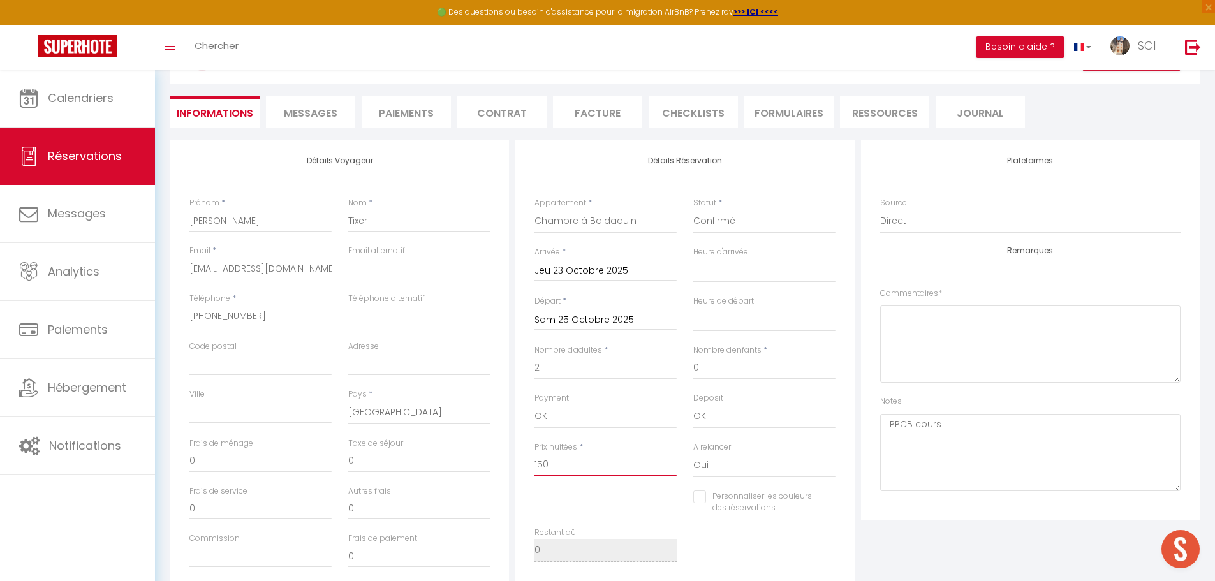
scroll to position [0, 0]
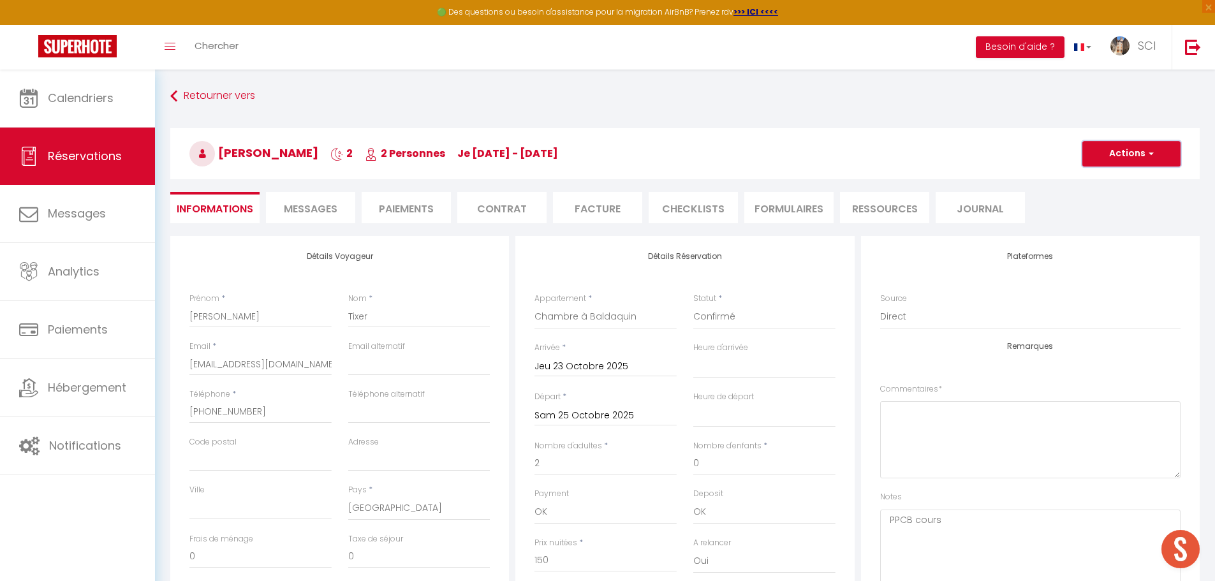
click at [1128, 154] on button "Actions" at bounding box center [1131, 154] width 98 height 26
click at [1092, 180] on link "Enregistrer" at bounding box center [1118, 181] width 101 height 17
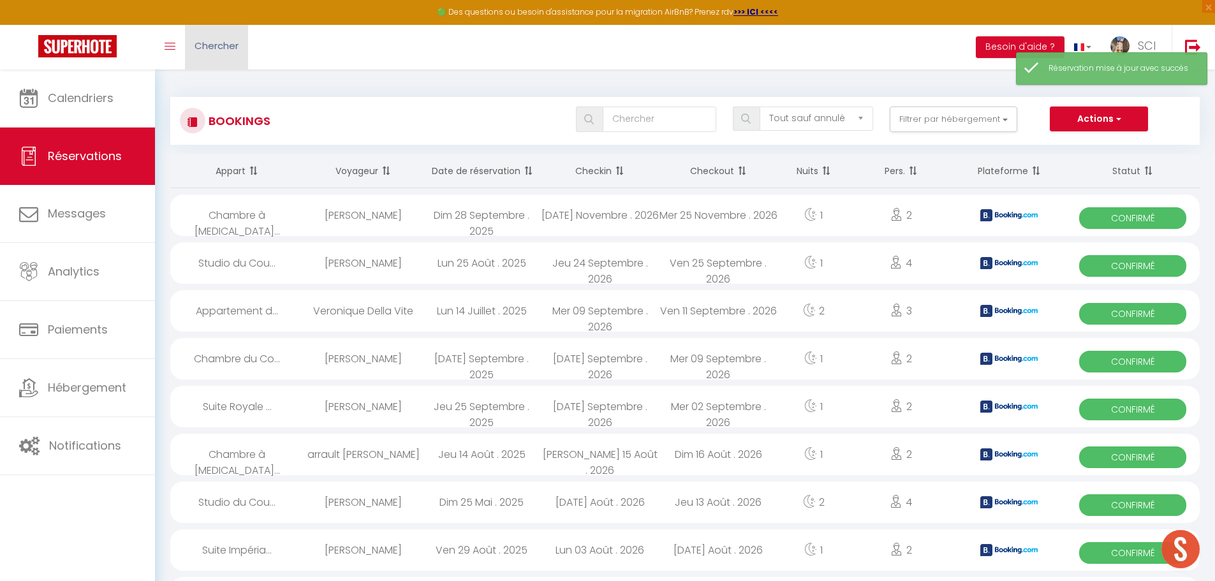
click at [226, 52] on link "Chercher" at bounding box center [216, 47] width 63 height 45
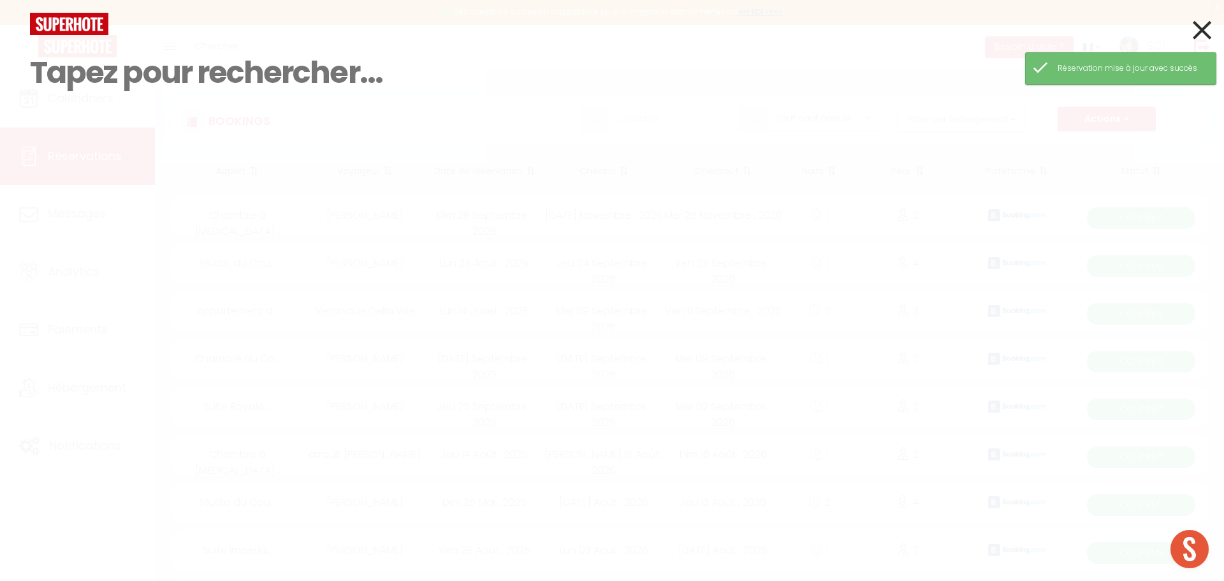
paste input "Tixer"
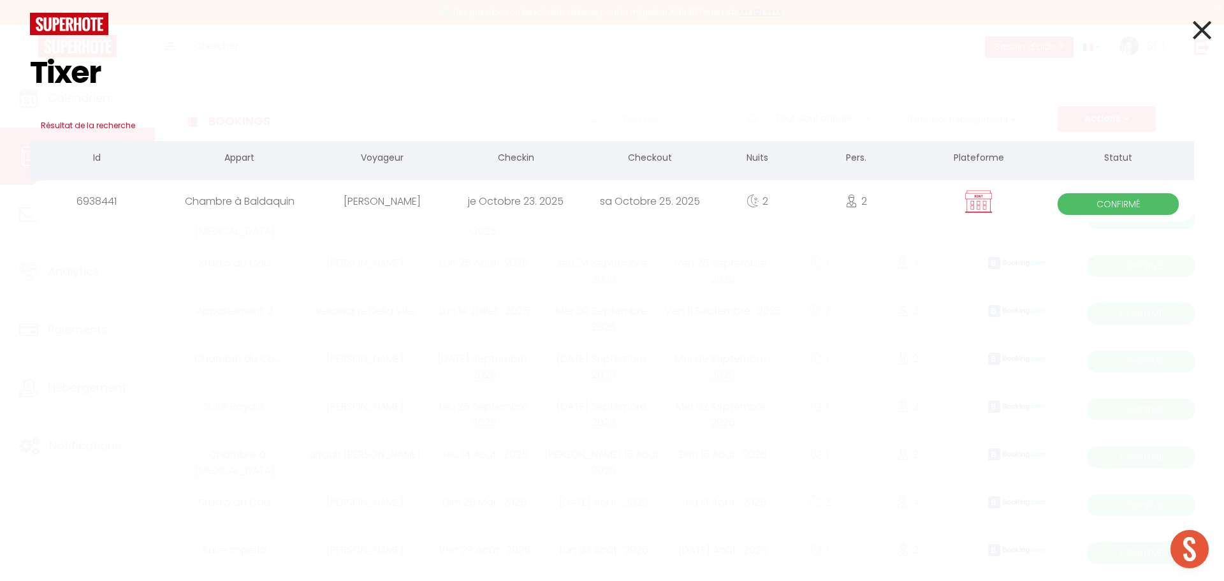
click at [552, 202] on div "je Octobre 23. 2025" at bounding box center [516, 200] width 134 height 41
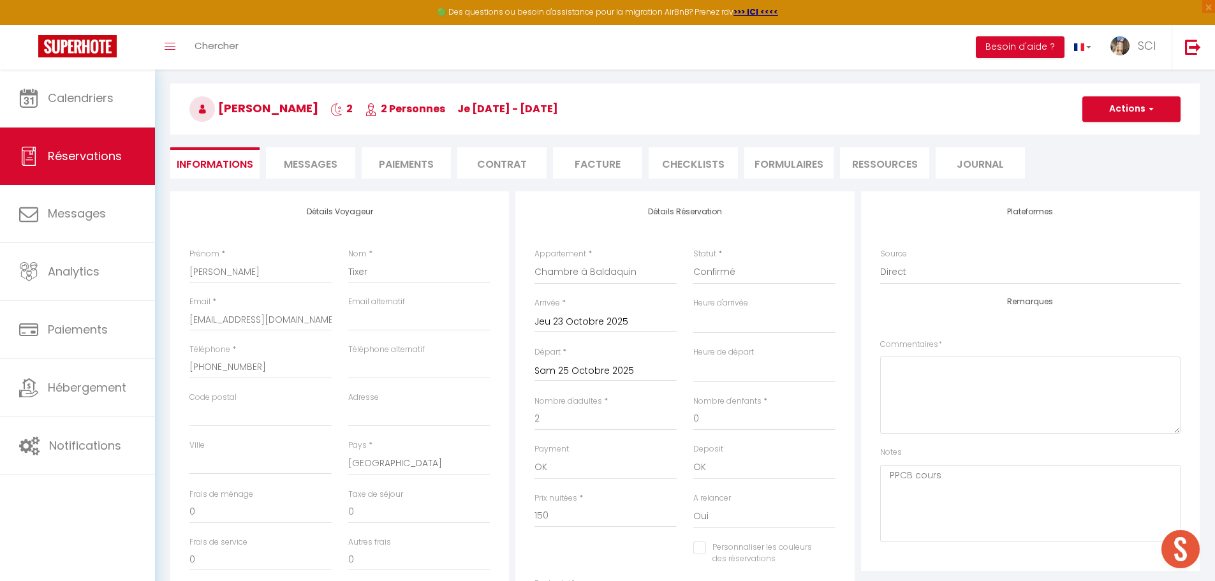
scroll to position [64, 0]
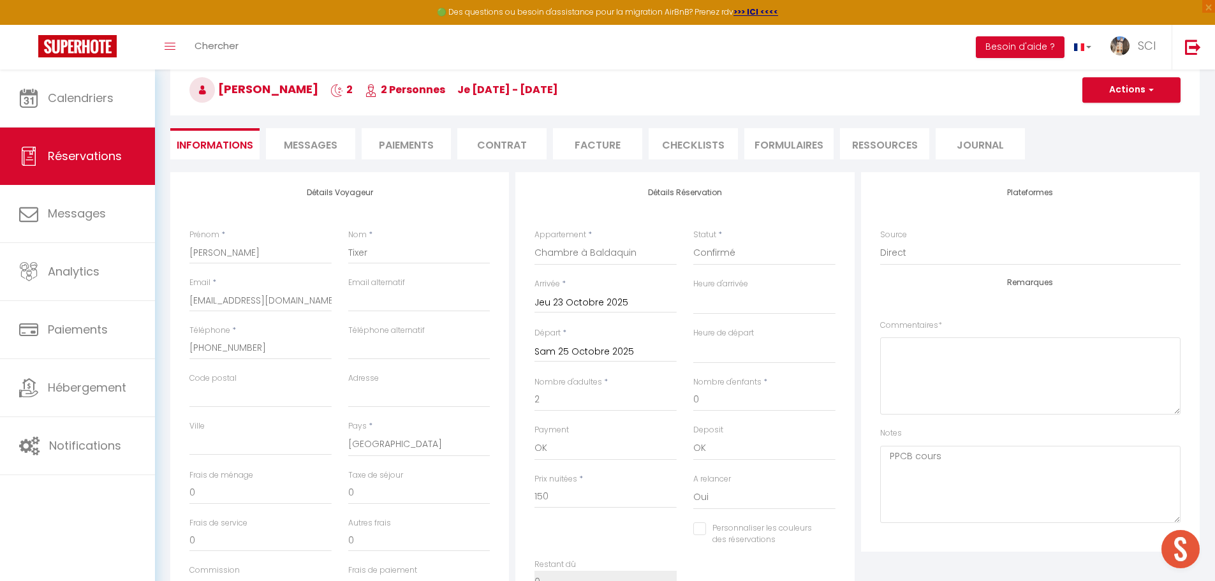
click at [592, 140] on li "Facture" at bounding box center [597, 143] width 89 height 31
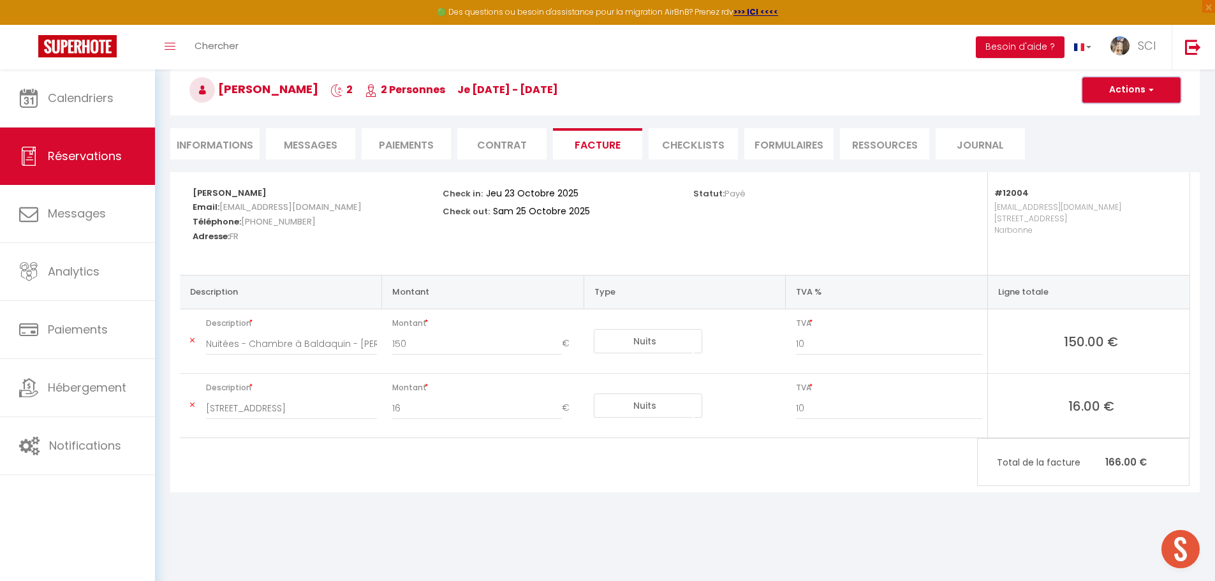
click at [1135, 97] on button "Actions" at bounding box center [1131, 90] width 98 height 26
click at [1107, 134] on link "Aperçu et éditer" at bounding box center [1121, 134] width 107 height 17
click at [413, 343] on input "150" at bounding box center [477, 343] width 170 height 23
click at [740, 481] on div "David Tixer Email: dt23@sfr.fr Téléphone: +33603112468 Adresse: FR Check in: Je…" at bounding box center [684, 332] width 1029 height 320
click at [422, 411] on input "16" at bounding box center [477, 408] width 170 height 23
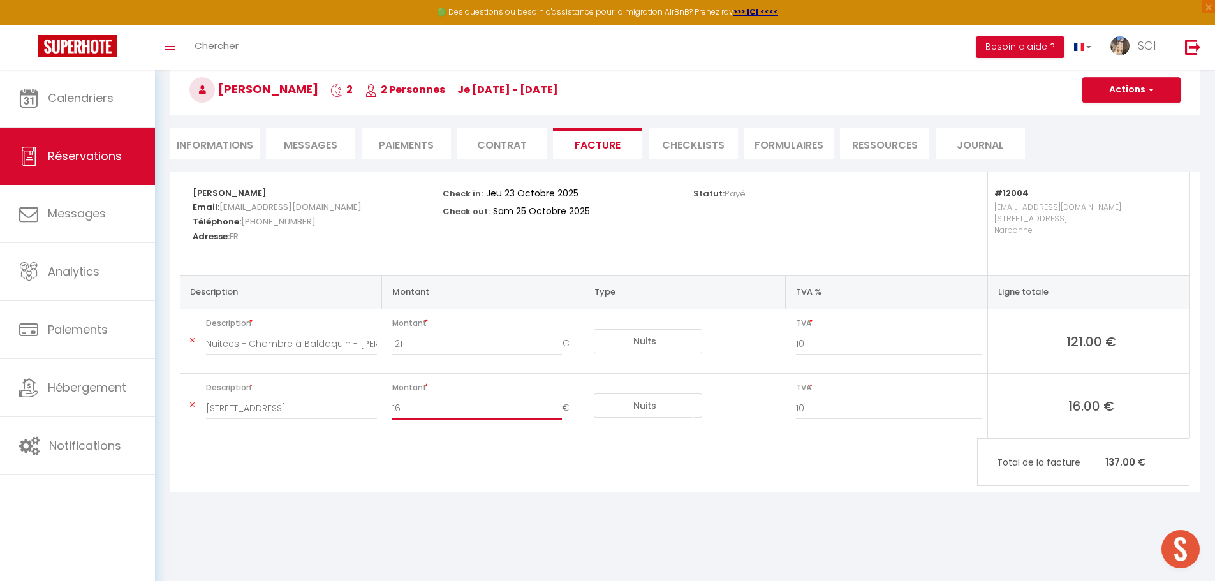
click at [415, 415] on input "16" at bounding box center [477, 408] width 170 height 23
click at [858, 525] on body "🟢 Des questions ou besoin d'assistance pour la migration AirBnB? Prenez rdv >>>…" at bounding box center [607, 296] width 1215 height 581
click at [1125, 87] on button "Actions" at bounding box center [1131, 90] width 98 height 26
click at [1101, 133] on link "Aperçu et éditer" at bounding box center [1121, 134] width 107 height 17
click at [1130, 82] on button "Actions" at bounding box center [1131, 90] width 98 height 26
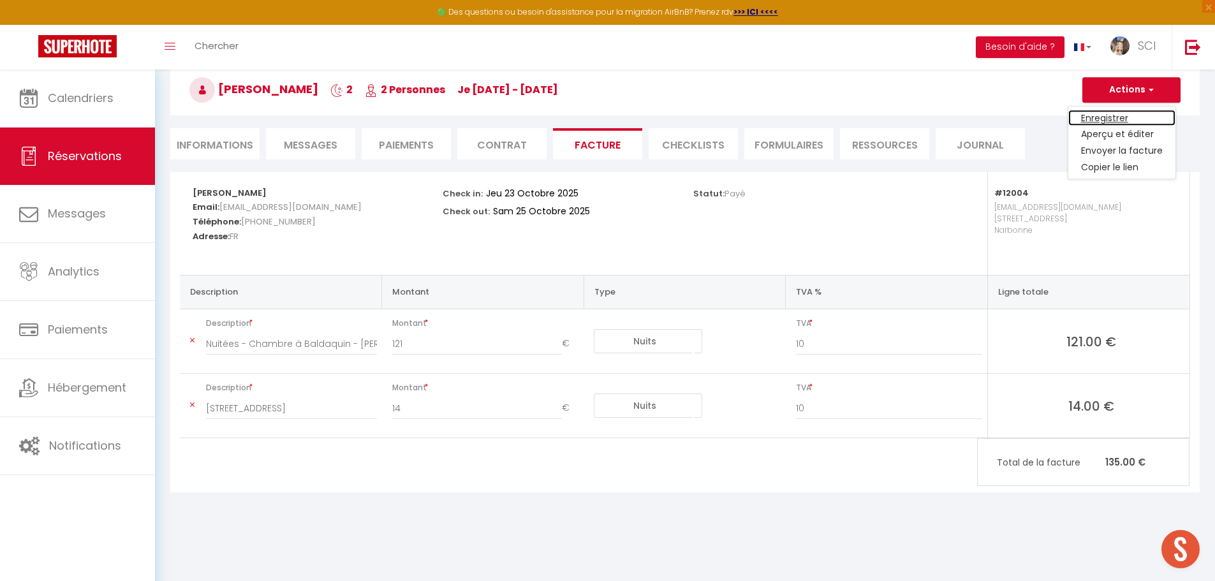
click at [1098, 115] on link "Enregistrer" at bounding box center [1121, 118] width 107 height 17
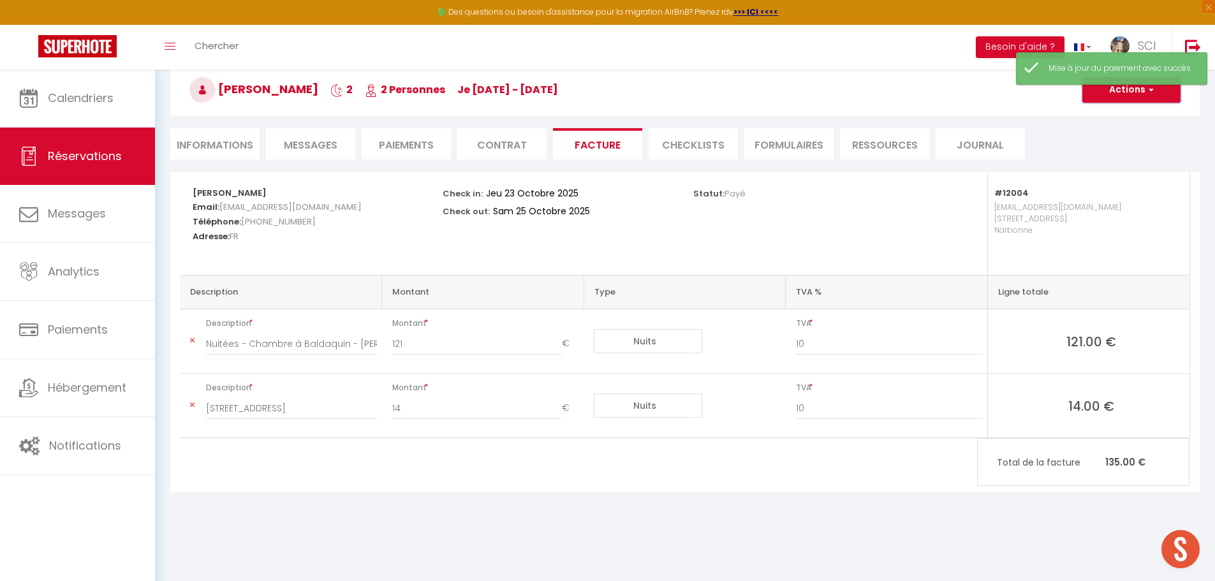
click at [1120, 96] on button "Actions" at bounding box center [1131, 90] width 98 height 26
click at [1098, 134] on link "Aperçu et éditer" at bounding box center [1121, 134] width 107 height 17
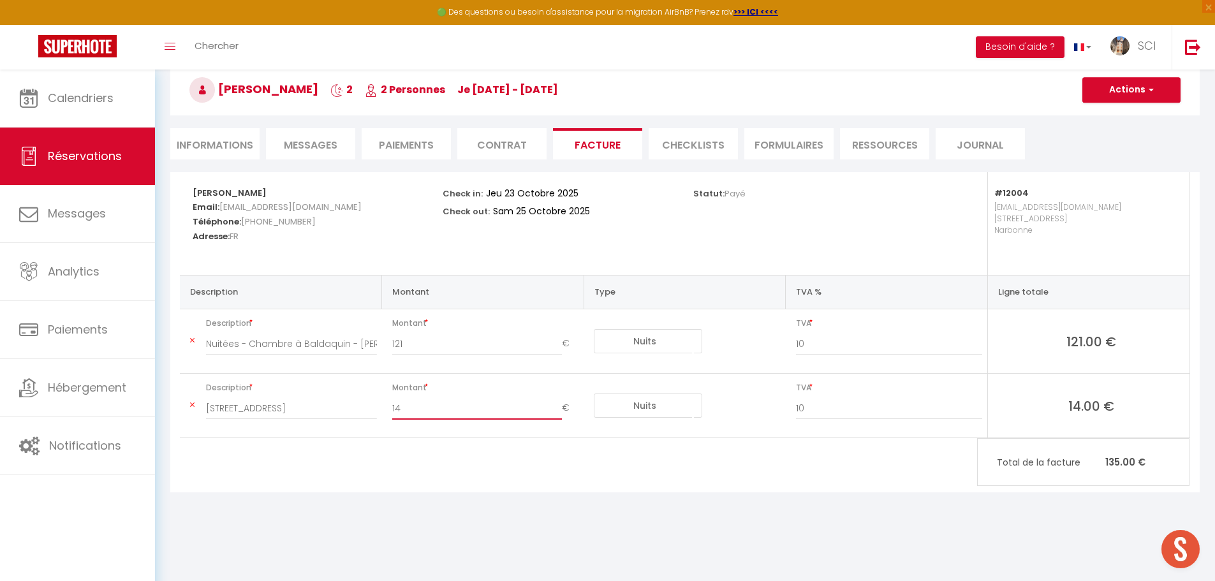
click at [408, 411] on input "14" at bounding box center [477, 408] width 170 height 23
click at [1121, 90] on button "Actions" at bounding box center [1131, 90] width 98 height 26
click at [1105, 136] on link "Aperçu et éditer" at bounding box center [1121, 134] width 107 height 17
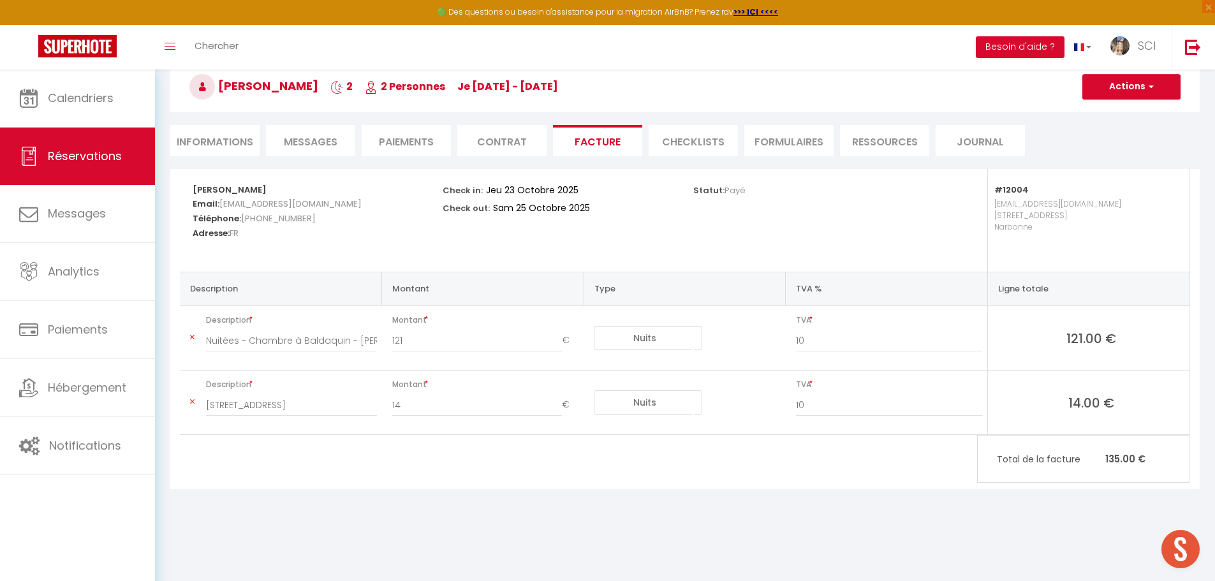
scroll to position [70, 0]
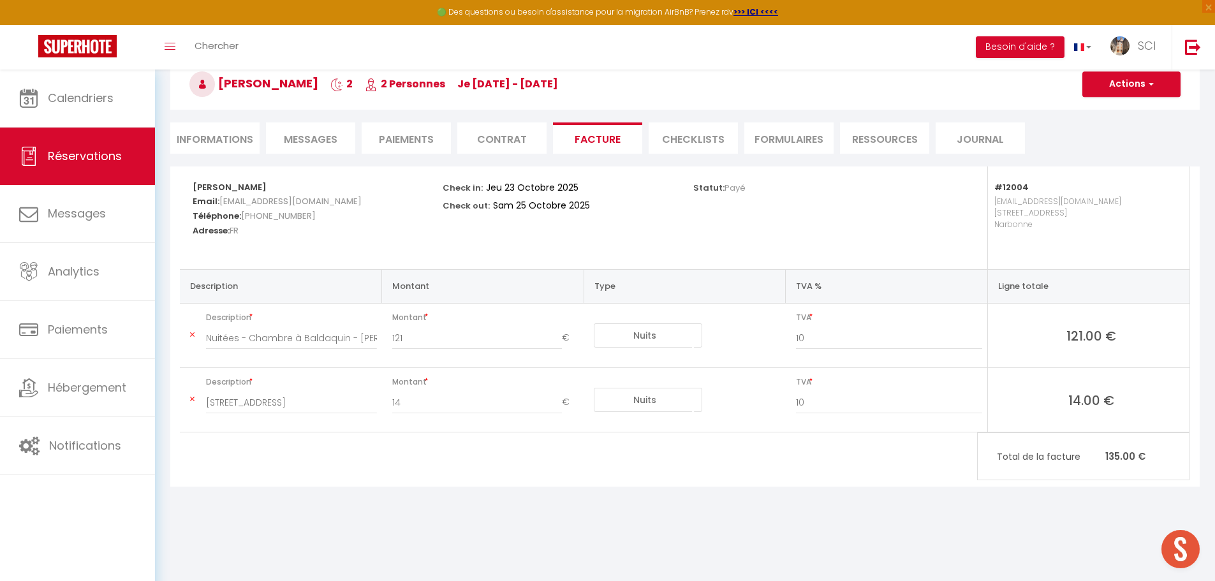
click at [226, 135] on li "Informations" at bounding box center [214, 137] width 89 height 31
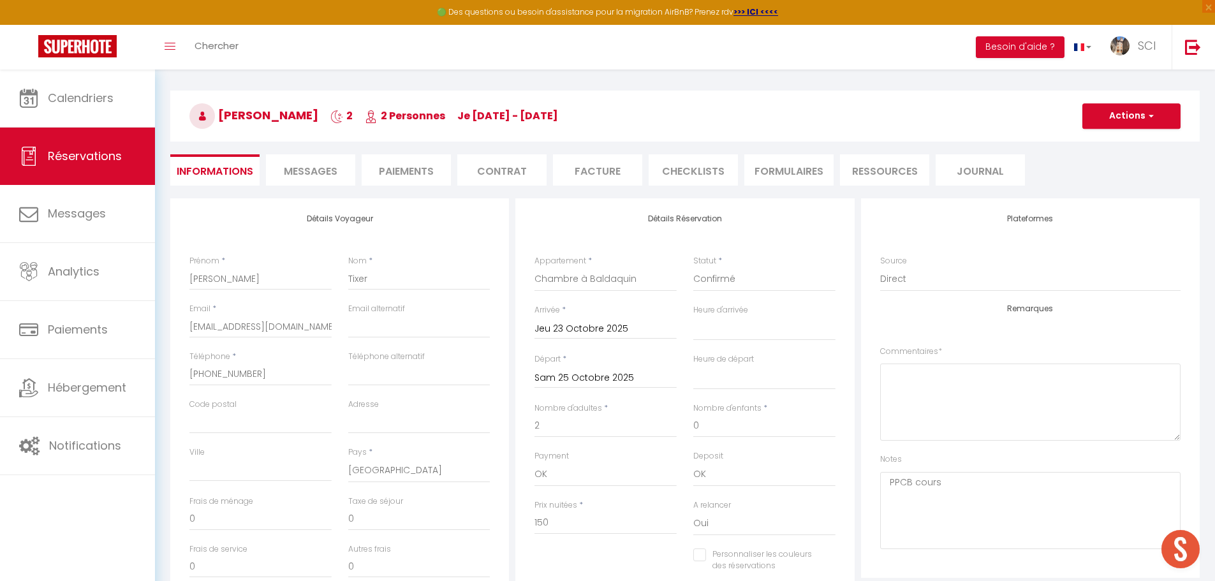
scroll to position [70, 0]
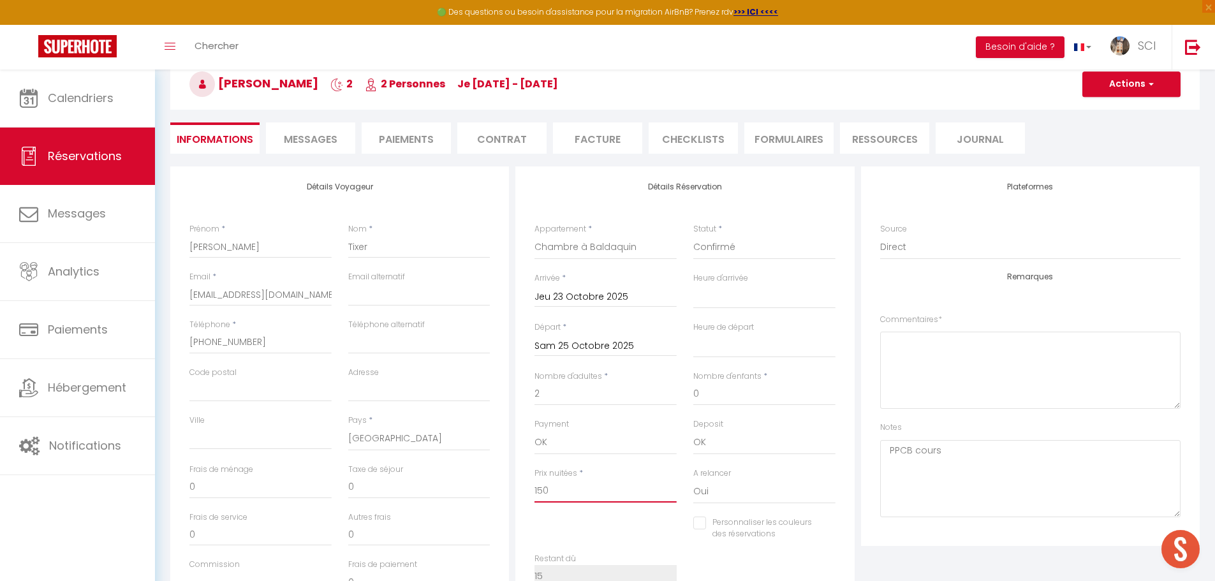
click at [560, 489] on input "150" at bounding box center [605, 491] width 142 height 23
click at [1129, 91] on button "Actions" at bounding box center [1131, 84] width 98 height 26
click at [1084, 110] on link "Enregistrer" at bounding box center [1118, 112] width 101 height 17
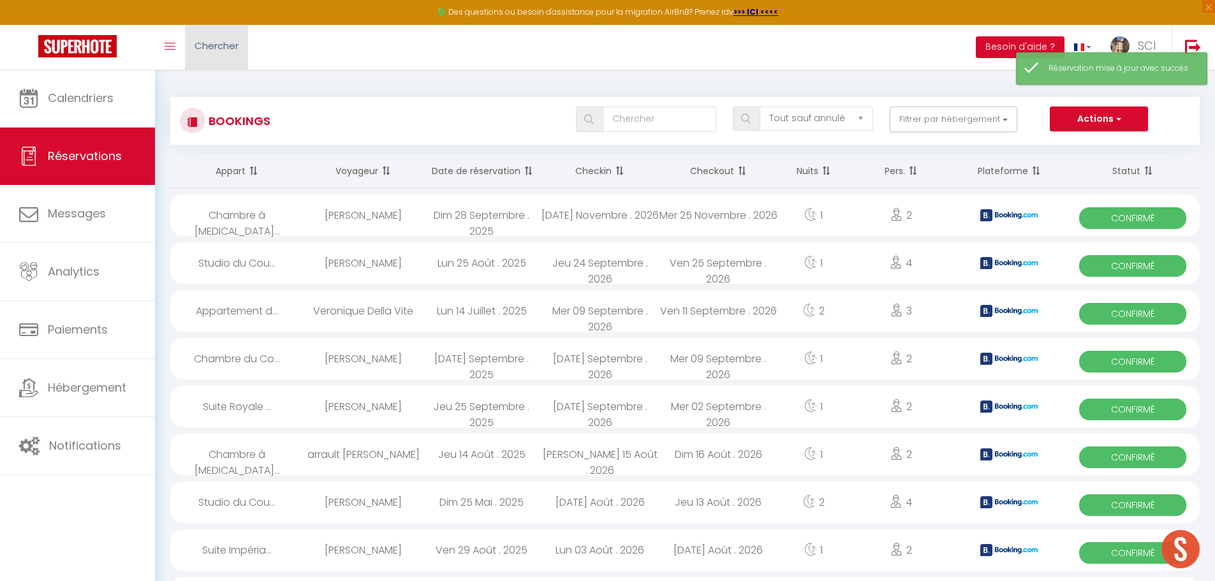
click at [213, 50] on span "Chercher" at bounding box center [217, 45] width 44 height 13
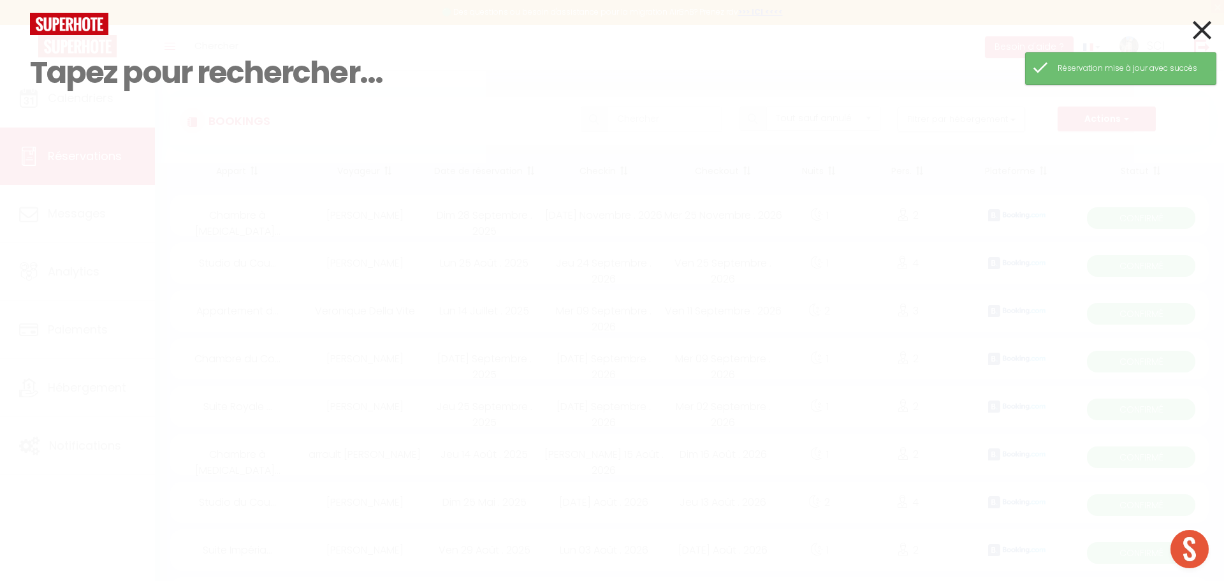
paste input "Tixer"
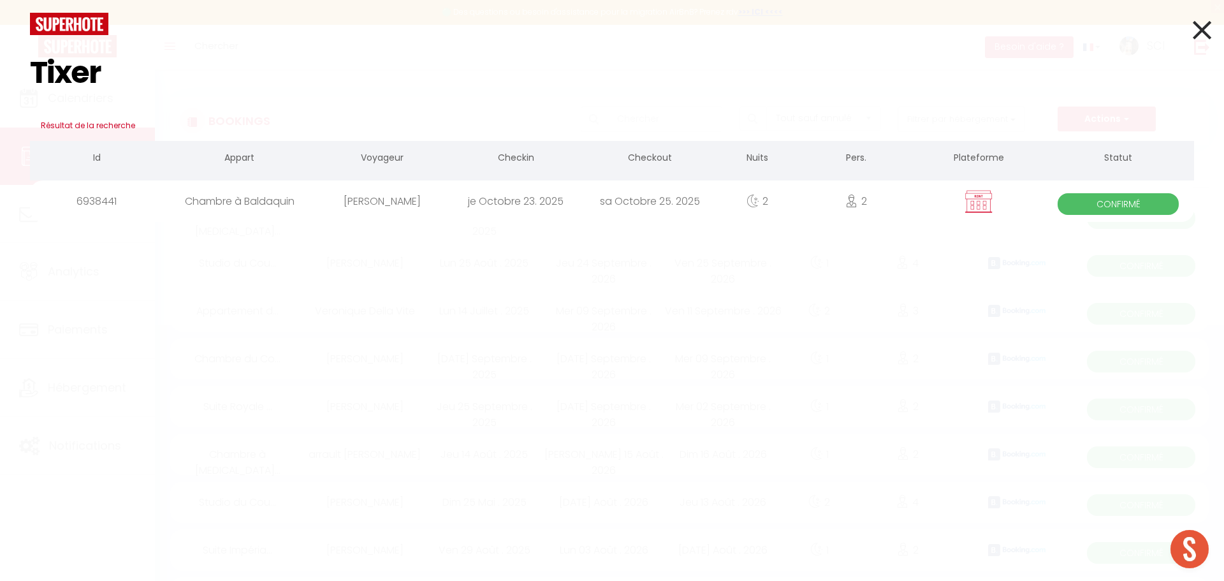
click at [617, 201] on div "sa Octobre 25. 2025" at bounding box center [650, 200] width 134 height 41
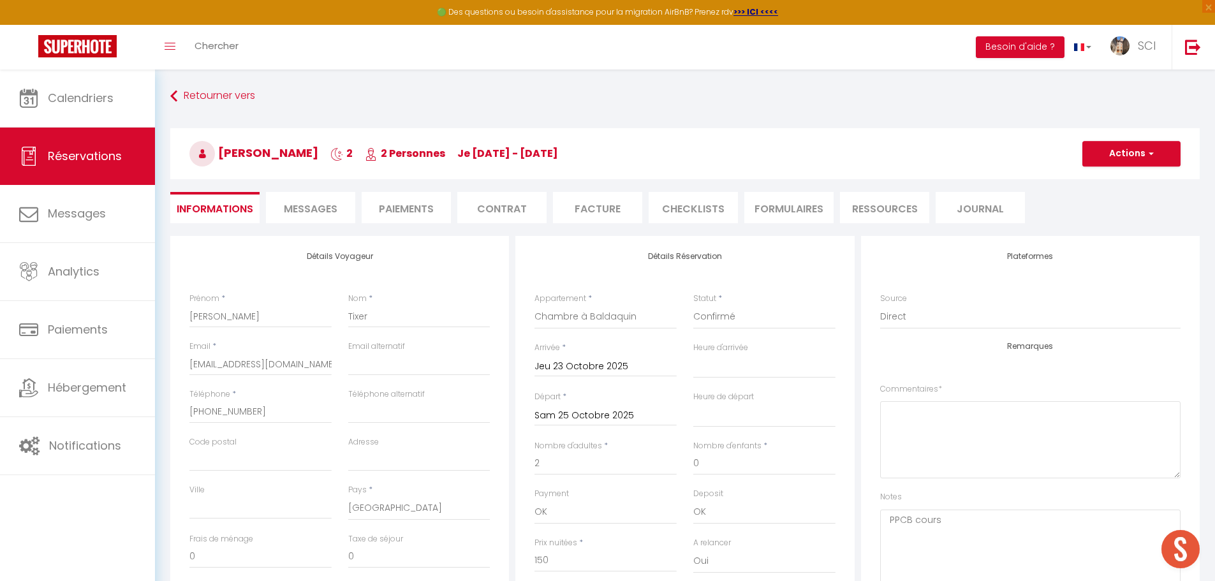
click at [591, 209] on li "Facture" at bounding box center [597, 207] width 89 height 31
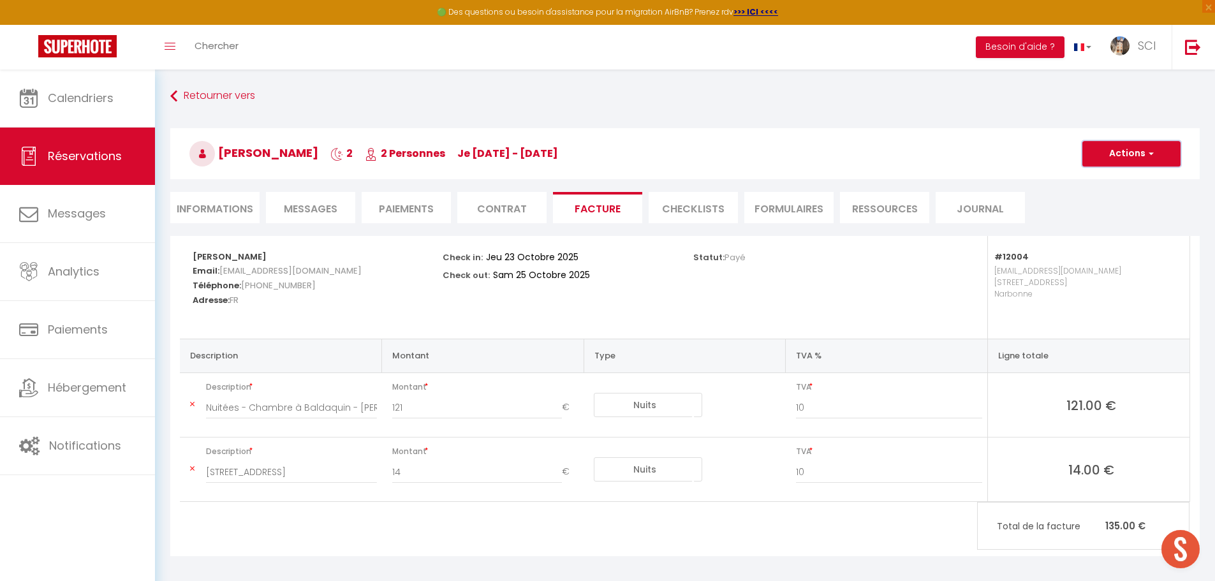
click at [1136, 159] on button "Actions" at bounding box center [1131, 154] width 98 height 26
click at [1116, 198] on link "Aperçu et éditer" at bounding box center [1121, 198] width 107 height 17
click at [290, 209] on span "Messages" at bounding box center [311, 209] width 54 height 15
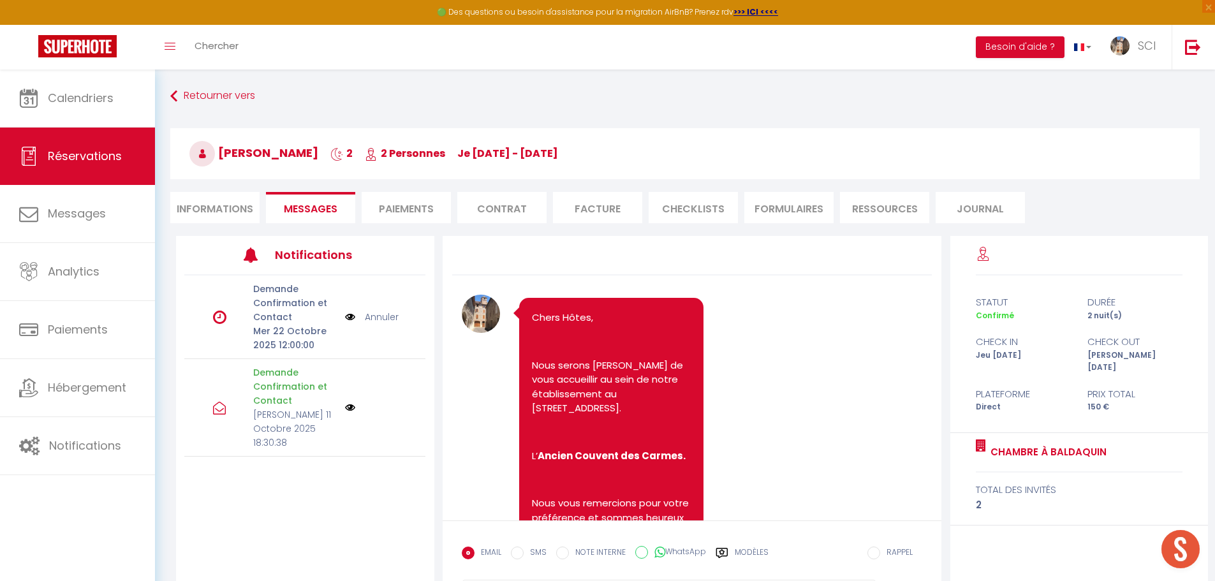
click at [213, 210] on li "Informations" at bounding box center [214, 207] width 89 height 31
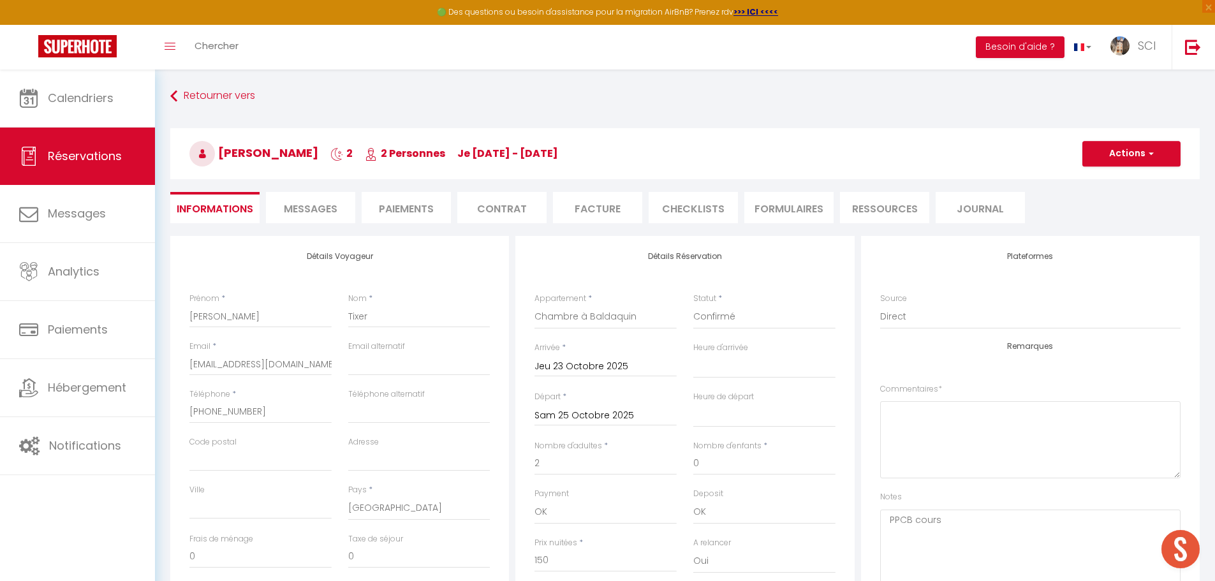
click at [406, 209] on li "Paiements" at bounding box center [406, 207] width 89 height 31
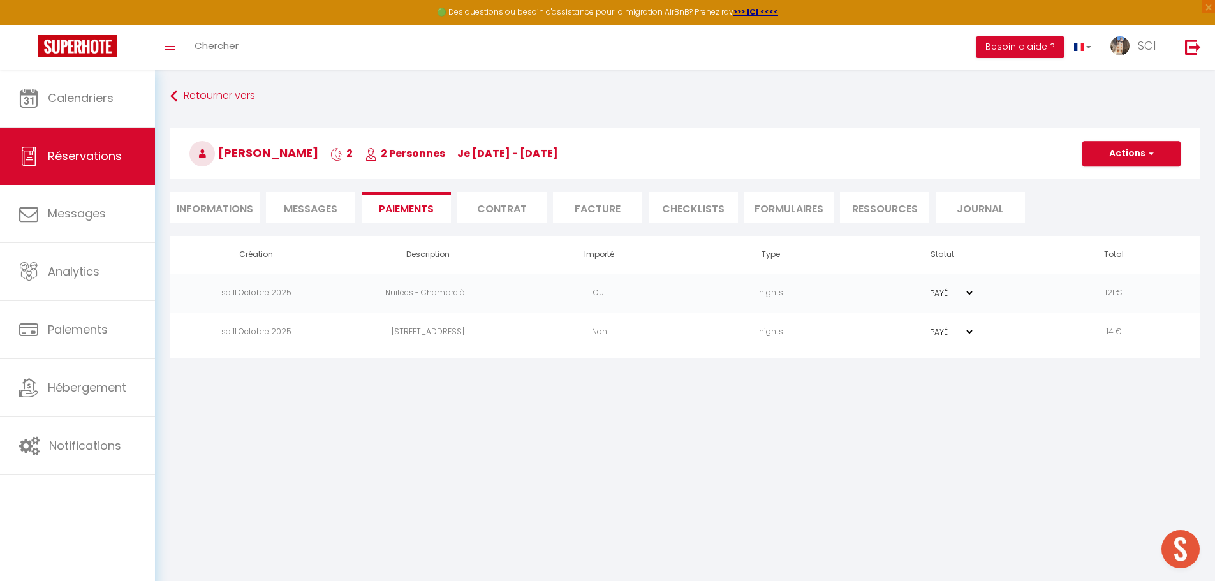
click at [1115, 290] on td "121 €" at bounding box center [1114, 293] width 172 height 39
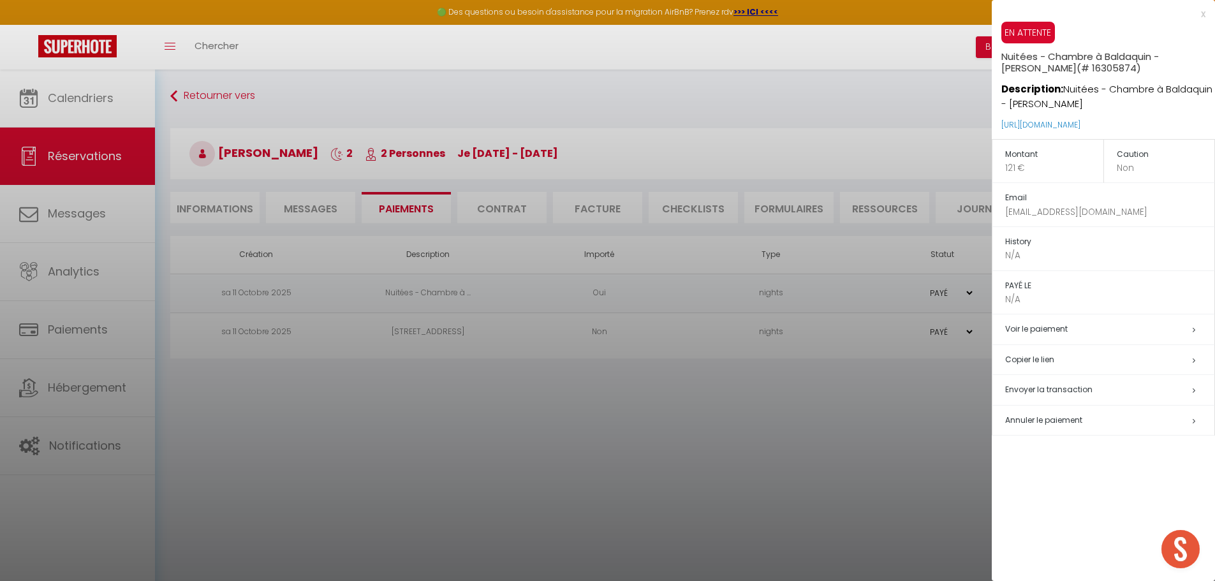
click at [1033, 173] on p "121 €" at bounding box center [1054, 167] width 98 height 13
click at [1025, 166] on p "121 €" at bounding box center [1054, 167] width 98 height 13
click at [1019, 166] on p "121 €" at bounding box center [1054, 167] width 98 height 13
click at [834, 148] on div at bounding box center [607, 290] width 1215 height 581
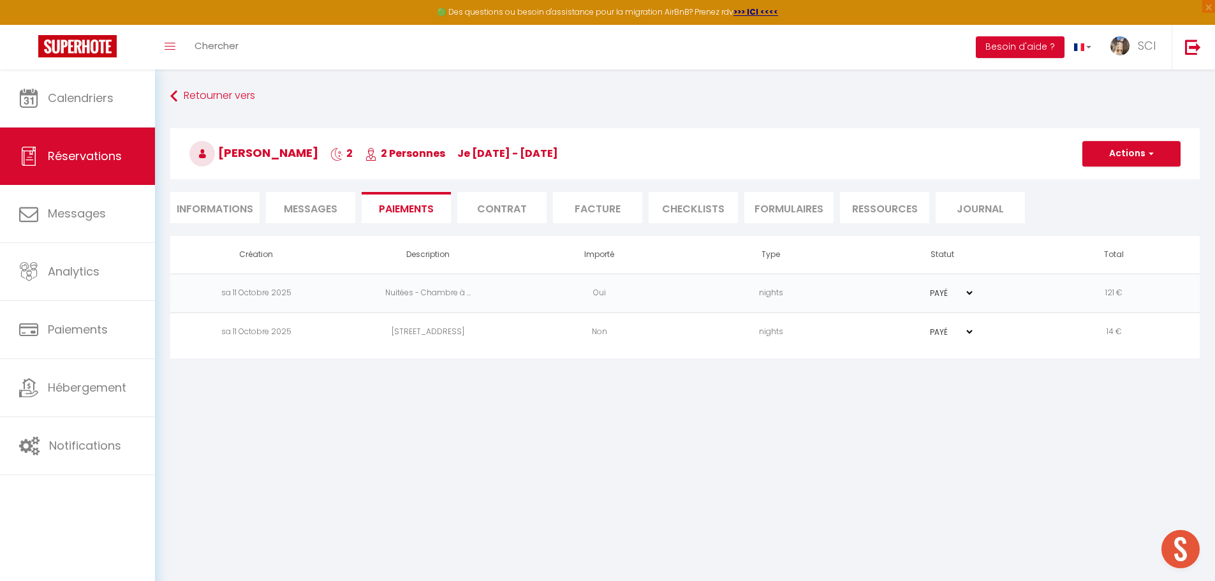
click at [592, 208] on li "Facture" at bounding box center [597, 207] width 89 height 31
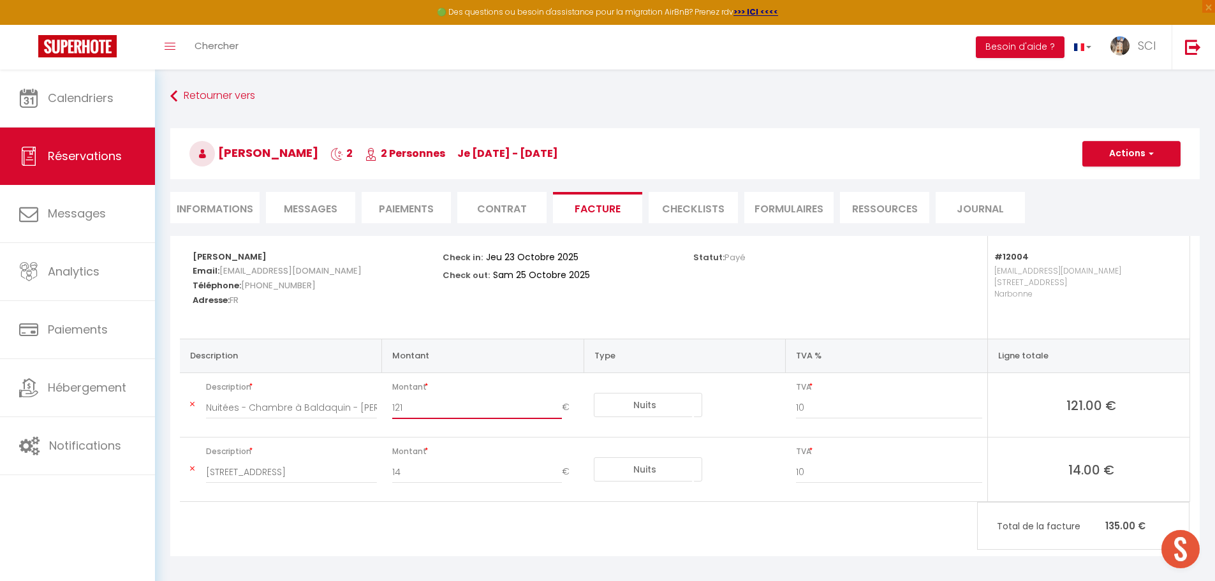
click at [421, 409] on input "121" at bounding box center [477, 407] width 170 height 23
click at [412, 474] on input "14" at bounding box center [477, 471] width 170 height 23
click at [1130, 154] on button "Actions" at bounding box center [1131, 154] width 98 height 26
click at [1100, 179] on link "Enregistrer" at bounding box center [1121, 181] width 107 height 17
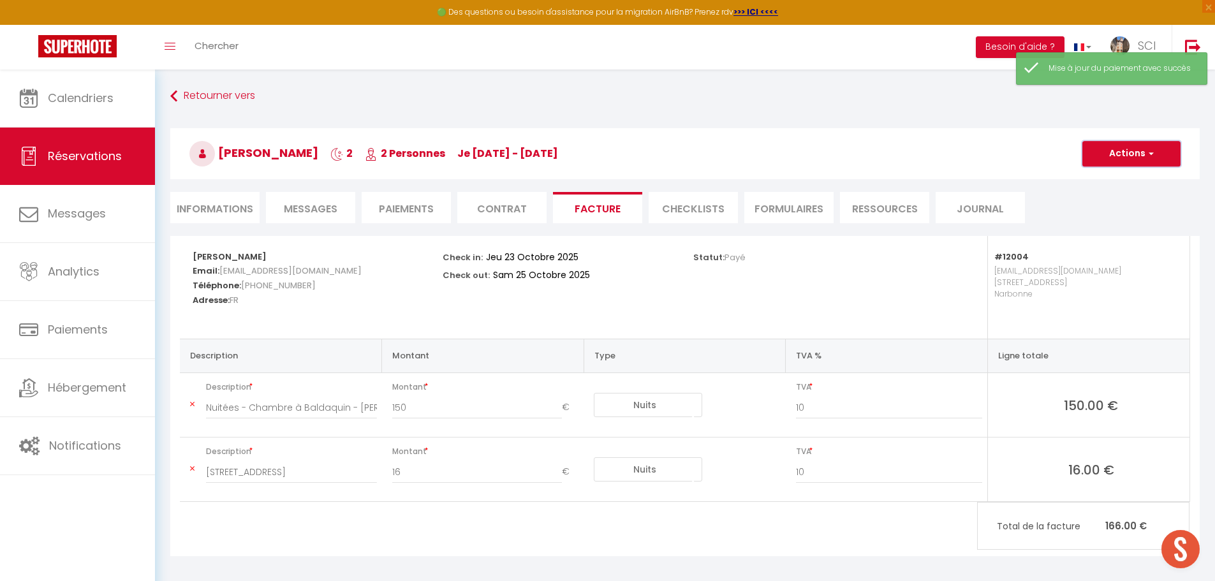
click at [1121, 163] on button "Actions" at bounding box center [1131, 154] width 98 height 26
click at [1101, 199] on link "Aperçu et éditer" at bounding box center [1121, 198] width 107 height 17
click at [220, 214] on li "Informations" at bounding box center [214, 207] width 89 height 31
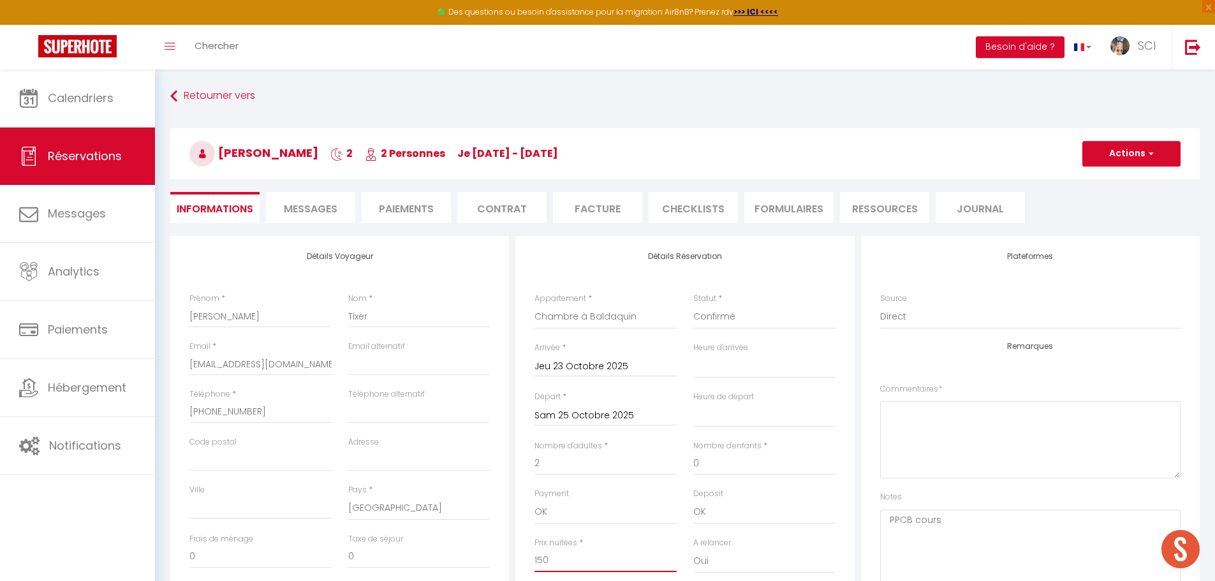
click at [568, 559] on input "150" at bounding box center [605, 560] width 142 height 23
click at [1128, 158] on button "Actions" at bounding box center [1131, 154] width 98 height 26
click at [1094, 181] on link "Enregistrer" at bounding box center [1118, 181] width 101 height 17
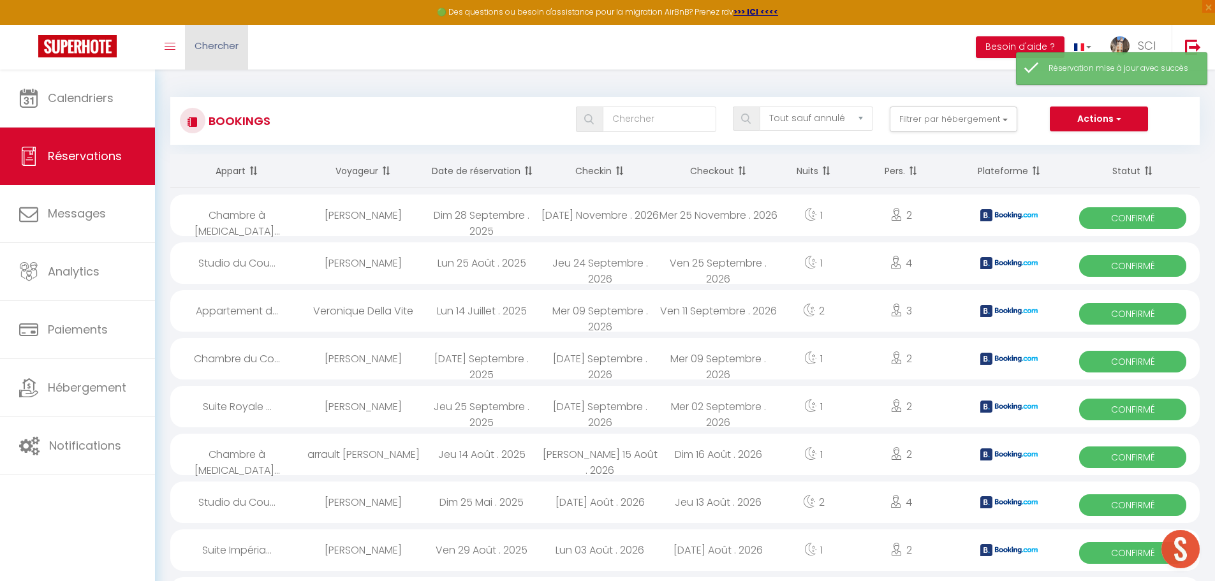
click at [219, 31] on link "Chercher" at bounding box center [216, 47] width 63 height 45
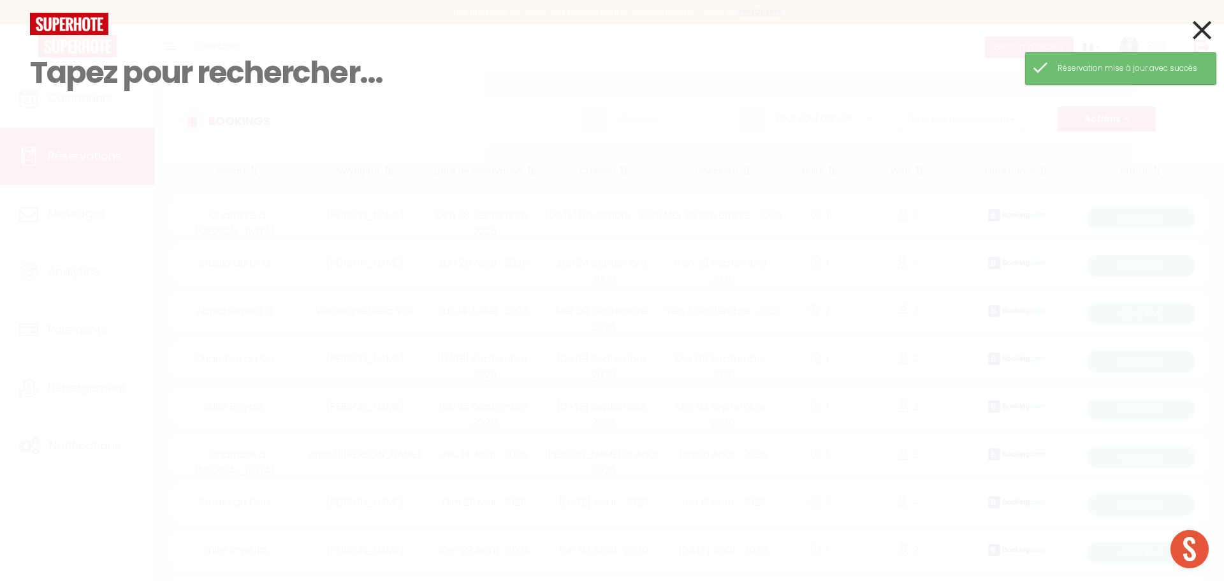
paste input "Tixer"
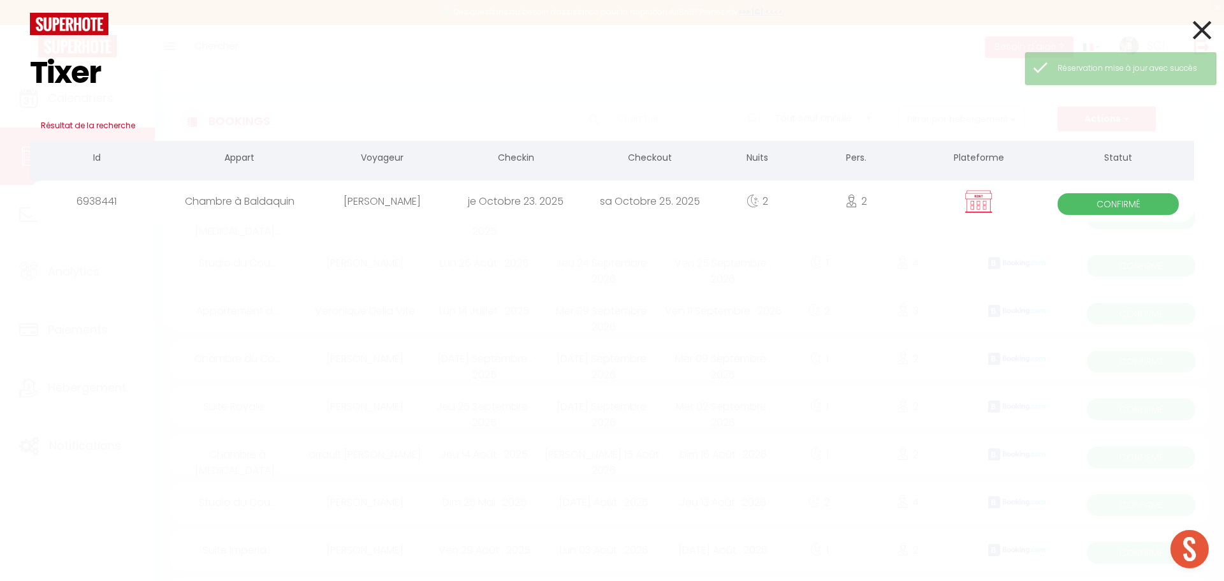
click at [510, 200] on div "je Octobre 23. 2025" at bounding box center [516, 200] width 134 height 41
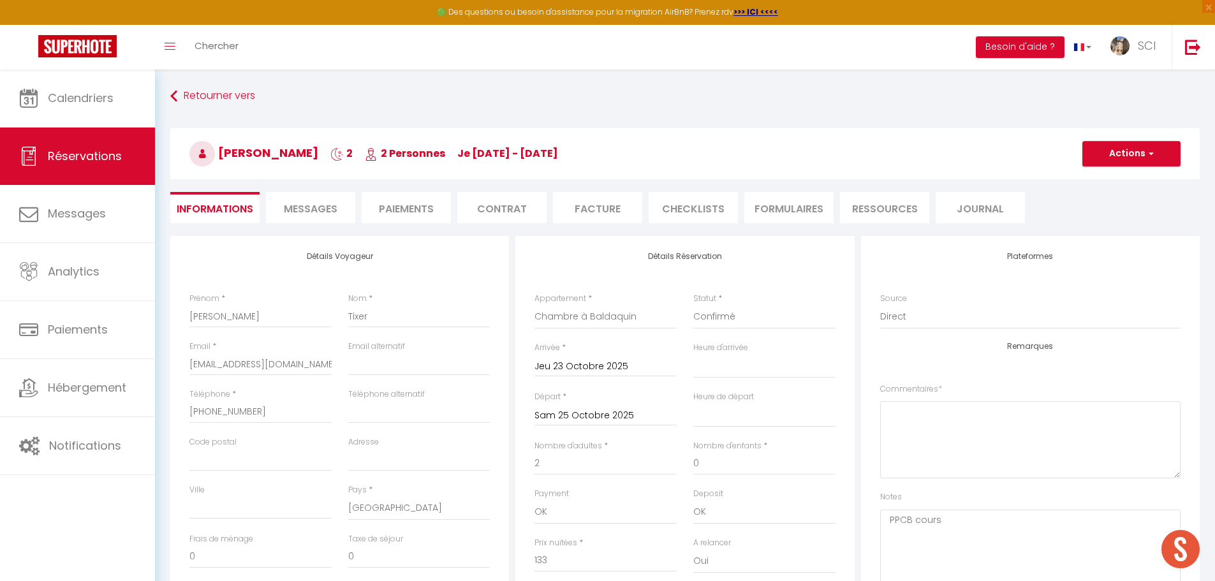
scroll to position [64, 0]
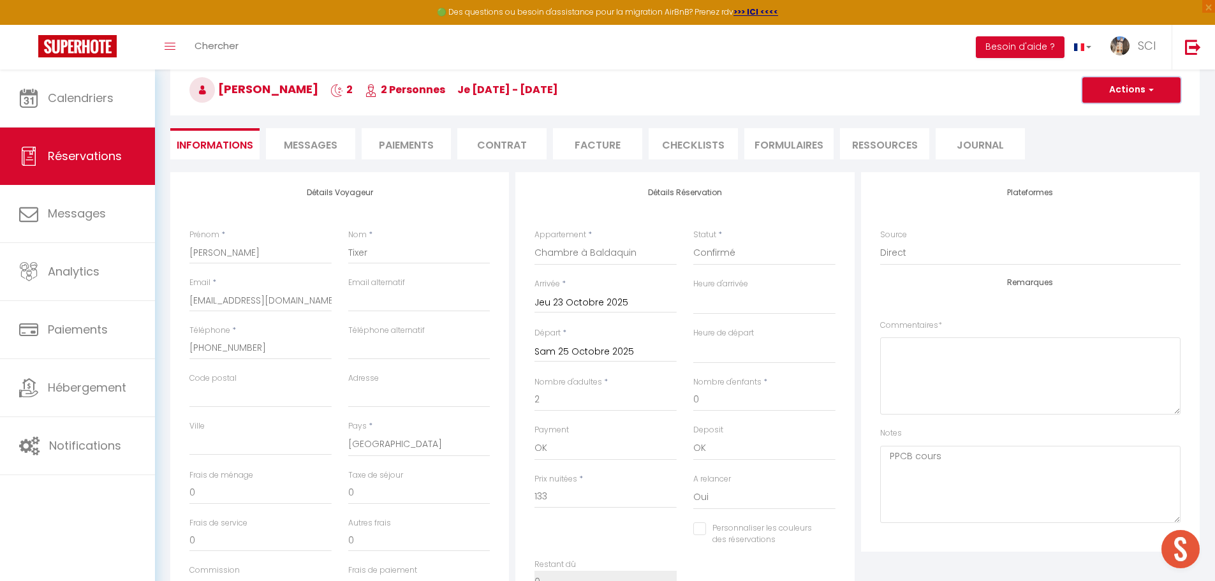
click at [1092, 91] on button "Actions" at bounding box center [1131, 90] width 98 height 26
click at [591, 139] on li "Facture" at bounding box center [597, 143] width 89 height 31
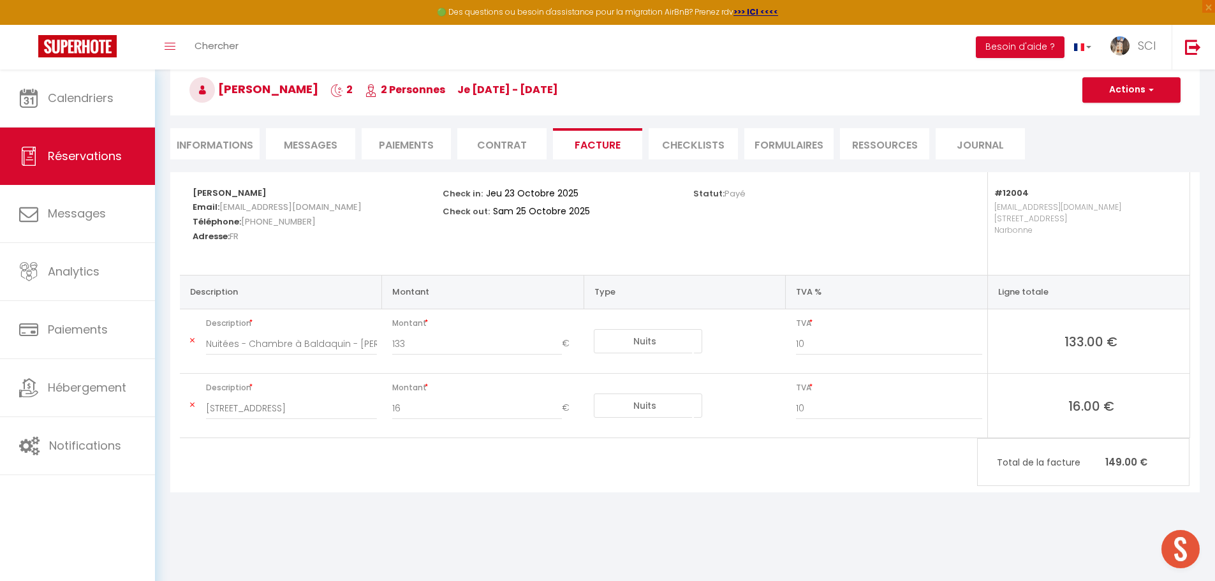
click at [1100, 76] on h3 "David Tixer 2 2 Personnes je 23 Oct - sa 25 Oct" at bounding box center [684, 89] width 1029 height 51
click at [1128, 98] on button "Actions" at bounding box center [1131, 90] width 98 height 26
click at [1100, 136] on link "Aperçu et éditer" at bounding box center [1121, 134] width 107 height 17
click at [1126, 92] on button "Actions" at bounding box center [1131, 90] width 98 height 26
click at [1101, 134] on link "Aperçu et éditer" at bounding box center [1121, 134] width 107 height 17
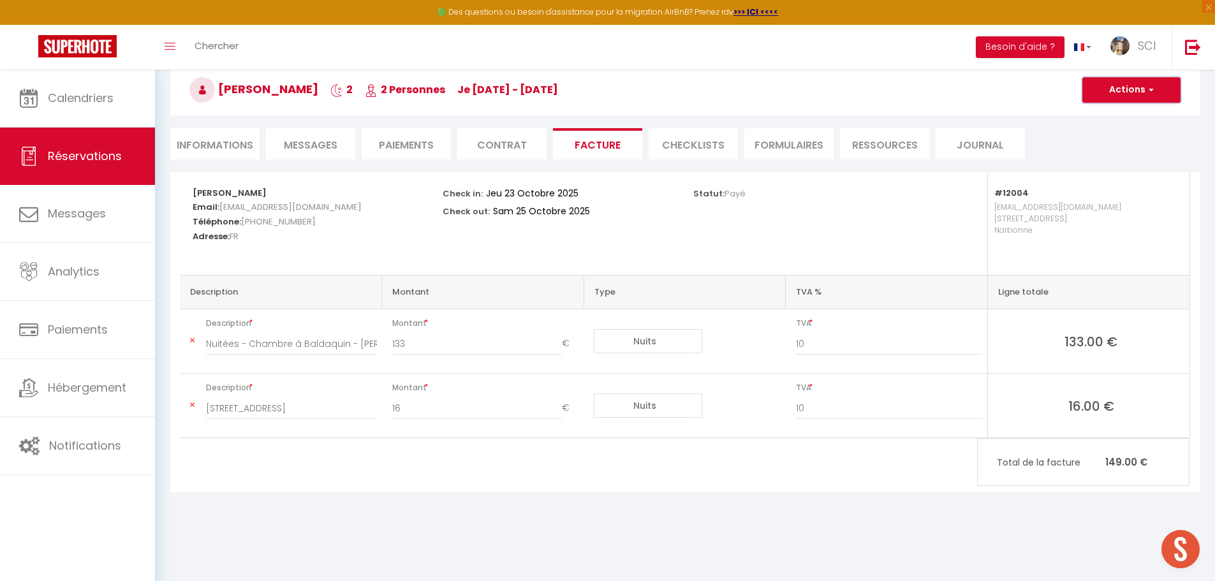
click at [1146, 88] on span "button" at bounding box center [1149, 89] width 8 height 11
click at [1115, 151] on link "Envoyer la facture" at bounding box center [1121, 151] width 107 height 17
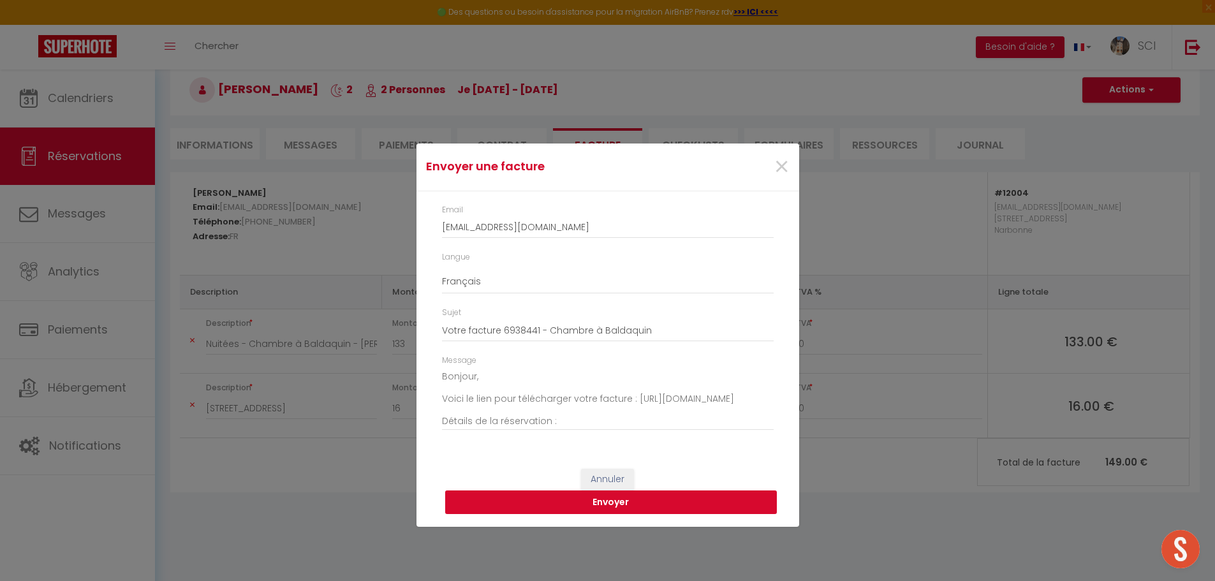
click at [615, 502] on button "Envoyer" at bounding box center [611, 502] width 332 height 24
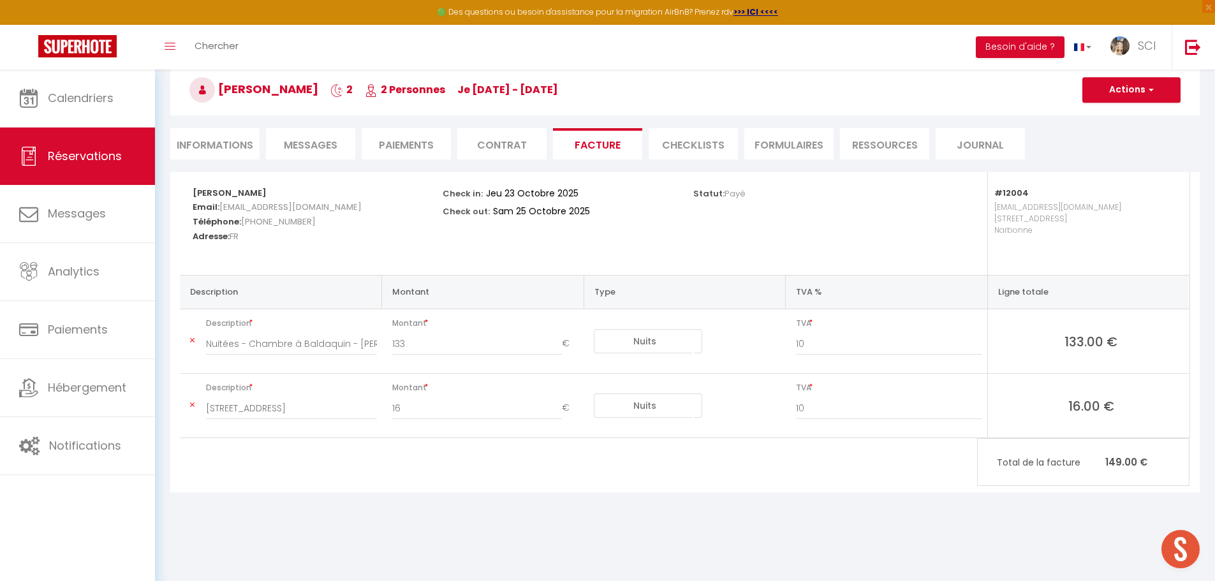
scroll to position [65, 0]
click at [211, 140] on li "Informations" at bounding box center [214, 142] width 89 height 31
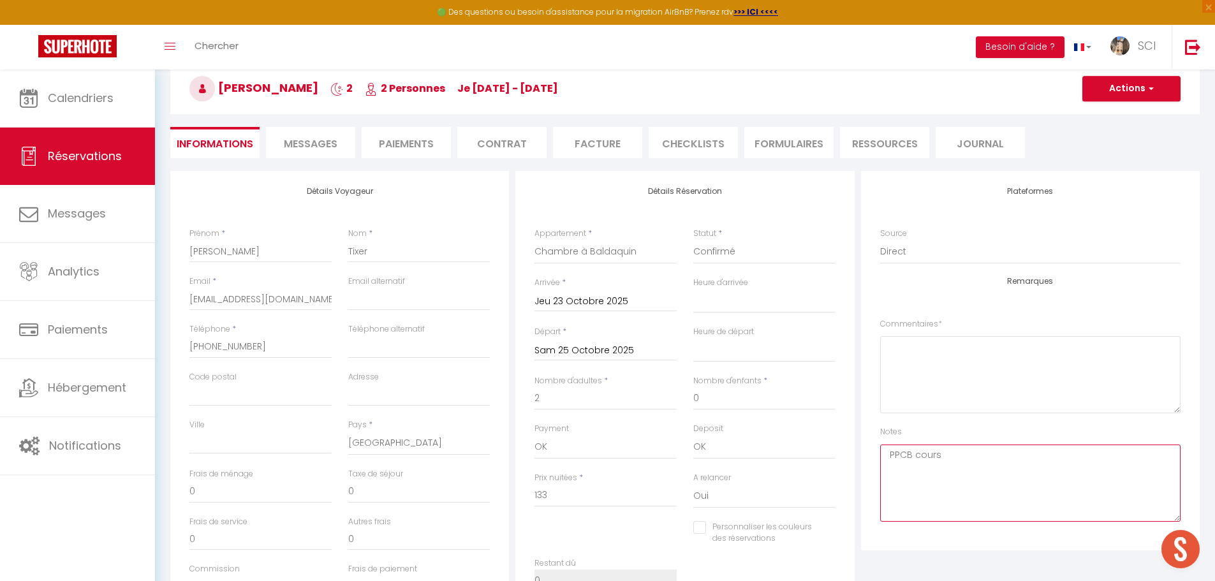
click at [946, 459] on textarea "PPCB cours" at bounding box center [1030, 483] width 300 height 77
click at [1137, 87] on button "Actions" at bounding box center [1131, 89] width 98 height 26
click at [1105, 119] on link "Enregistrer" at bounding box center [1118, 116] width 101 height 17
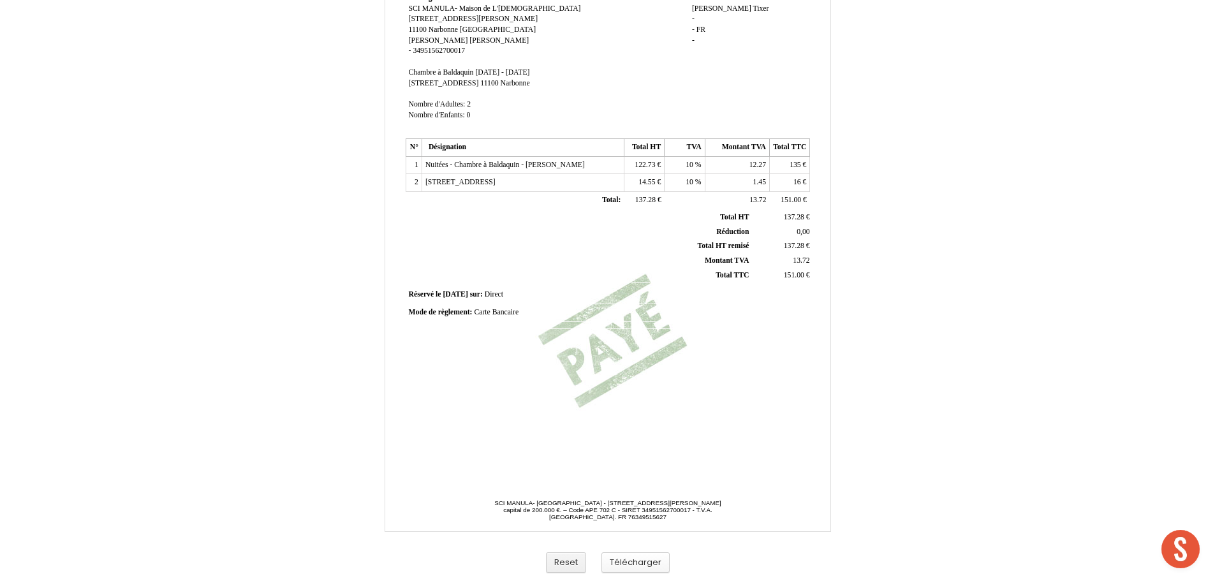
scroll to position [452, 0]
click at [647, 563] on button "Télécharger" at bounding box center [635, 562] width 68 height 21
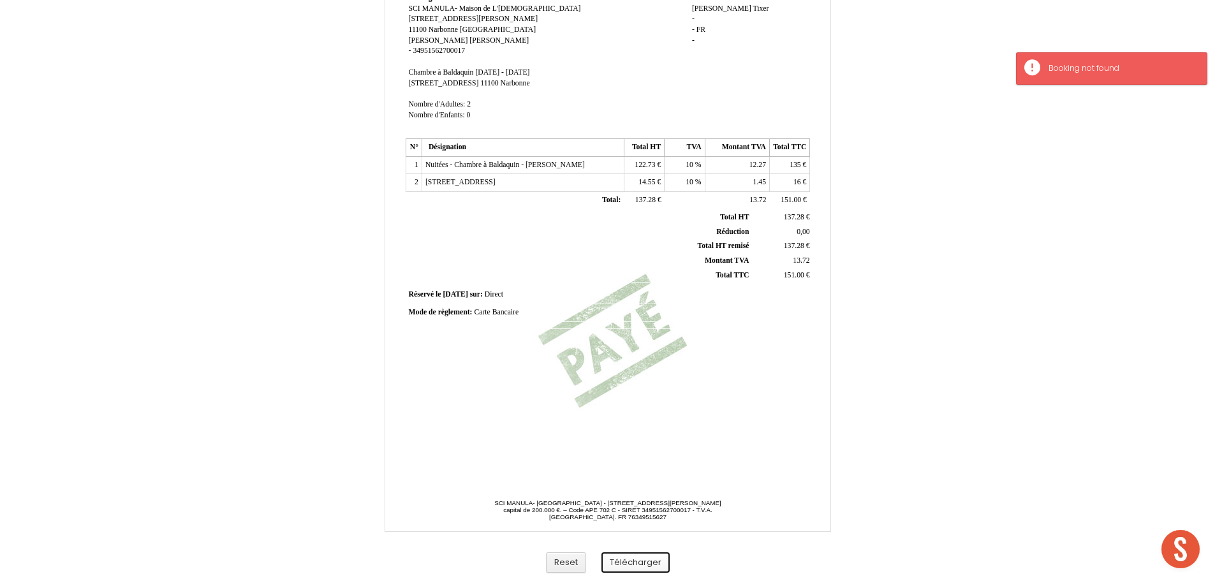
click at [631, 557] on button "Télécharger" at bounding box center [635, 562] width 68 height 21
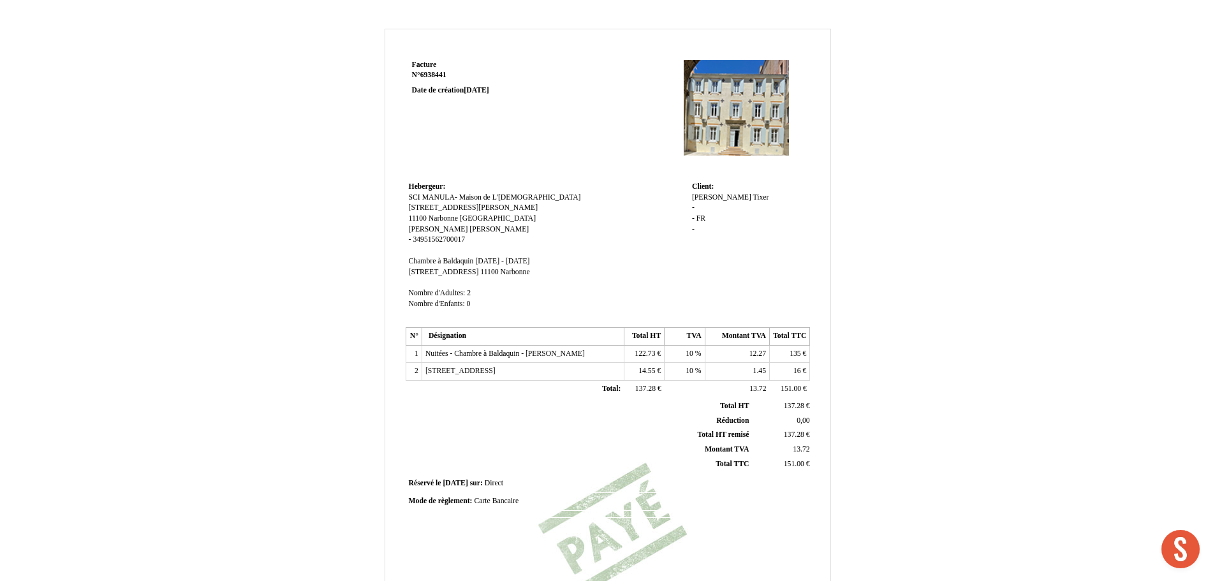
scroll to position [452, 0]
click at [647, 355] on span "122.73" at bounding box center [645, 353] width 20 height 8
click at [653, 353] on input "122.73" at bounding box center [701, 355] width 147 height 13
type input "1"
type input "135"
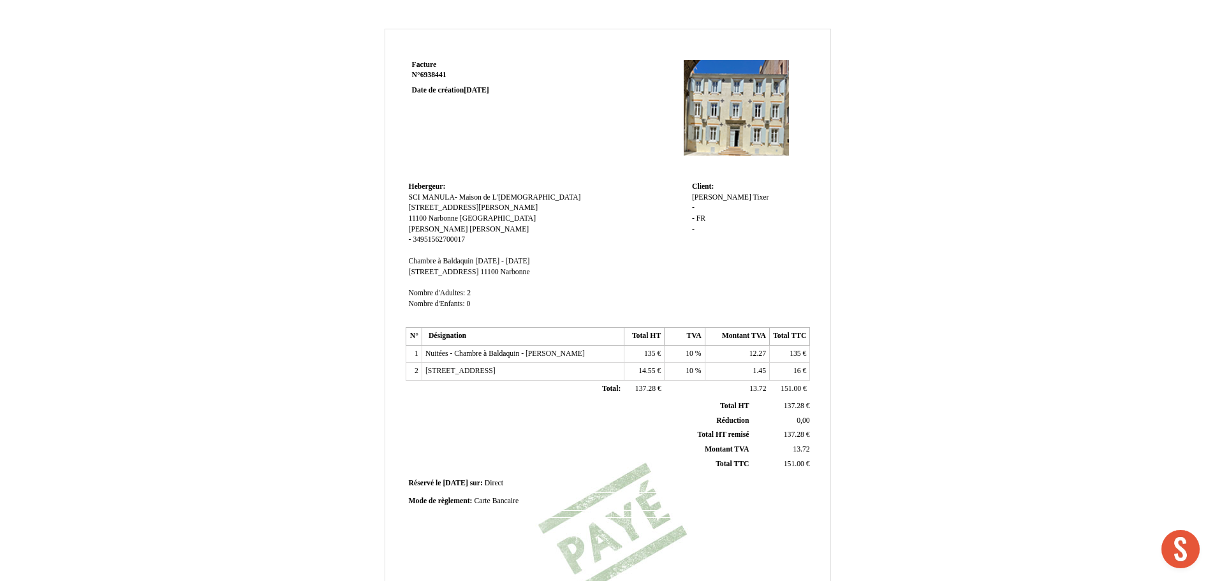
click at [608, 429] on tbody "Total HT Total HT 137.28 137.28 € Réduction Réduction 0,00 0,00 Total HT remisé…" at bounding box center [610, 435] width 405 height 72
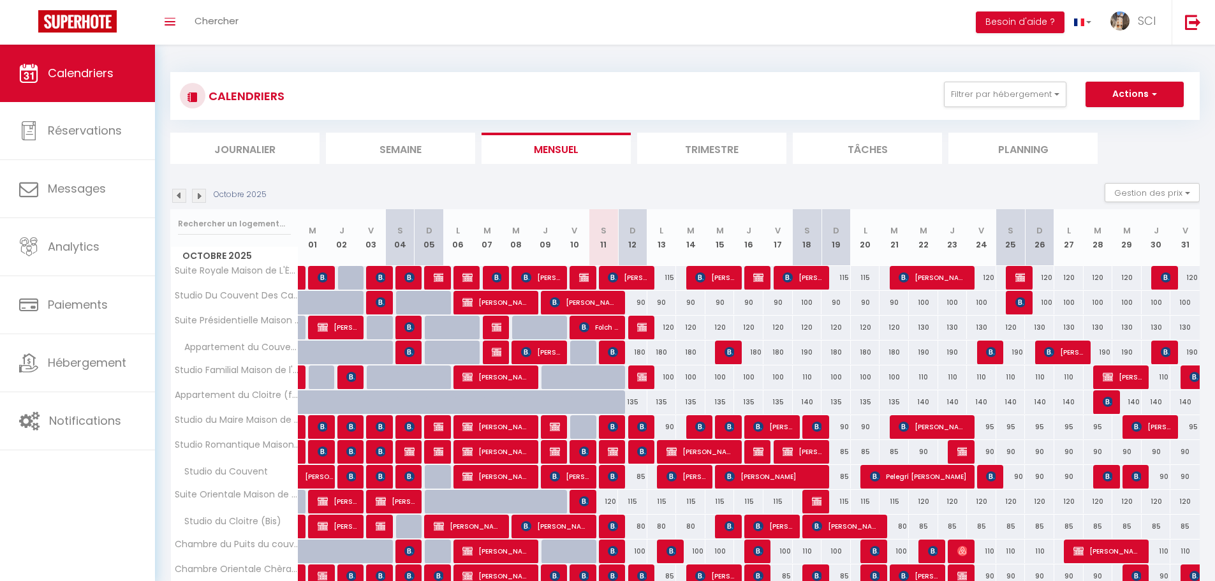
click at [1026, 158] on li "Planning" at bounding box center [1022, 148] width 149 height 31
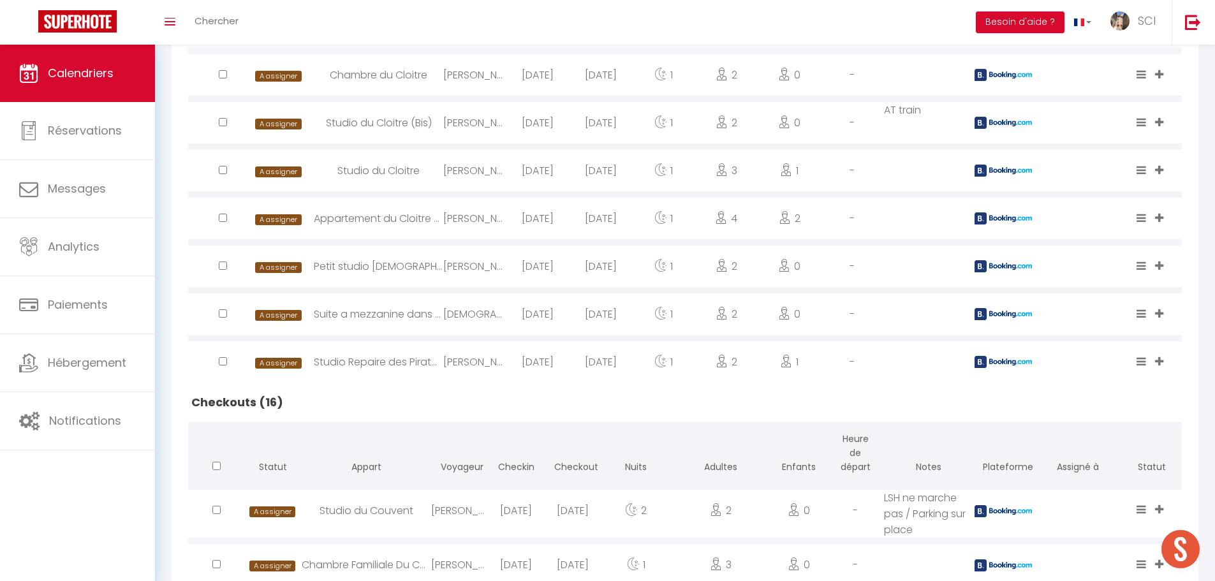
scroll to position [1020, 0]
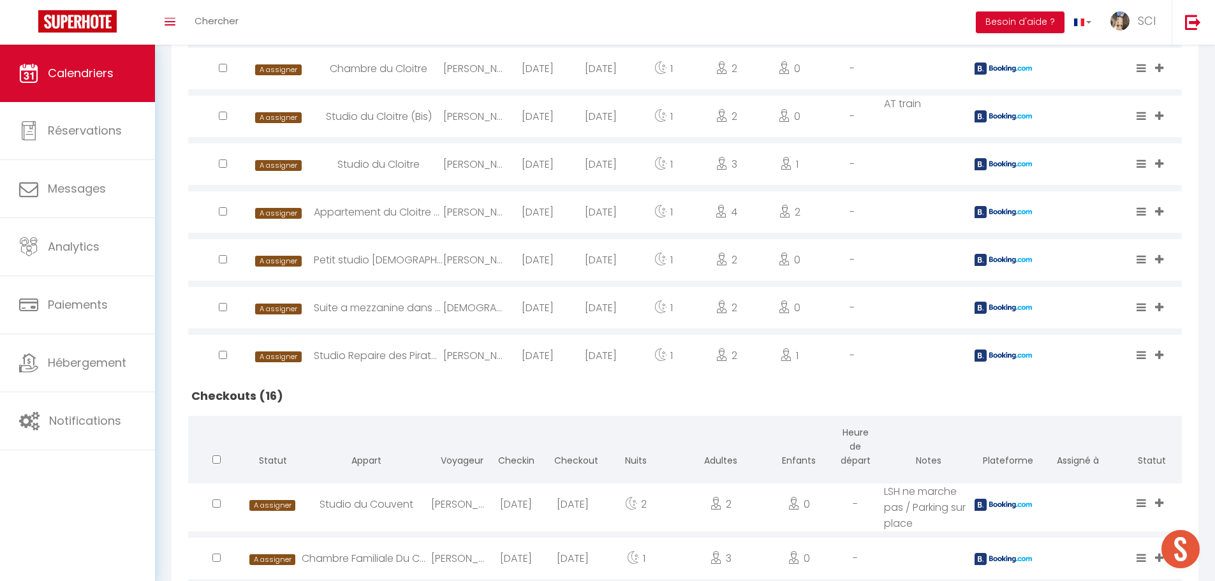
click at [371, 310] on div "Suite a mezzanine dans L'église du Couvent" at bounding box center [378, 307] width 129 height 41
select select "0"
select select "1"
select select
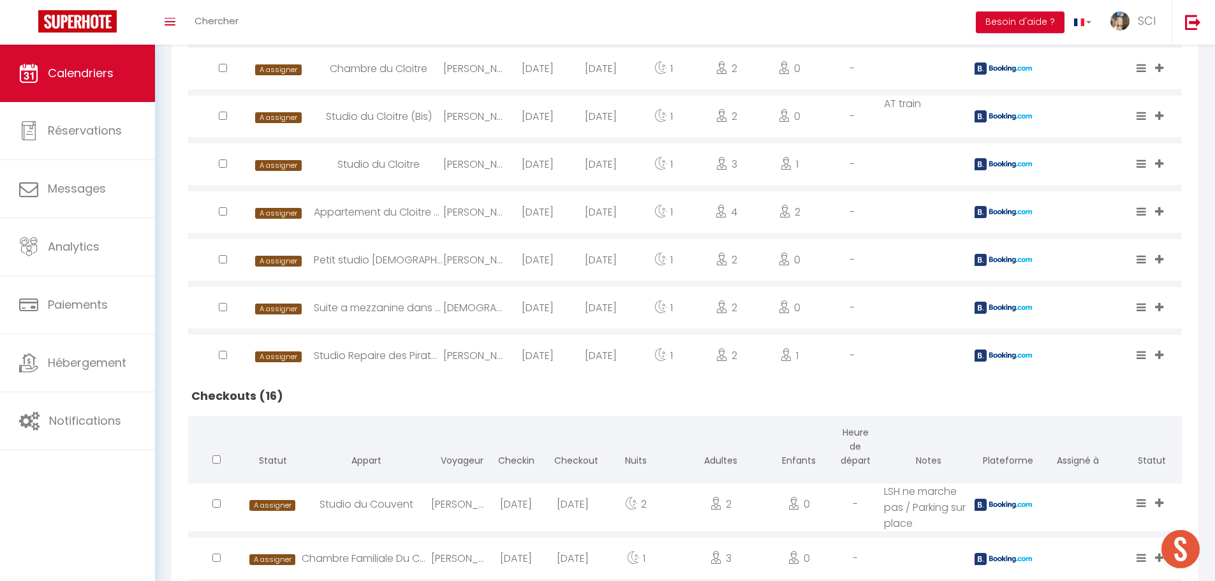
select select
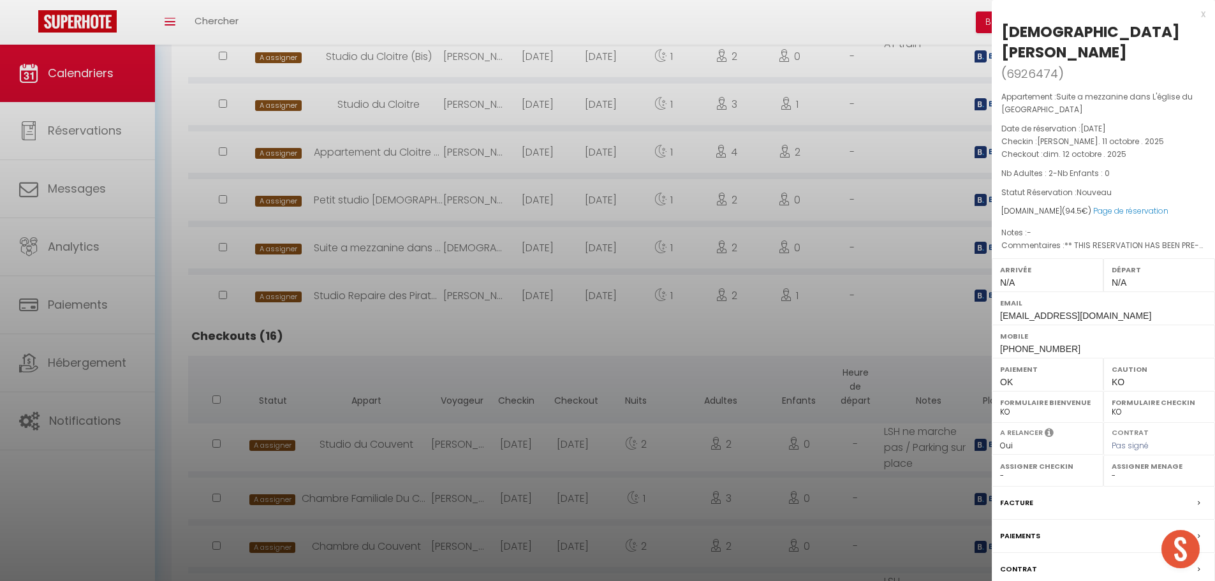
scroll to position [1148, 0]
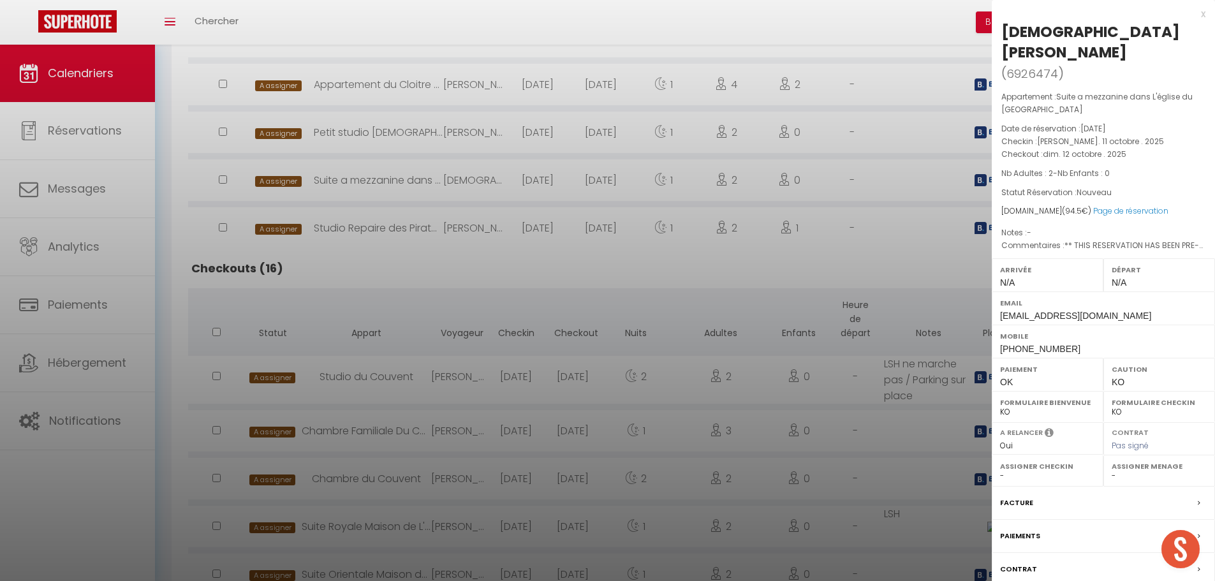
click at [1027, 529] on label "Paiements" at bounding box center [1020, 535] width 40 height 13
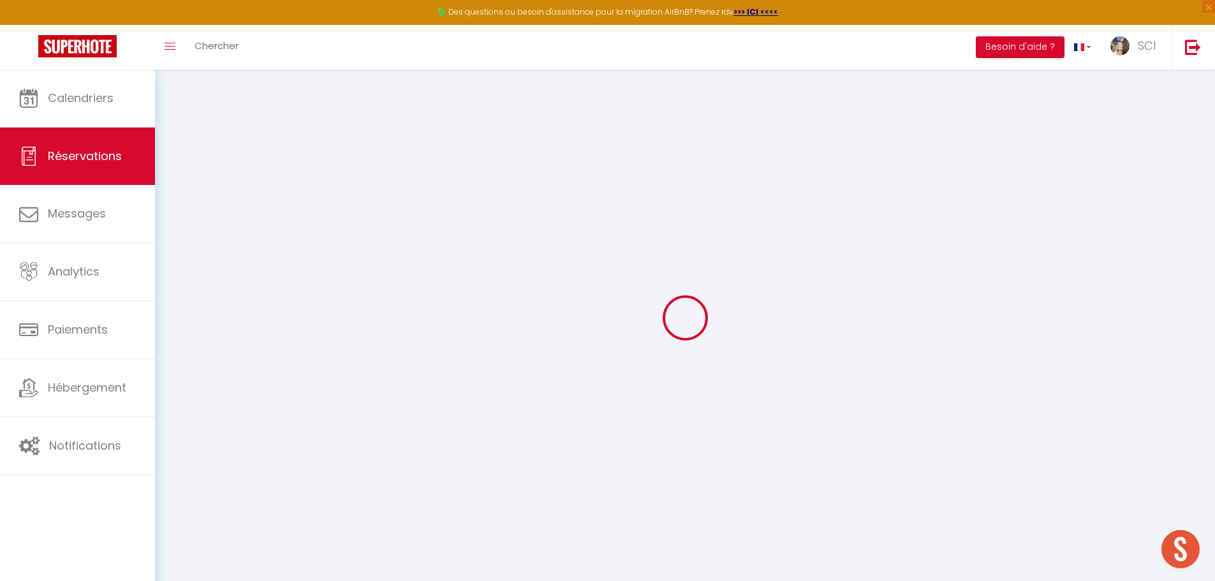
select select "0"
select select
checkbox input "false"
type textarea "** THIS RESERVATION HAS BEEN PRE-PAID ** BOOKING NOTE : Payment charge is EUR 1…"
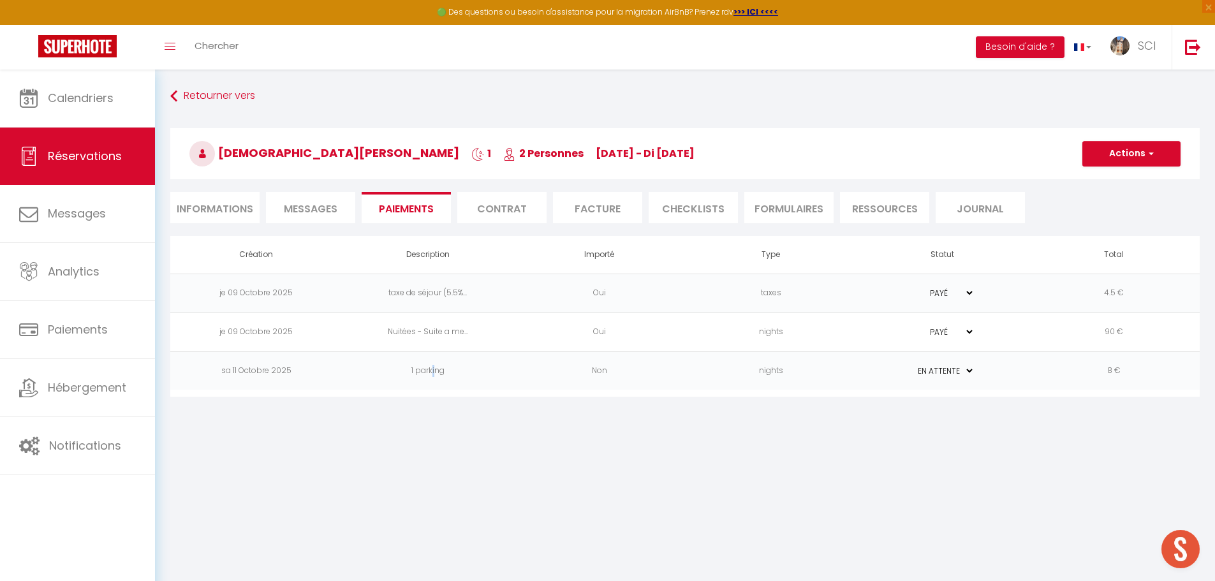
drag, startPoint x: 433, startPoint y: 367, endPoint x: 467, endPoint y: 383, distance: 37.1
click at [434, 364] on td "1 parking" at bounding box center [428, 370] width 172 height 39
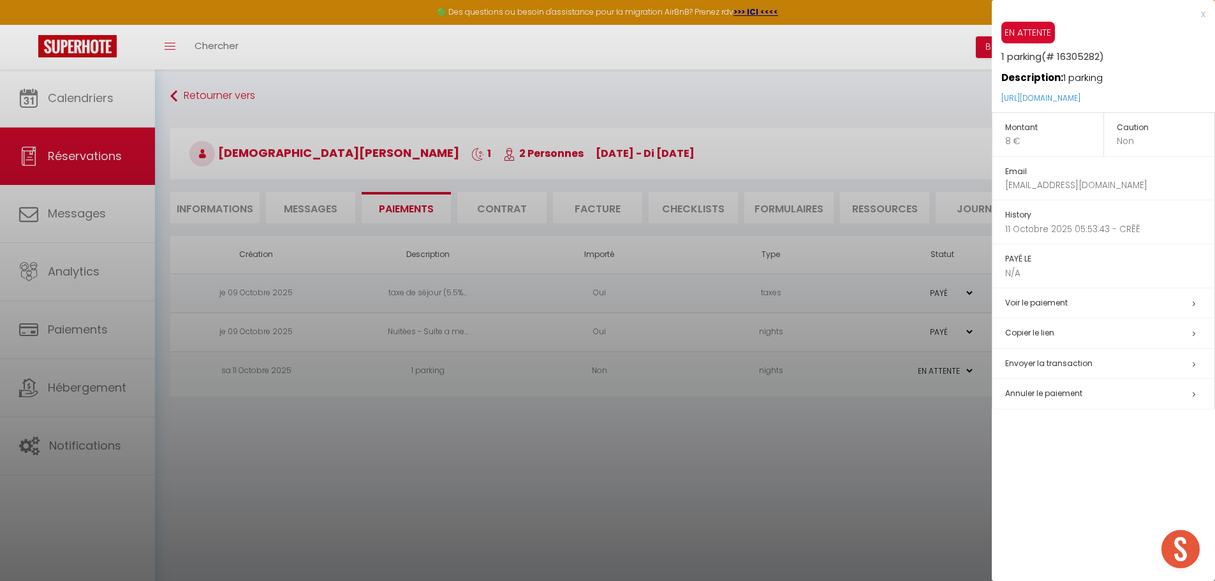
click at [1040, 364] on span "Envoyer la transaction" at bounding box center [1048, 363] width 87 height 11
select select "fr"
type input "clarou.629364@guest.booking.com"
type input "Demande de paiement"
type textarea "Bonjour, Nous vous invitons à cliquer sur le lien ci-dessous pour effectuer le …"
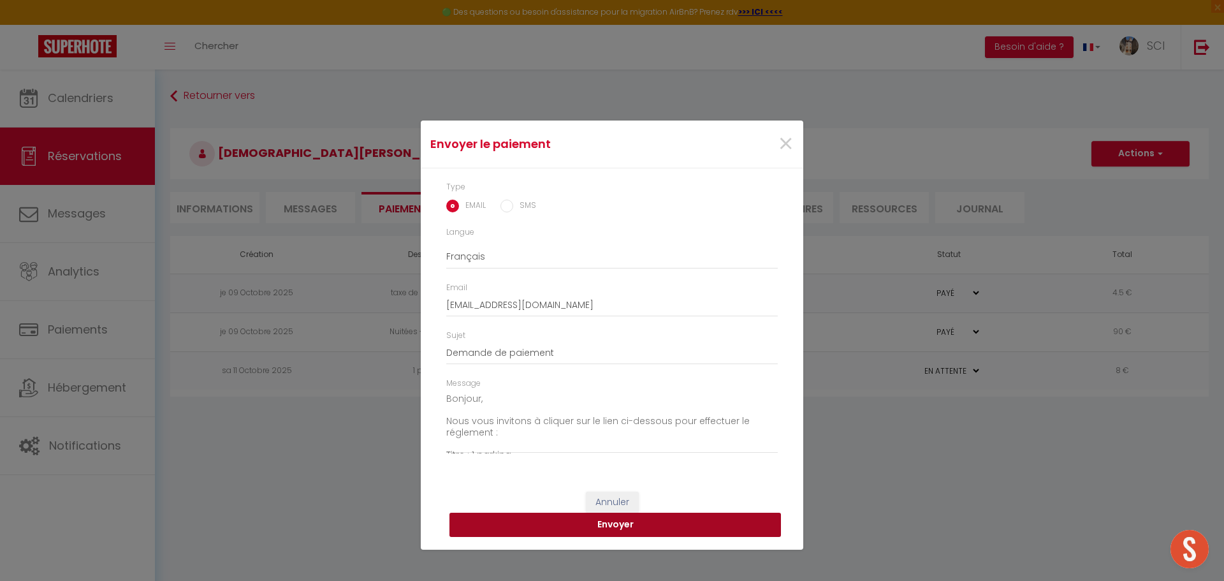
drag, startPoint x: 622, startPoint y: 518, endPoint x: 623, endPoint y: 512, distance: 6.4
click at [623, 514] on button "Envoyer" at bounding box center [616, 525] width 332 height 24
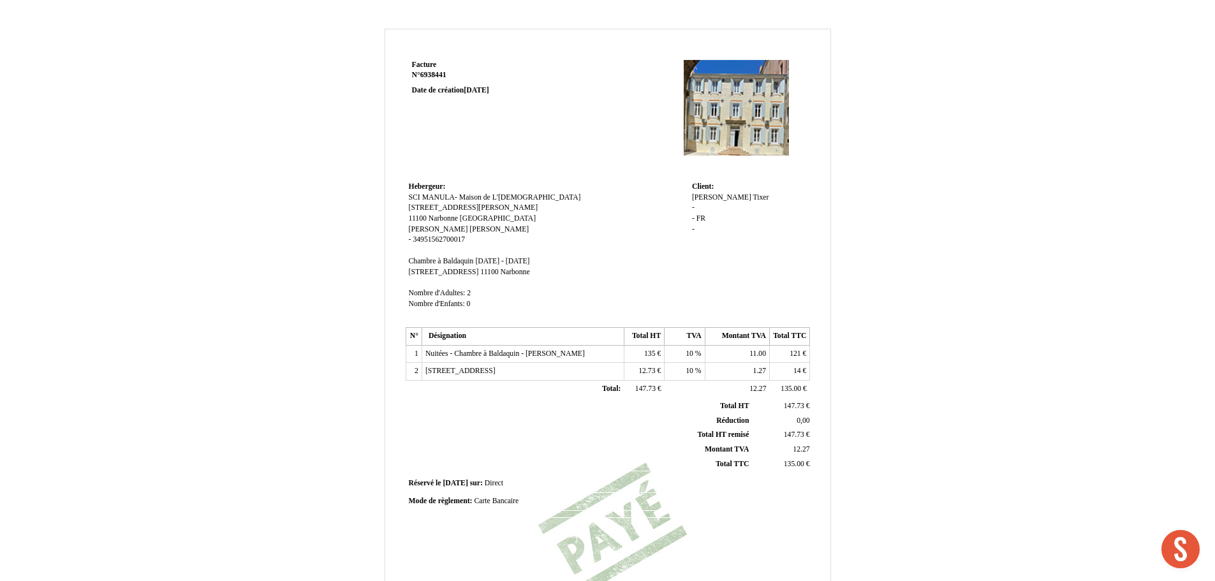
scroll to position [452, 0]
click at [656, 355] on span "135" at bounding box center [649, 353] width 11 height 8
click at [651, 355] on input "135" at bounding box center [701, 355] width 147 height 13
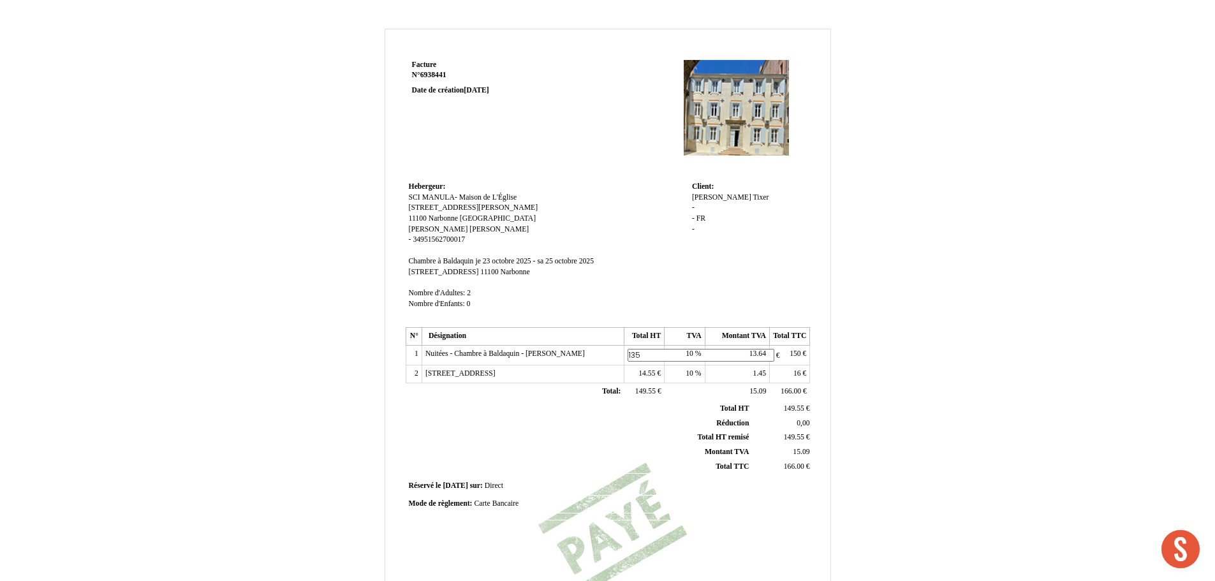
click at [742, 264] on td "Client: Client: David David Tixer Tixer - - FR FR -" at bounding box center [749, 251] width 121 height 145
click at [650, 357] on span "135" at bounding box center [649, 353] width 11 height 8
click at [650, 359] on input "135" at bounding box center [701, 355] width 147 height 13
type input "133"
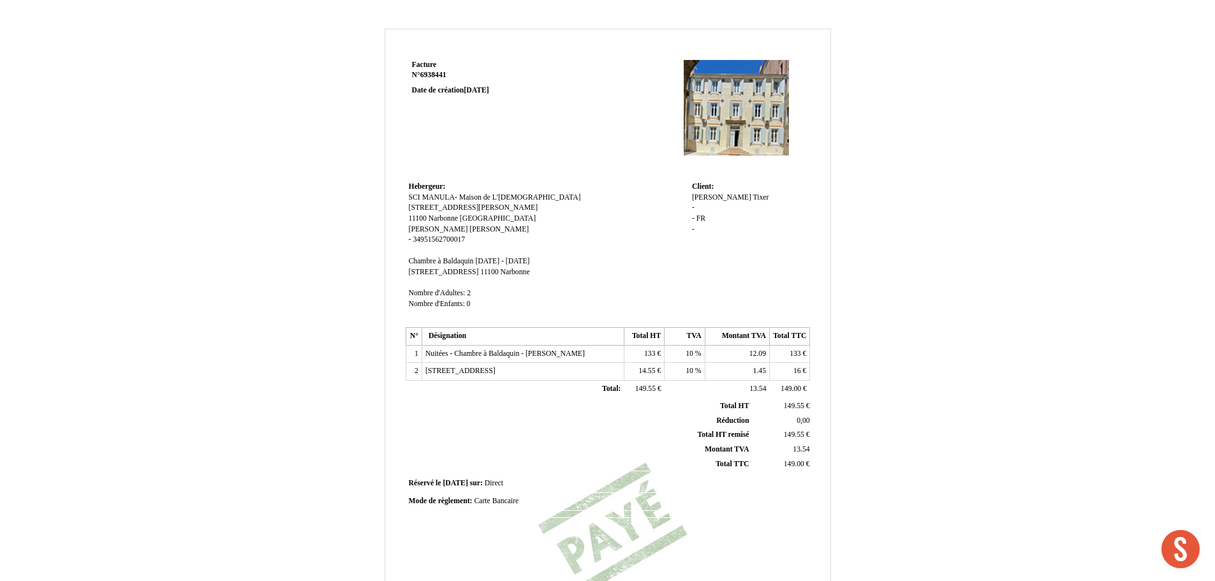
click at [667, 449] on th "Montant TVA Montant TVA" at bounding box center [580, 449] width 344 height 15
click at [652, 373] on span "14.55" at bounding box center [646, 371] width 17 height 8
click at [649, 374] on input "14.55" at bounding box center [701, 372] width 147 height 13
type input "14."
click at [663, 428] on tbody "Total HT Total HT 147.55 147.55 € Réduction Réduction 0,00 0,00 Total HT remisé…" at bounding box center [610, 438] width 405 height 72
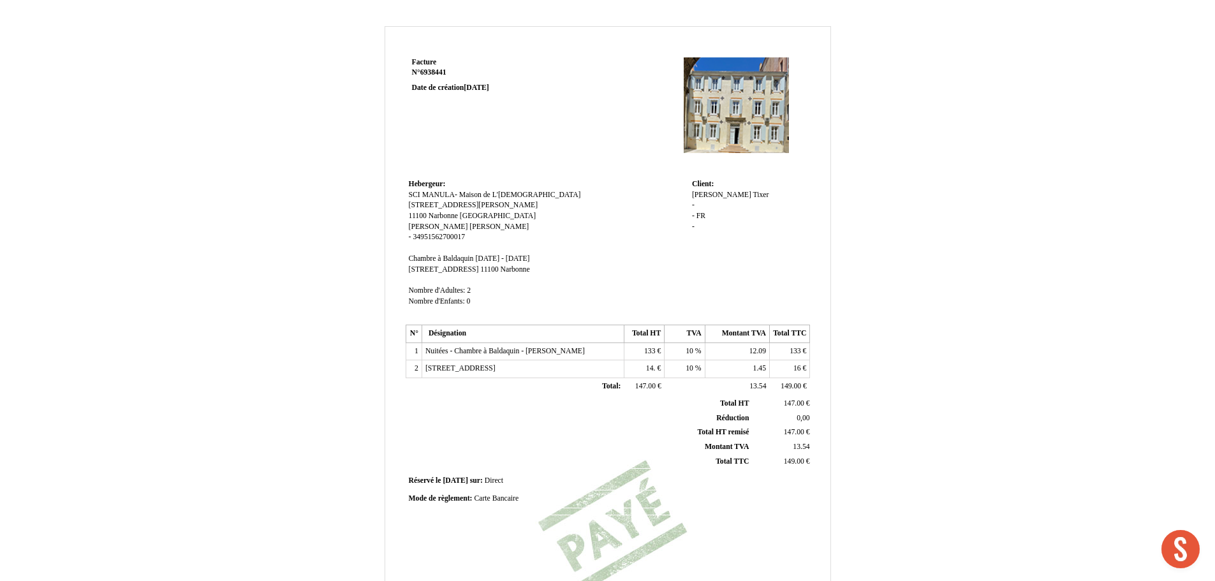
scroll to position [0, 0]
